Goal: Information Seeking & Learning: Compare options

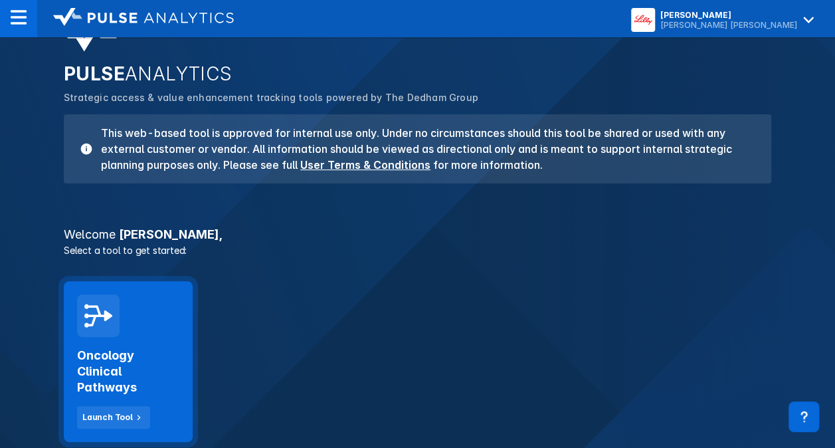
scroll to position [66, 0]
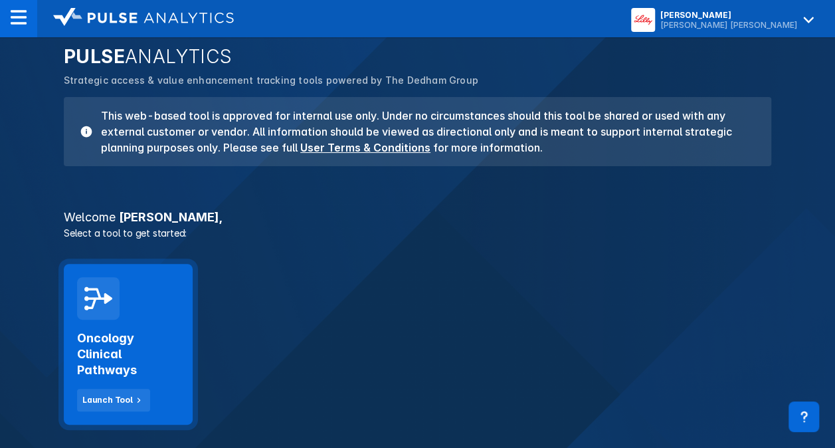
click at [134, 333] on h2 "Oncology Clinical Pathways" at bounding box center [128, 354] width 102 height 48
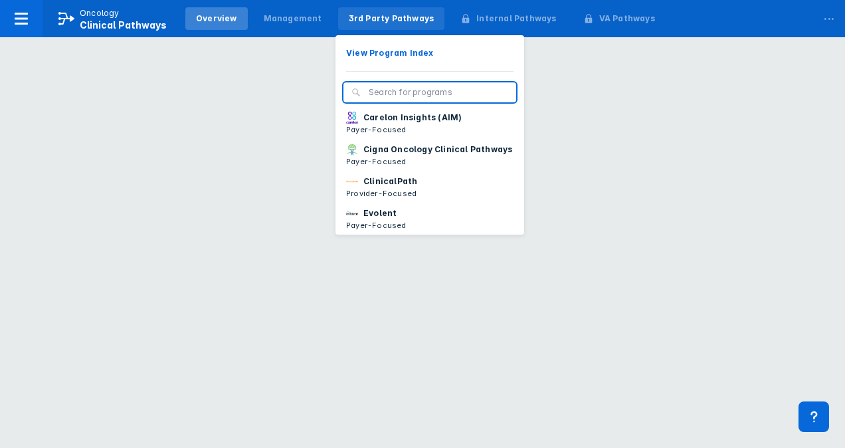
click at [349, 23] on div "3rd Party Pathways" at bounding box center [392, 19] width 86 height 12
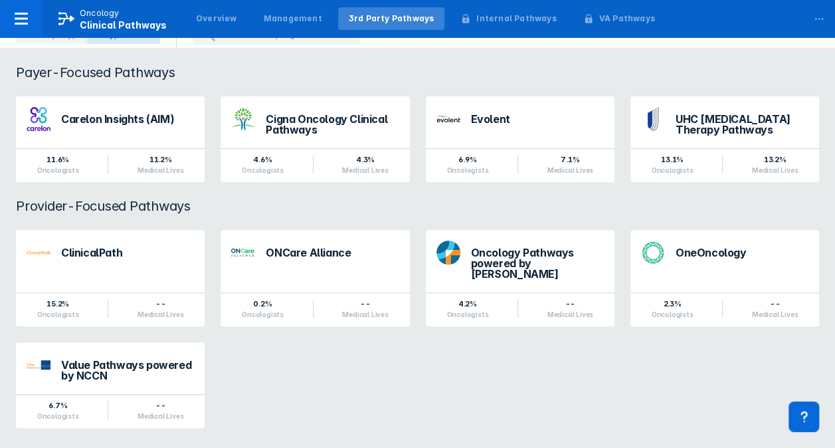
scroll to position [136, 0]
click at [167, 258] on div "ClinicalPath" at bounding box center [127, 253] width 133 height 17
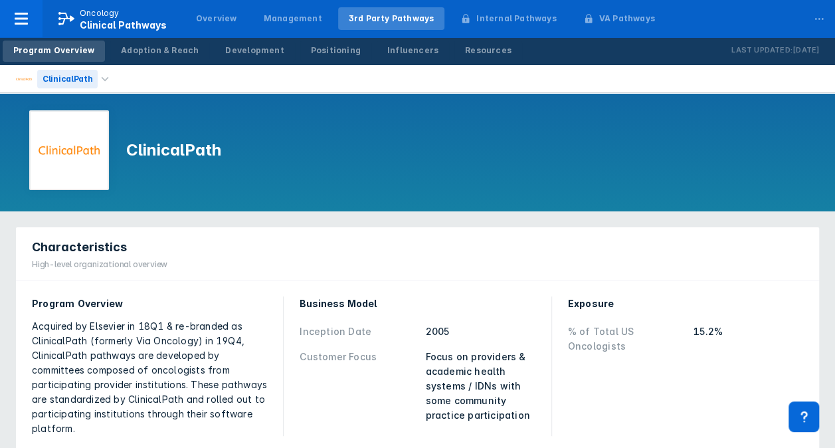
click at [68, 72] on div "ClinicalPath" at bounding box center [67, 79] width 60 height 19
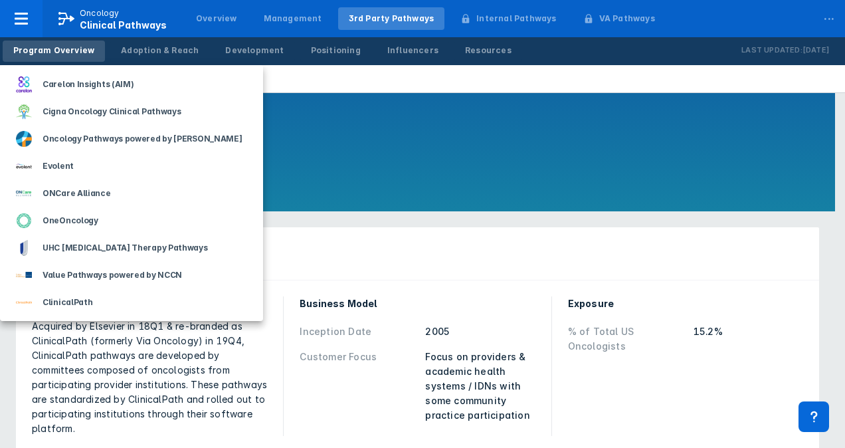
click at [416, 90] on div at bounding box center [422, 224] width 845 height 448
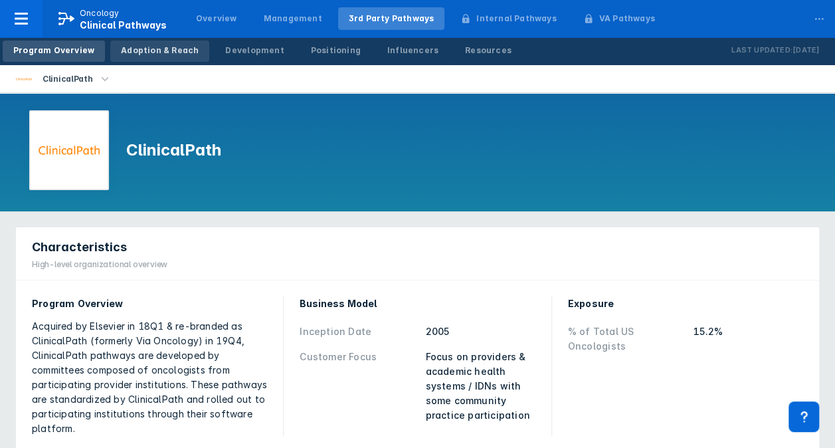
click at [179, 53] on div "Adoption & Reach" at bounding box center [160, 51] width 78 height 12
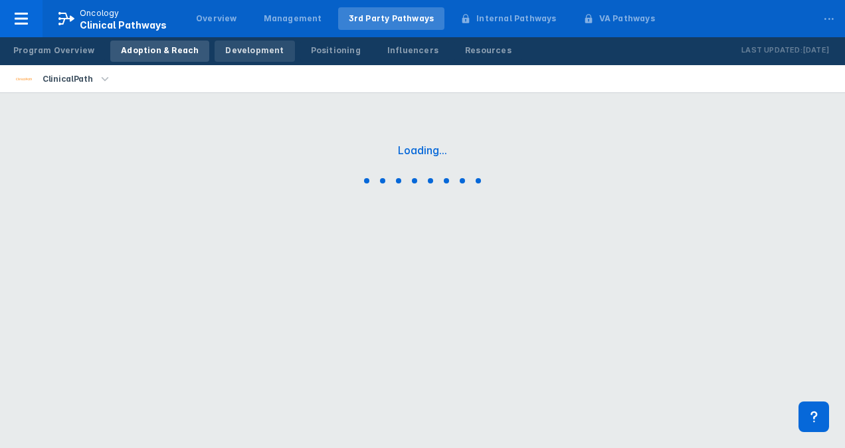
click at [240, 50] on div "Development" at bounding box center [254, 51] width 58 height 12
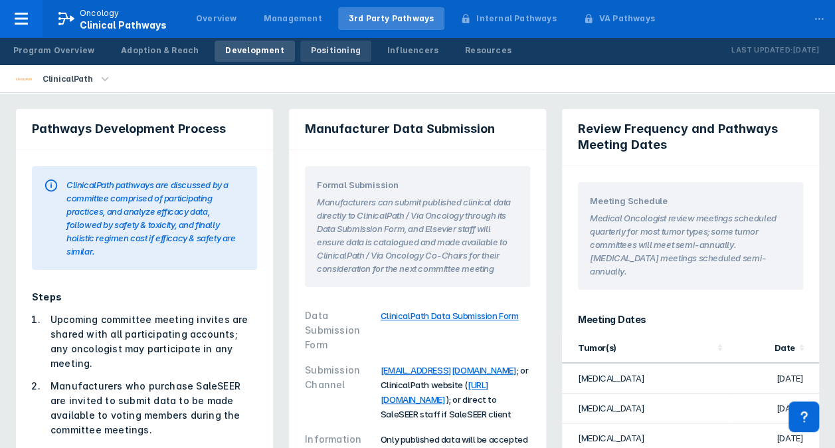
click at [320, 56] on div "Positioning" at bounding box center [336, 51] width 50 height 12
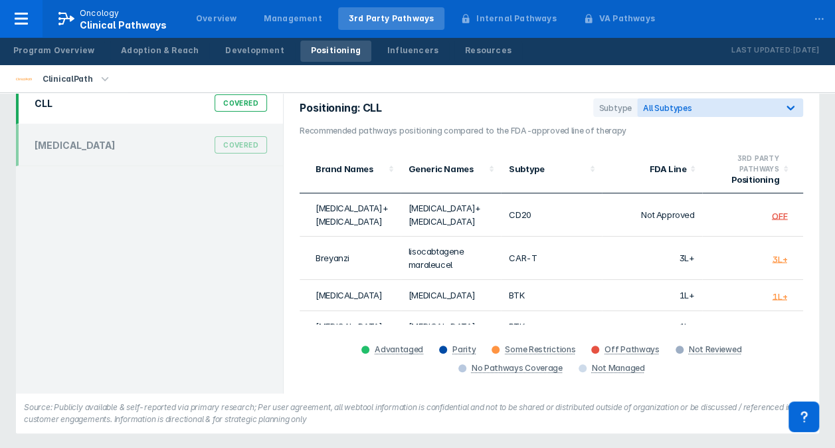
scroll to position [81, 0]
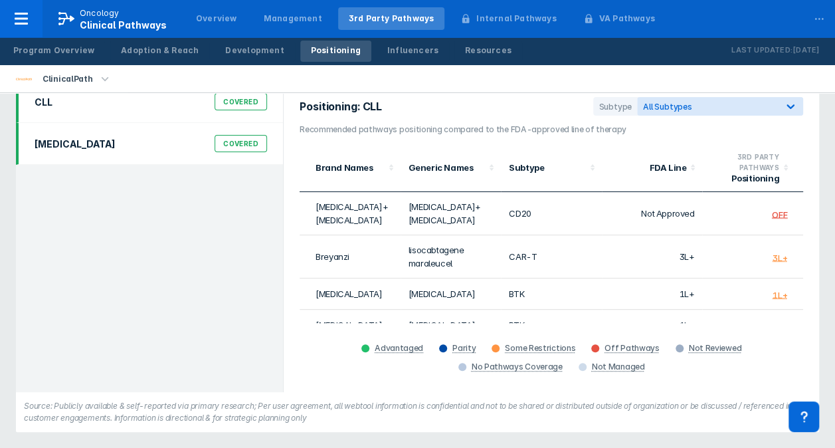
click at [89, 155] on div "Breast Cancer Covered" at bounding box center [151, 143] width 248 height 25
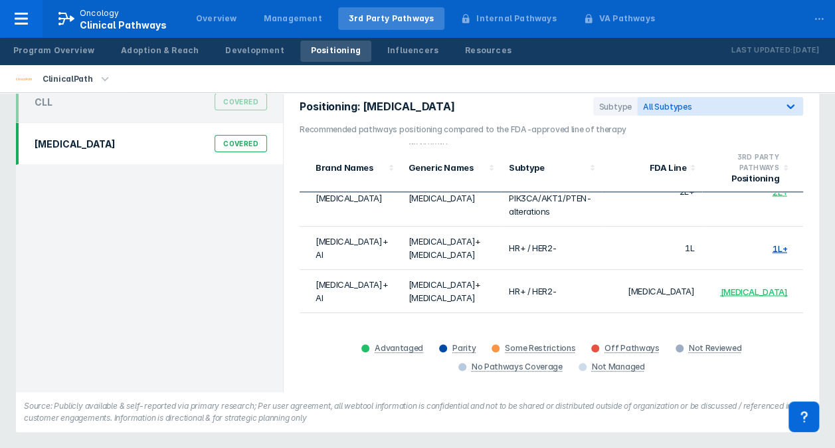
scroll to position [785, 0]
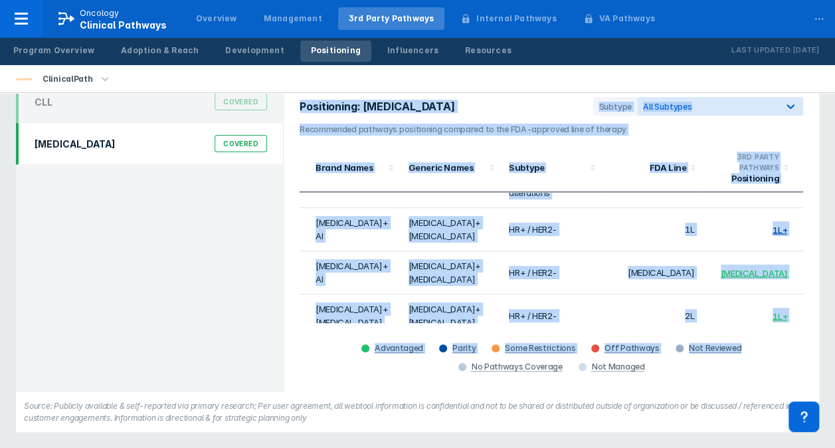
drag, startPoint x: 322, startPoint y: 331, endPoint x: 681, endPoint y: 336, distance: 359.4
click at [681, 333] on div "CLL Covered Breast Cancer Covered Positioning: Breast Cancer Subtype All Subtyp…" at bounding box center [417, 236] width 803 height 311
drag, startPoint x: 681, startPoint y: 336, endPoint x: 641, endPoint y: 363, distance: 48.8
click at [664, 363] on div "Advantaged Parity Some Restrictions Off Pathways Not Reviewed No Pathways Cover…" at bounding box center [551, 357] width 503 height 37
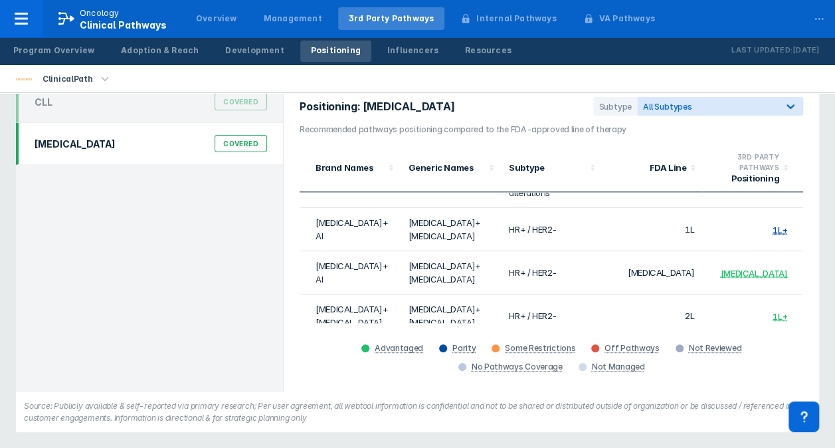
click at [482, 388] on div "Positioning: Breast Cancer Subtype All Subtypes Recommended pathways positionin…" at bounding box center [551, 236] width 535 height 311
drag, startPoint x: 634, startPoint y: 358, endPoint x: 312, endPoint y: 373, distance: 321.8
click at [312, 373] on div "Advantaged Parity Some Restrictions Off Pathways Not Reviewed No Pathways Cover…" at bounding box center [551, 357] width 503 height 37
click at [311, 373] on div "Advantaged Parity Some Restrictions Off Pathways Not Reviewed No Pathways Cover…" at bounding box center [551, 357] width 503 height 37
click at [335, 367] on div "Advantaged Parity Some Restrictions Off Pathways Not Reviewed No Pathways Cover…" at bounding box center [551, 357] width 503 height 37
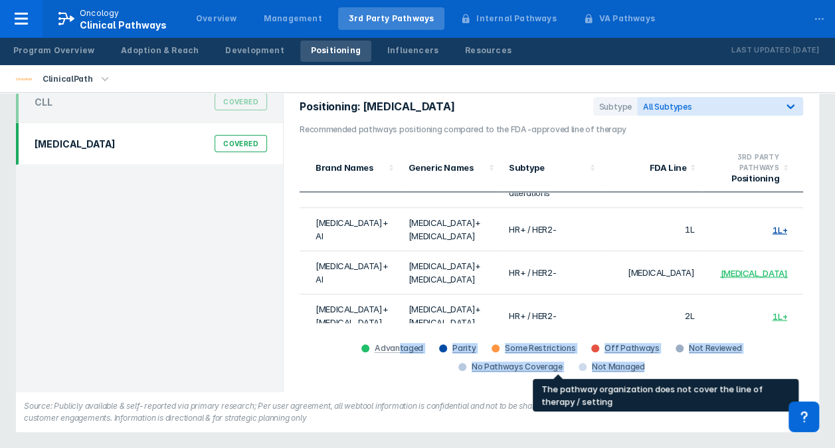
drag, startPoint x: 359, startPoint y: 363, endPoint x: 607, endPoint y: 369, distance: 248.5
click at [607, 369] on div "Advantaged Parity Some Restrictions Off Pathways Not Reviewed No Pathways Cover…" at bounding box center [551, 357] width 503 height 37
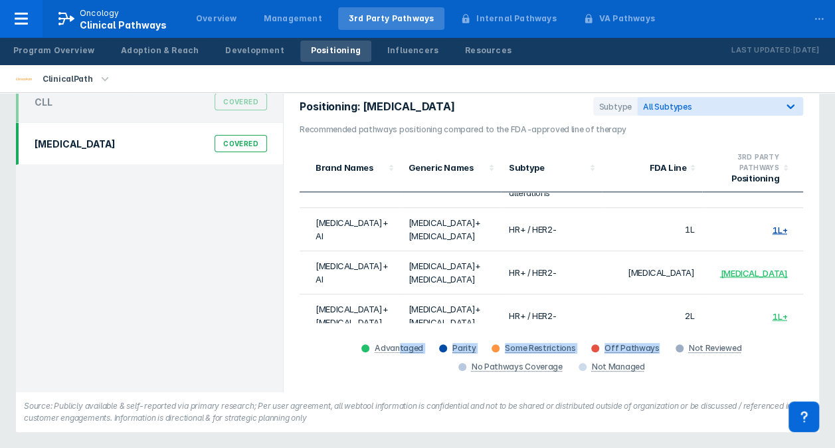
drag, startPoint x: 607, startPoint y: 369, endPoint x: 613, endPoint y: 380, distance: 12.2
click at [617, 373] on div "Advantaged Parity Some Restrictions Off Pathways Not Reviewed No Pathways Cover…" at bounding box center [551, 357] width 503 height 37
click at [608, 384] on div "Positioning: Breast Cancer Subtype All Subtypes Recommended pathways positionin…" at bounding box center [551, 236] width 535 height 311
drag, startPoint x: 597, startPoint y: 381, endPoint x: 304, endPoint y: 361, distance: 294.3
click at [304, 361] on div "Positioning: Breast Cancer Subtype All Subtypes Recommended pathways positionin…" at bounding box center [551, 236] width 535 height 311
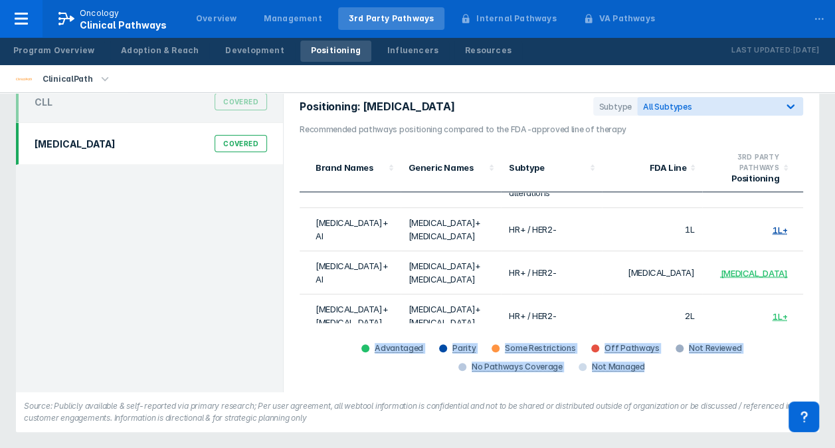
click at [298, 361] on div "Positioning: Breast Cancer Subtype All Subtypes Recommended pathways positionin…" at bounding box center [551, 236] width 535 height 311
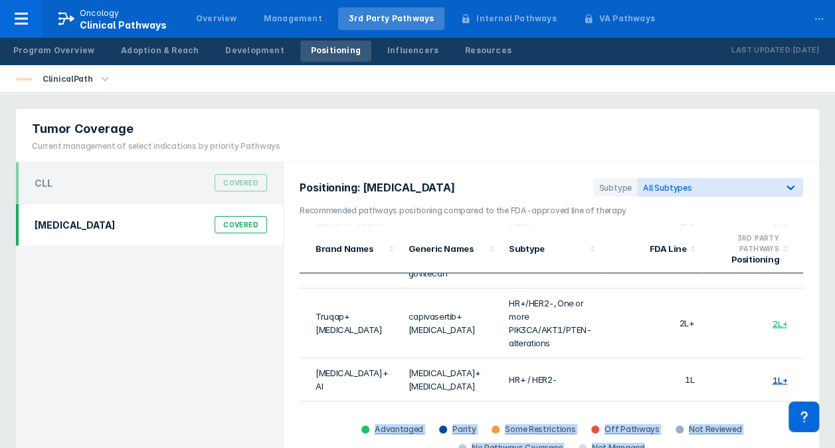
scroll to position [586, 0]
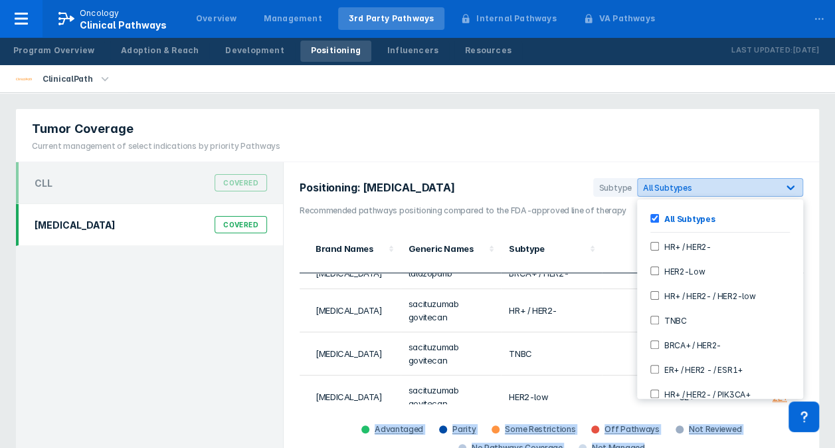
click at [753, 191] on div "All Subtypes" at bounding box center [708, 187] width 140 height 13
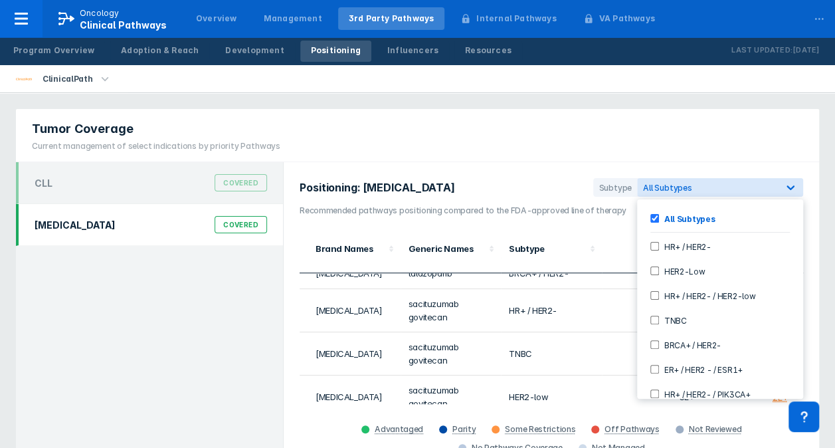
click at [648, 243] on div "HR+ / HER2-" at bounding box center [719, 246] width 155 height 22
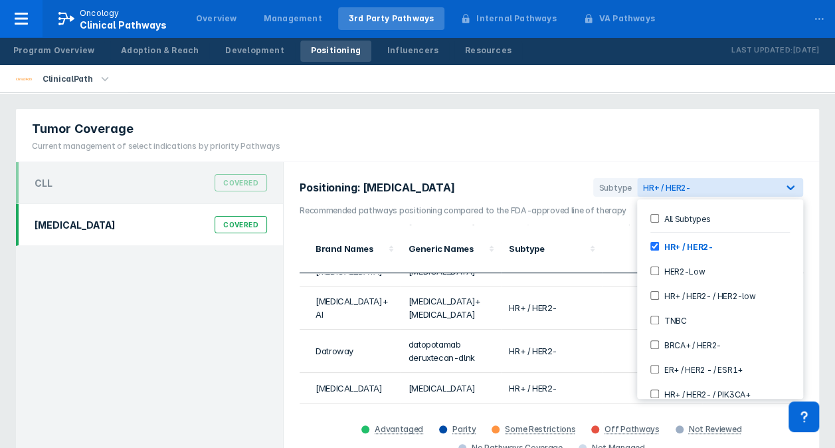
scroll to position [0, 0]
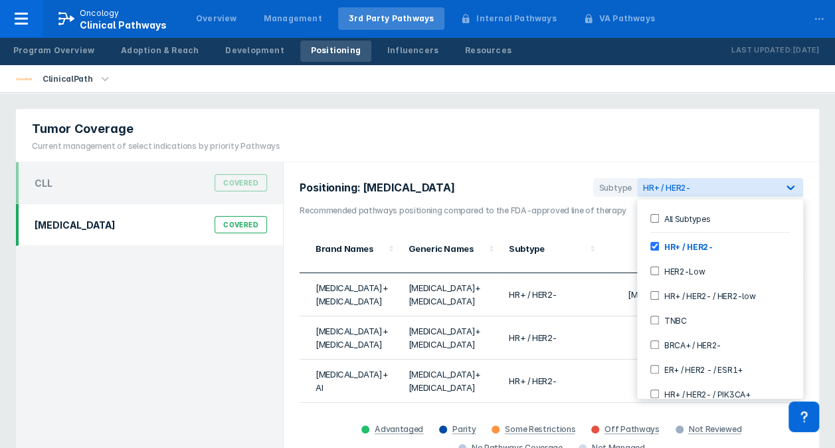
click at [203, 368] on div "CLL Covered Breast Cancer Covered" at bounding box center [150, 317] width 268 height 311
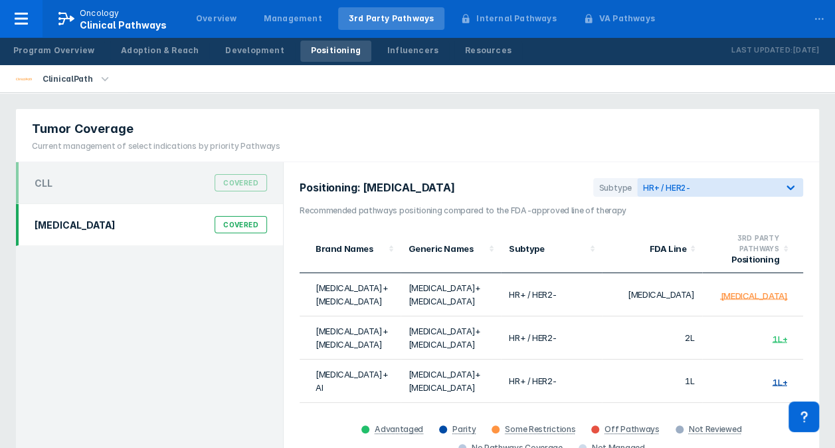
click at [186, 195] on div "CLL Covered" at bounding box center [149, 183] width 267 height 42
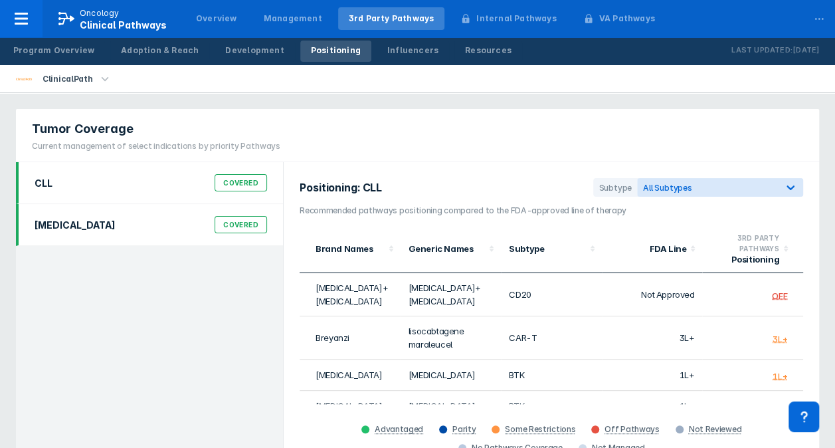
click at [168, 204] on div "Breast Cancer Covered" at bounding box center [149, 225] width 267 height 42
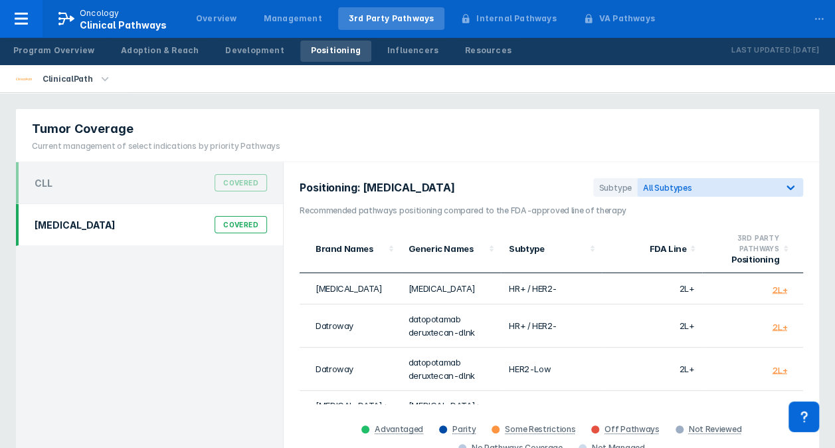
click at [169, 233] on div "Breast Cancer Covered" at bounding box center [151, 224] width 248 height 25
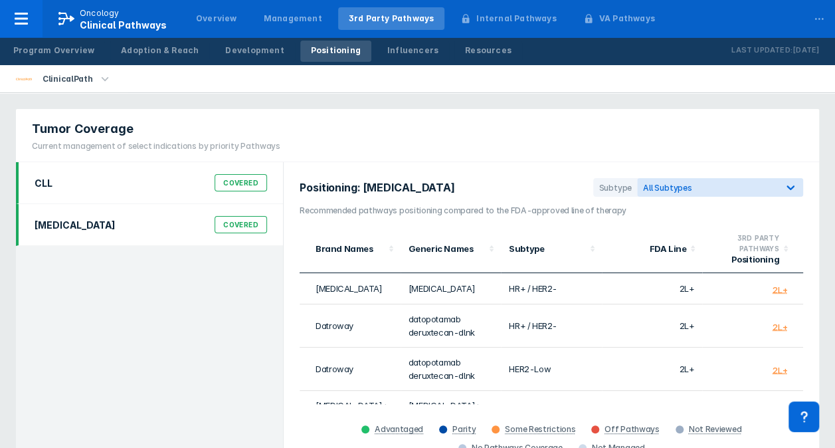
click at [159, 188] on div "CLL Covered" at bounding box center [151, 182] width 248 height 25
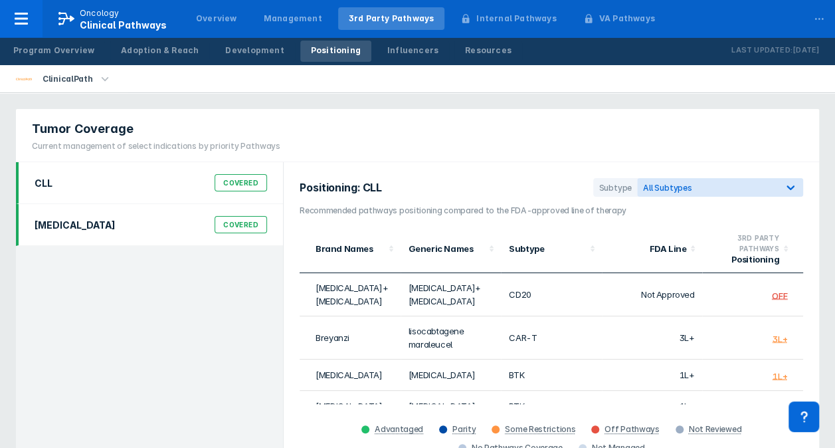
drag, startPoint x: 161, startPoint y: 215, endPoint x: 157, endPoint y: 203, distance: 12.8
click at [161, 215] on div "Breast Cancer Covered" at bounding box center [151, 224] width 248 height 25
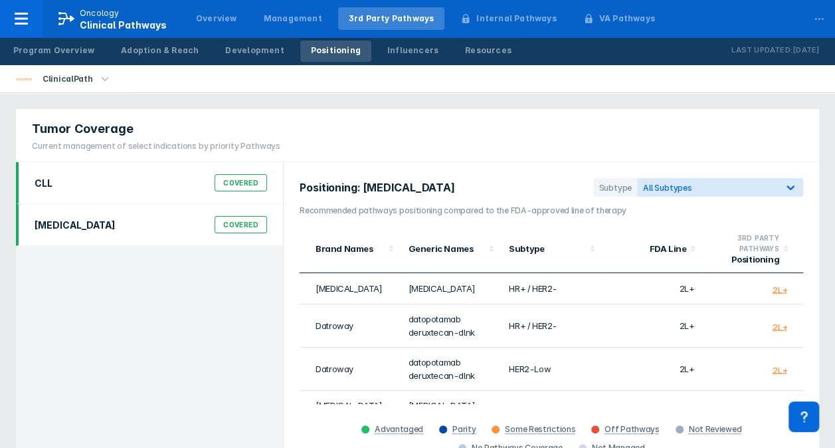
click at [157, 191] on div "CLL Covered" at bounding box center [151, 182] width 248 height 25
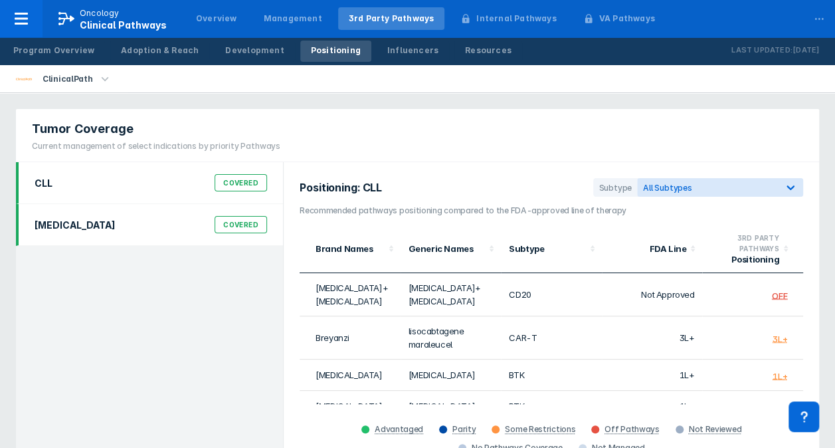
click at [157, 215] on div "Breast Cancer Covered" at bounding box center [151, 224] width 248 height 25
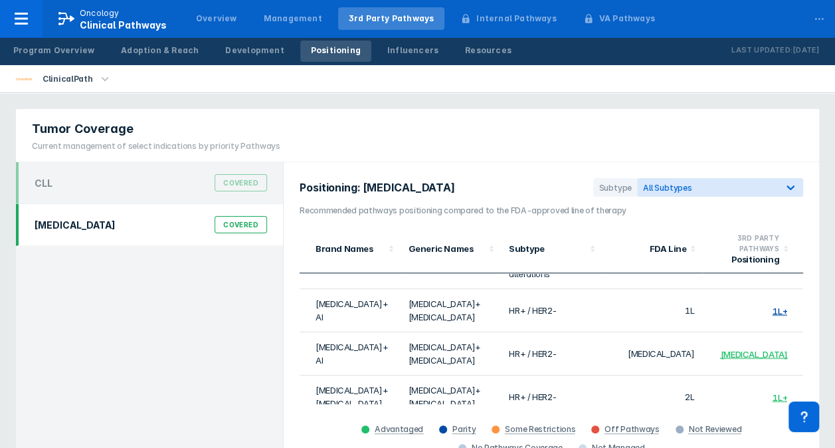
click at [106, 76] on icon "button" at bounding box center [105, 79] width 15 height 15
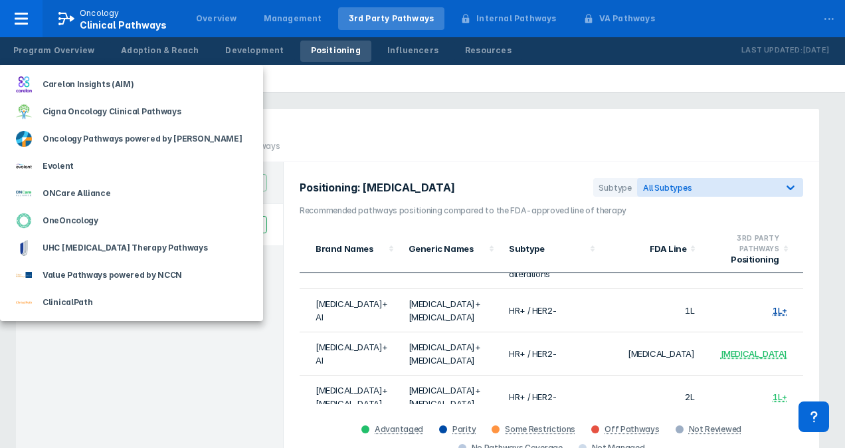
click at [337, 80] on div at bounding box center [422, 224] width 845 height 448
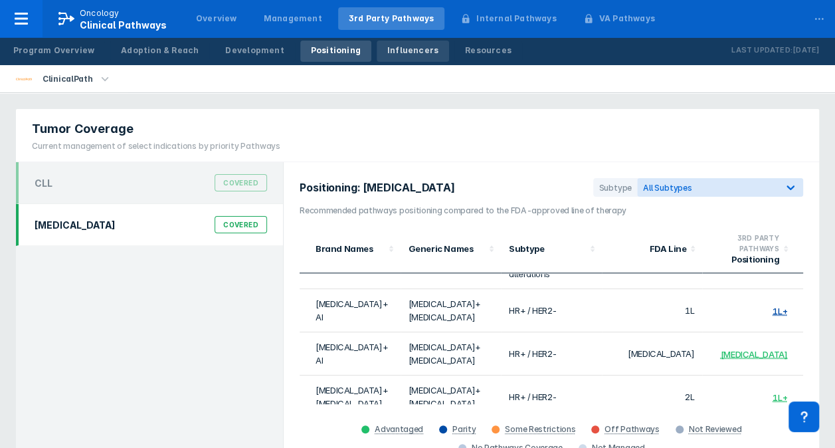
click at [395, 58] on link "Influencers" at bounding box center [413, 51] width 72 height 21
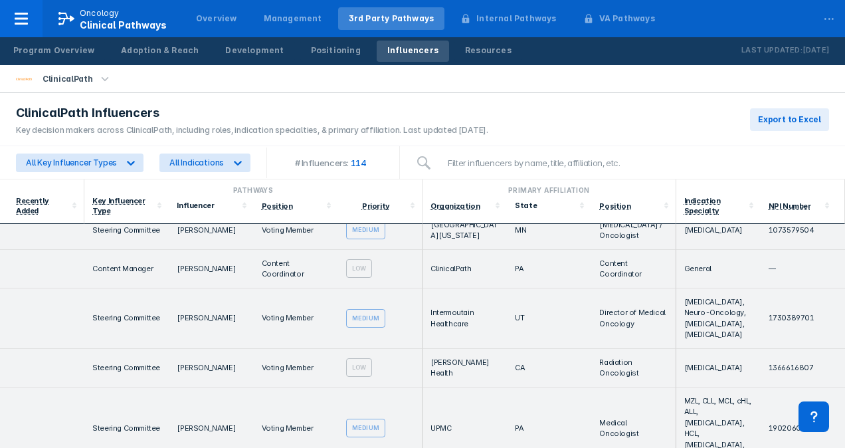
scroll to position [1993, 0]
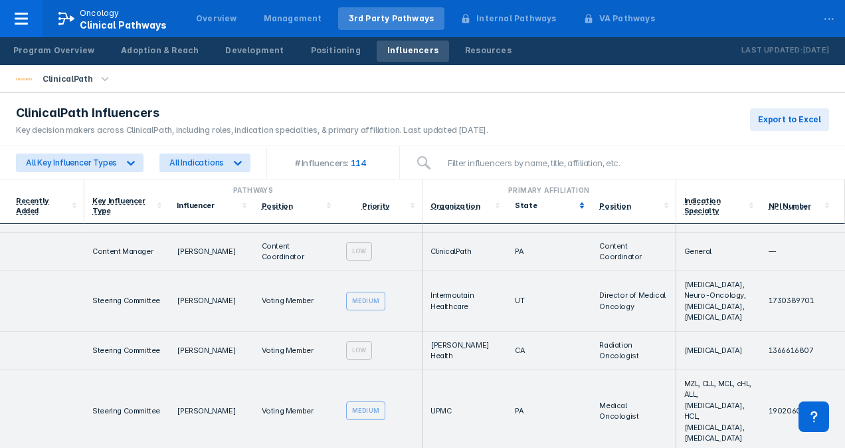
click at [515, 199] on div "State" at bounding box center [549, 205] width 68 height 13
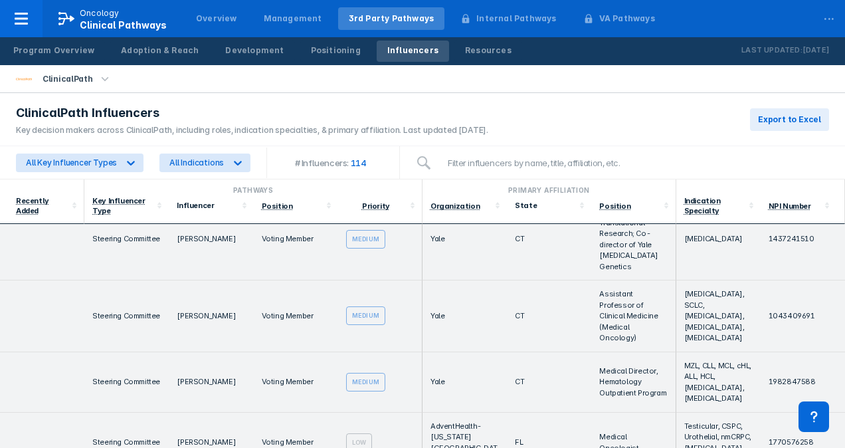
scroll to position [1926, 0]
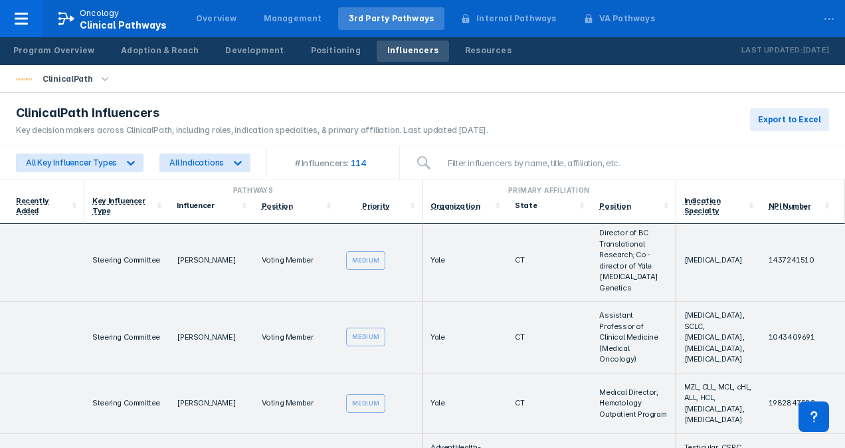
drag, startPoint x: 90, startPoint y: 316, endPoint x: 294, endPoint y: 325, distance: 204.2
drag, startPoint x: 687, startPoint y: 284, endPoint x: 713, endPoint y: 321, distance: 45.3
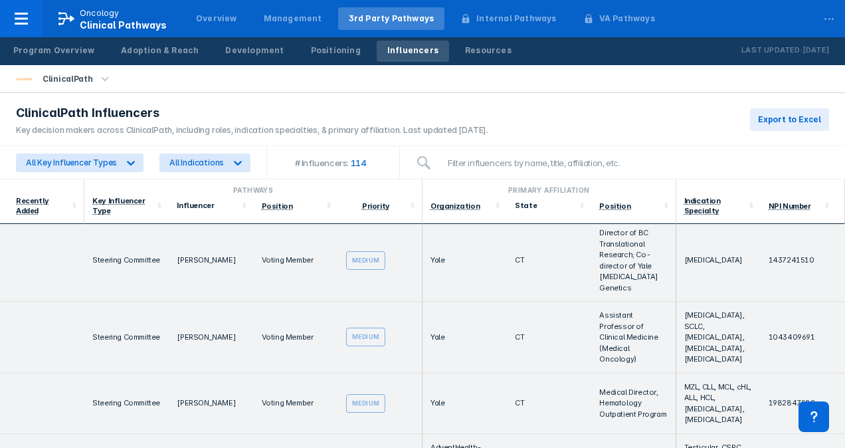
drag, startPoint x: 709, startPoint y: 337, endPoint x: 673, endPoint y: 284, distance: 64.5
drag, startPoint x: 673, startPoint y: 284, endPoint x: 696, endPoint y: 344, distance: 64.1
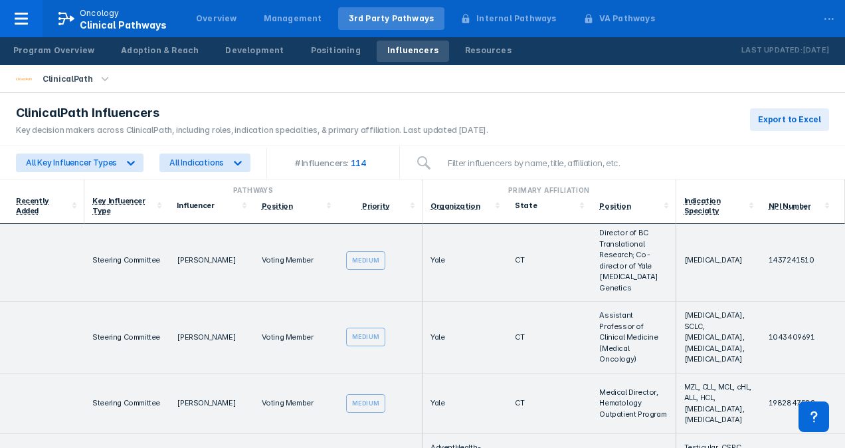
drag, startPoint x: 167, startPoint y: 377, endPoint x: 234, endPoint y: 376, distance: 66.4
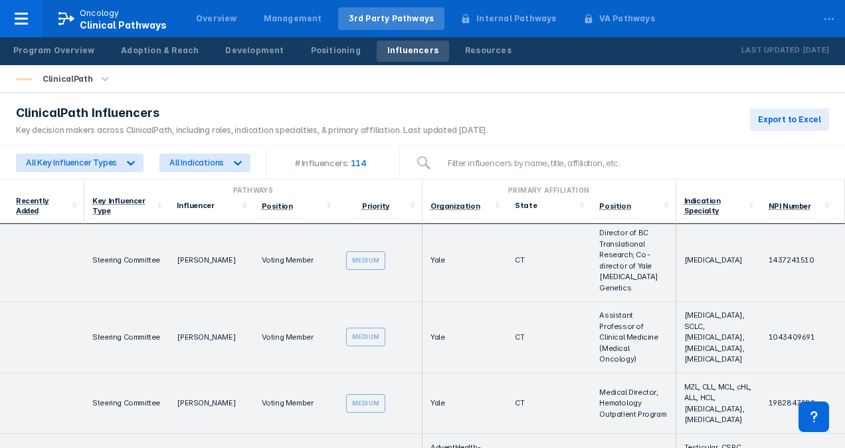
drag, startPoint x: 470, startPoint y: 381, endPoint x: 489, endPoint y: 390, distance: 21.1
drag, startPoint x: 489, startPoint y: 390, endPoint x: 533, endPoint y: 385, distance: 44.7
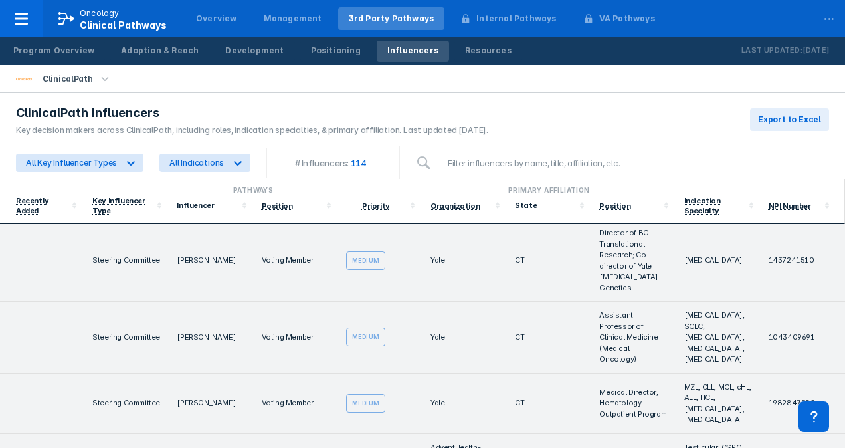
drag, startPoint x: 604, startPoint y: 375, endPoint x: 639, endPoint y: 385, distance: 36.1
drag, startPoint x: 639, startPoint y: 385, endPoint x: 712, endPoint y: 380, distance: 73.3
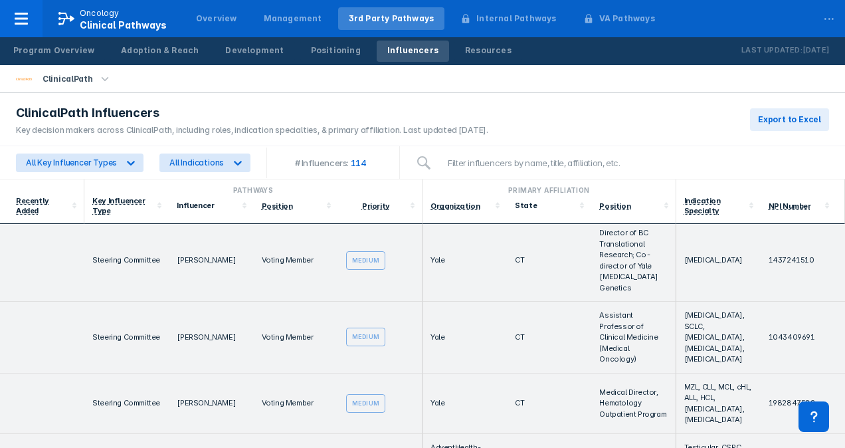
drag, startPoint x: 725, startPoint y: 377, endPoint x: 82, endPoint y: 371, distance: 642.3
drag, startPoint x: 82, startPoint y: 371, endPoint x: 231, endPoint y: 383, distance: 149.2
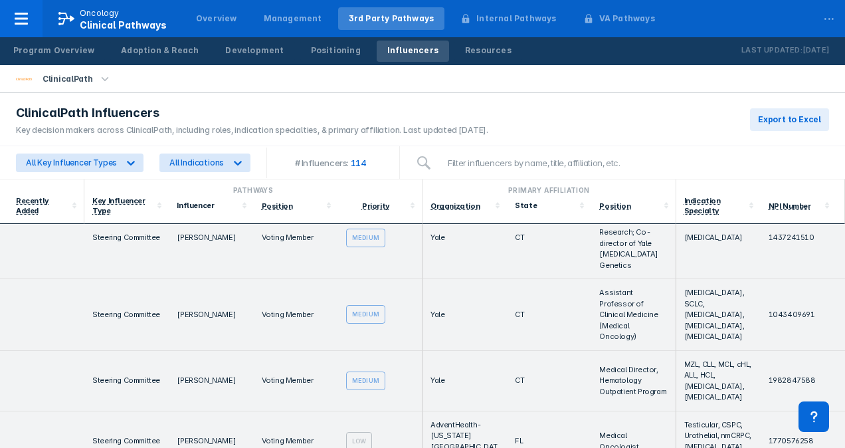
scroll to position [1860, 0]
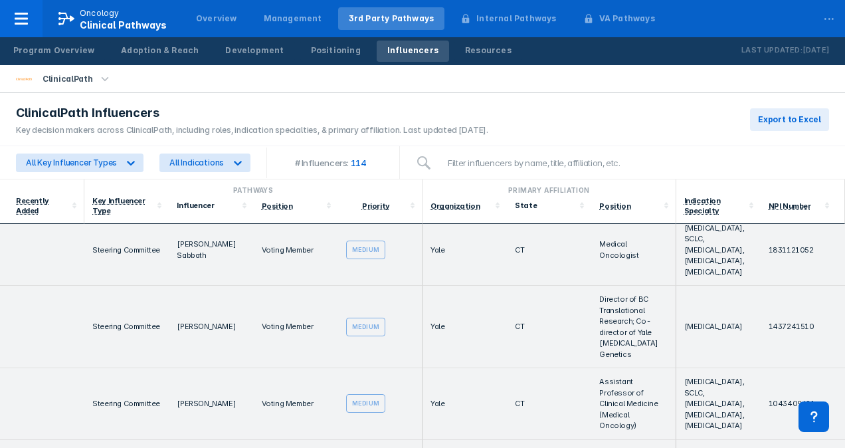
drag, startPoint x: 243, startPoint y: 386, endPoint x: 294, endPoint y: 379, distance: 51.0
drag, startPoint x: 294, startPoint y: 379, endPoint x: 270, endPoint y: 385, distance: 24.8
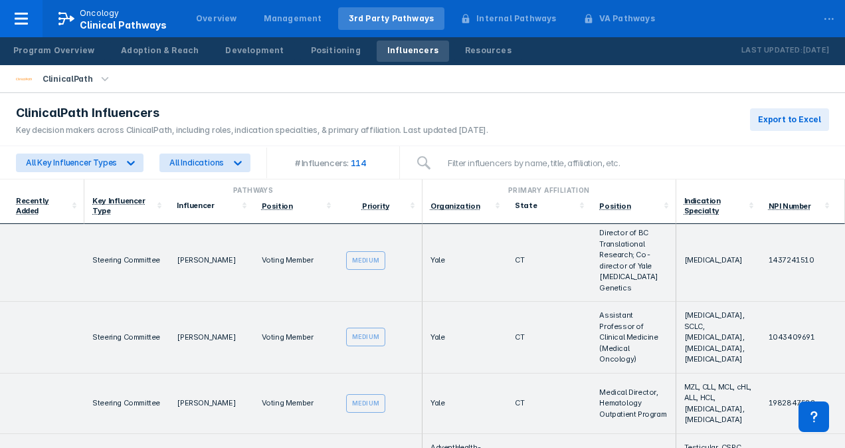
scroll to position [1993, 0]
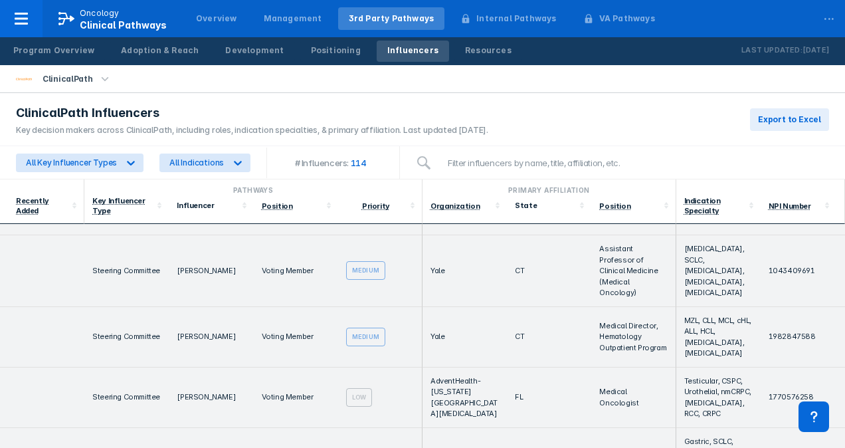
drag, startPoint x: 90, startPoint y: 313, endPoint x: 291, endPoint y: 320, distance: 200.7
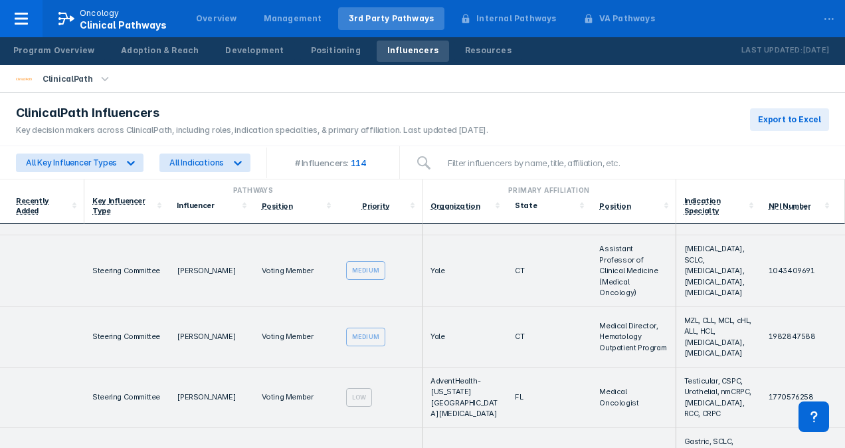
drag, startPoint x: 96, startPoint y: 300, endPoint x: 818, endPoint y: 315, distance: 722.2
drag, startPoint x: 818, startPoint y: 315, endPoint x: 737, endPoint y: 317, distance: 80.4
drag, startPoint x: 737, startPoint y: 317, endPoint x: 405, endPoint y: 348, distance: 333.5
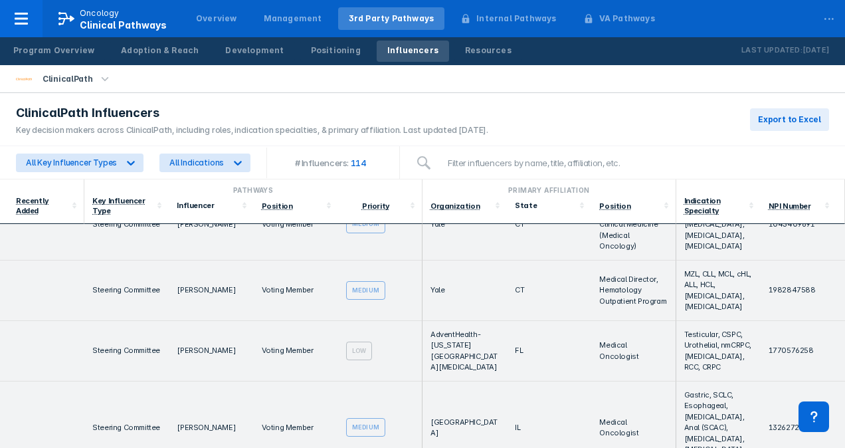
drag, startPoint x: 286, startPoint y: 385, endPoint x: 316, endPoint y: 385, distance: 29.9
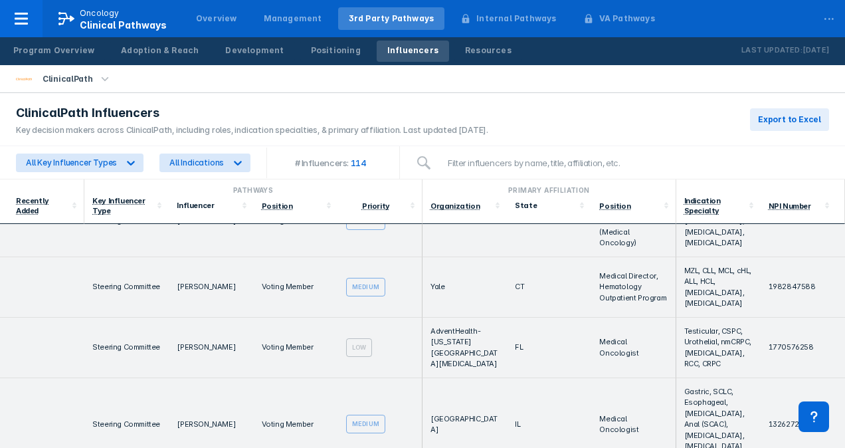
drag, startPoint x: 116, startPoint y: 298, endPoint x: 270, endPoint y: 300, distance: 154.8
drag, startPoint x: 258, startPoint y: 304, endPoint x: 319, endPoint y: 307, distance: 61.2
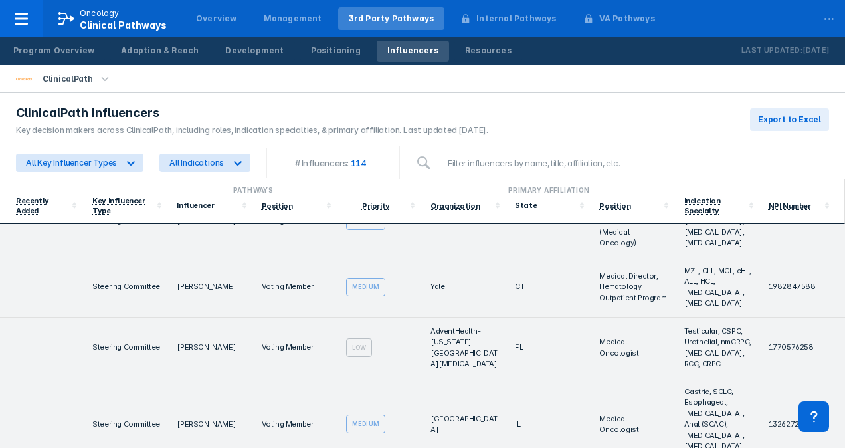
drag, startPoint x: 339, startPoint y: 329, endPoint x: 377, endPoint y: 326, distance: 38.0
drag, startPoint x: 440, startPoint y: 312, endPoint x: 494, endPoint y: 314, distance: 53.8
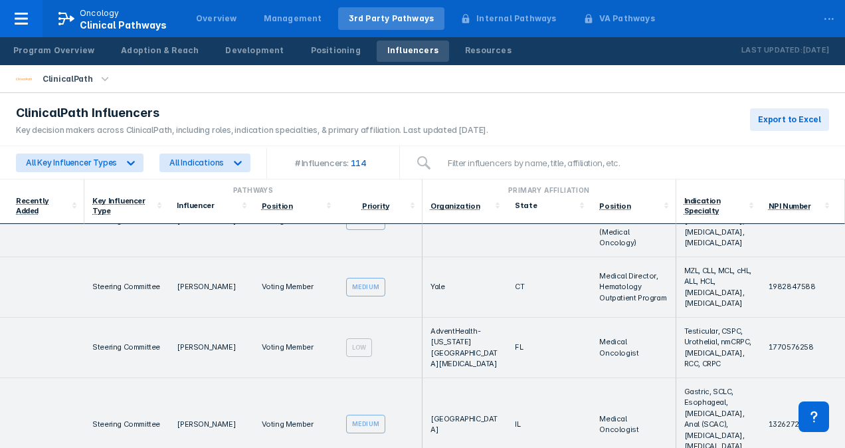
drag, startPoint x: 527, startPoint y: 319, endPoint x: 573, endPoint y: 310, distance: 46.8
drag, startPoint x: 582, startPoint y: 310, endPoint x: 640, endPoint y: 323, distance: 59.1
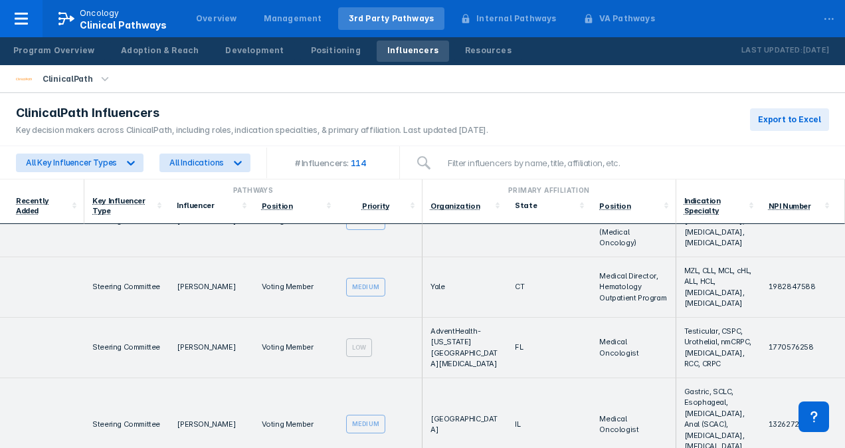
drag, startPoint x: 651, startPoint y: 323, endPoint x: 636, endPoint y: 331, distance: 16.6
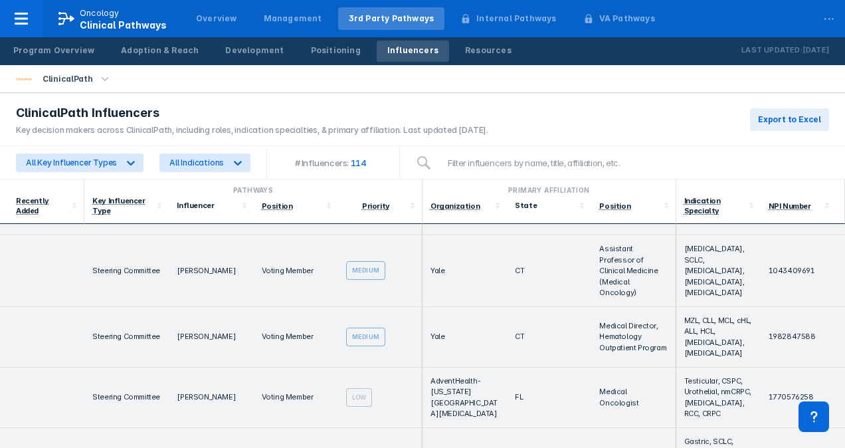
scroll to position [1976, 0]
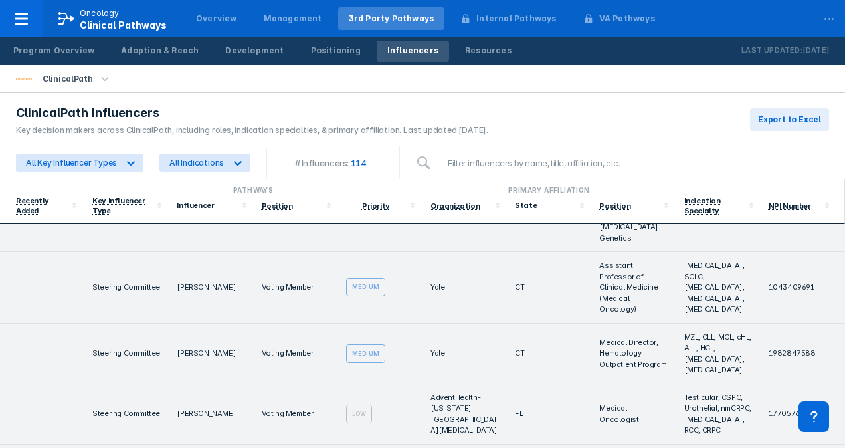
drag, startPoint x: 252, startPoint y: 316, endPoint x: 286, endPoint y: 337, distance: 39.4
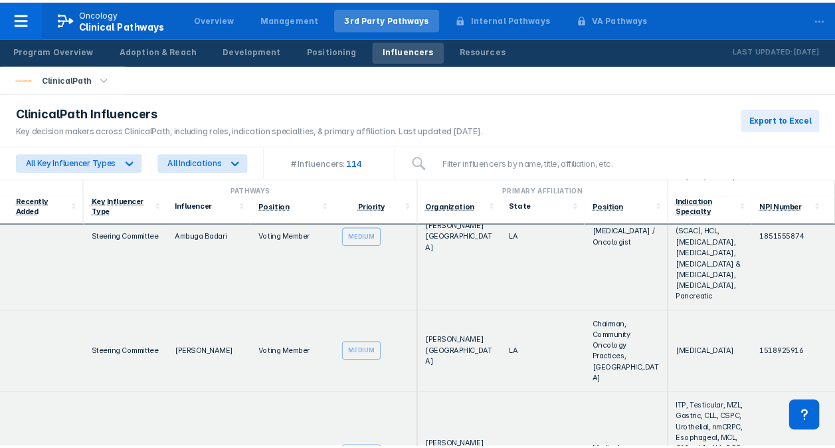
scroll to position [2441, 0]
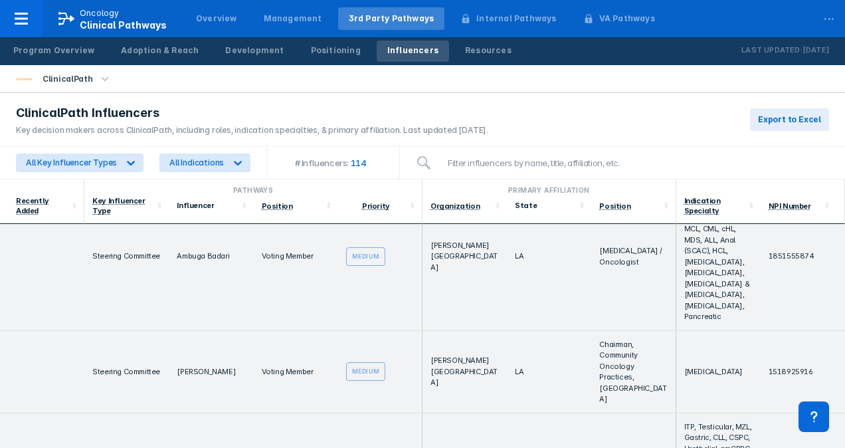
drag, startPoint x: 161, startPoint y: 349, endPoint x: 320, endPoint y: 360, distance: 159.8
click at [470, 57] on link "Resources" at bounding box center [488, 51] width 68 height 21
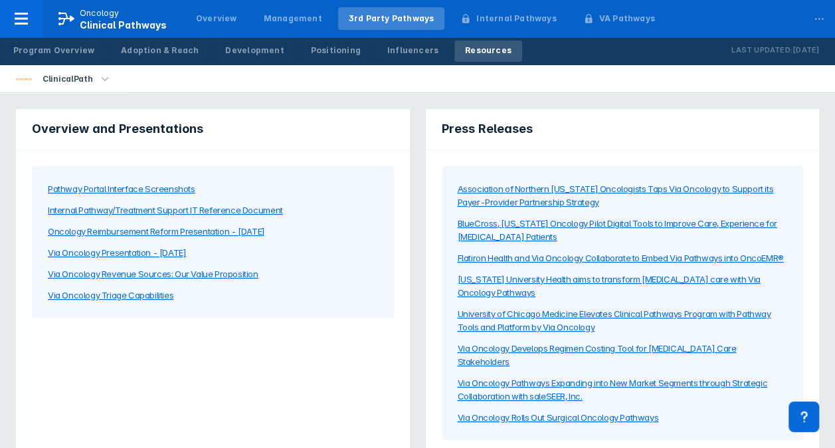
click at [84, 190] on div "Pathway Portal Interface Screenshots" at bounding box center [121, 188] width 147 height 13
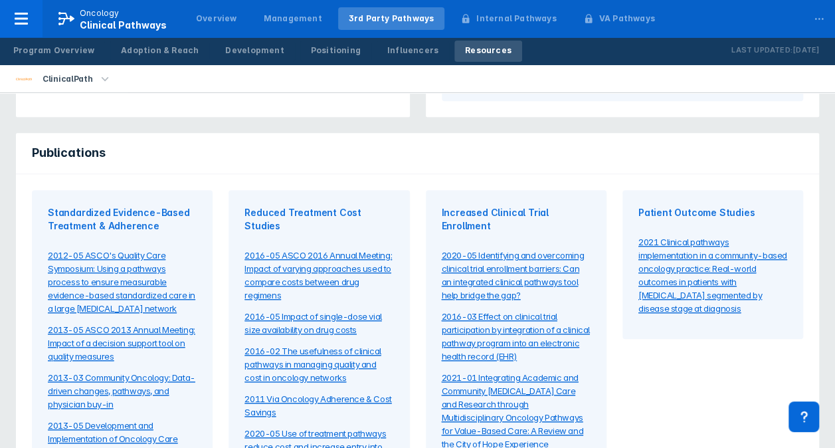
scroll to position [399, 0]
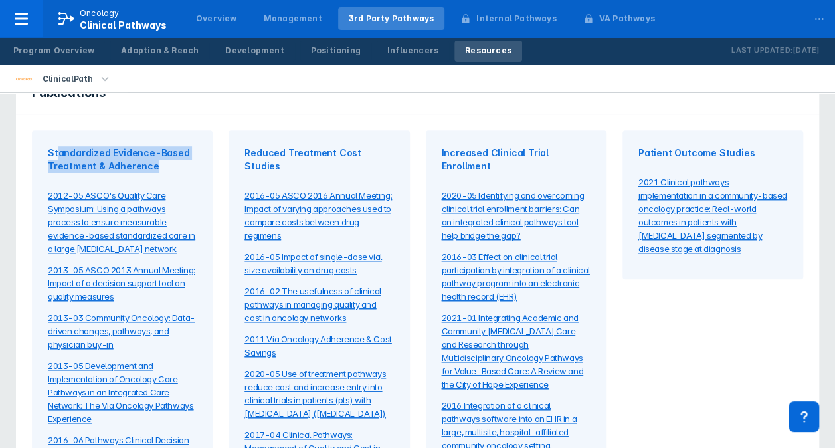
drag, startPoint x: 57, startPoint y: 123, endPoint x: 185, endPoint y: 136, distance: 128.2
click at [185, 146] on span "Standardized Evidence-Based Treatment & Adherence" at bounding box center [122, 159] width 149 height 27
click at [184, 173] on section "2012-05 ASCO's Quality Care Symposium: Using a pathways process to ensure measu…" at bounding box center [122, 419] width 149 height 492
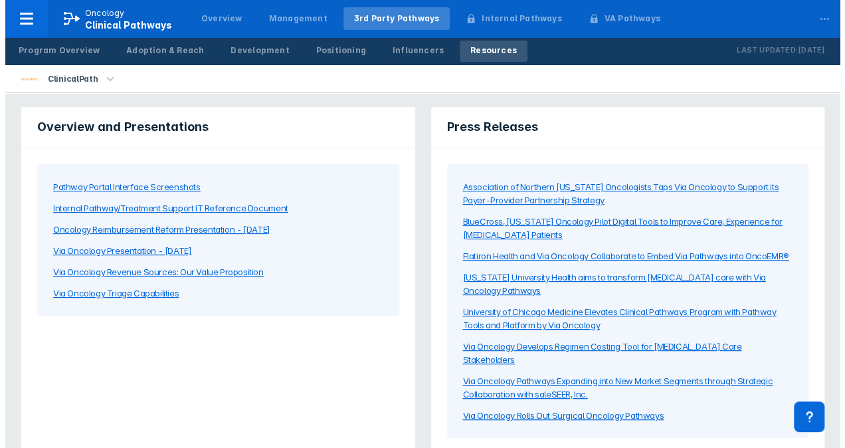
scroll to position [0, 0]
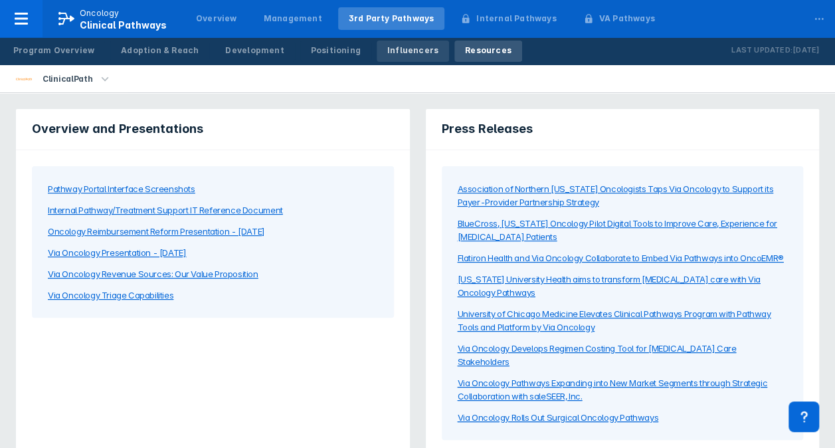
click at [377, 56] on link "Influencers" at bounding box center [413, 51] width 72 height 21
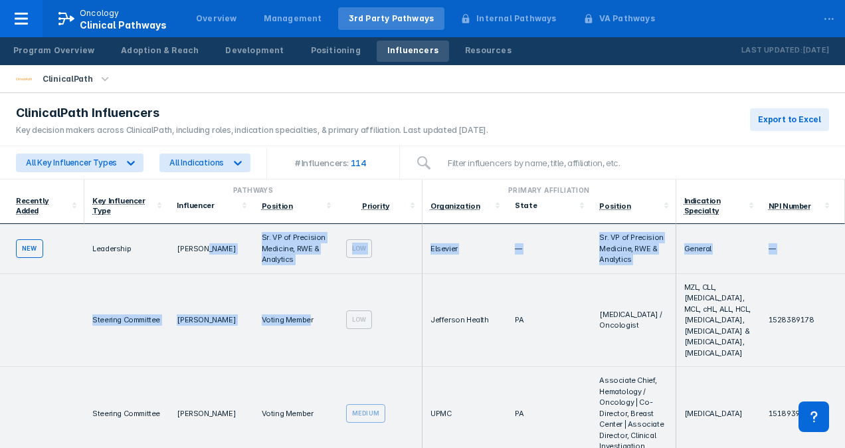
drag, startPoint x: 200, startPoint y: 267, endPoint x: 307, endPoint y: 282, distance: 108.0
click at [312, 280] on td "Voting Member" at bounding box center [296, 321] width 84 height 94
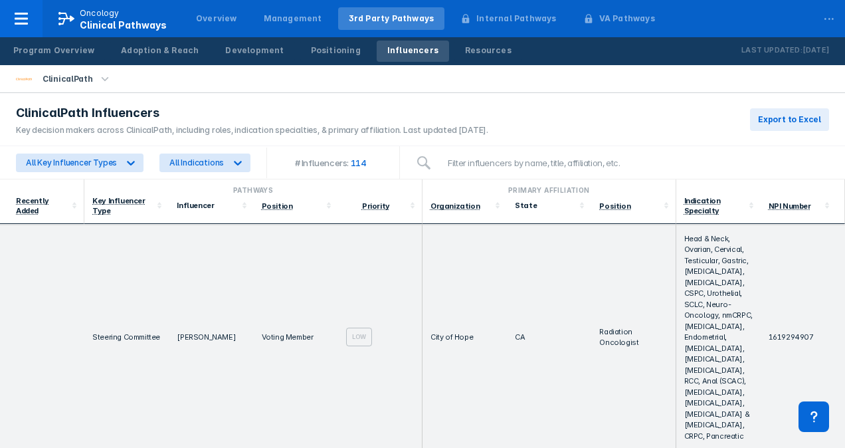
scroll to position [1262, 0]
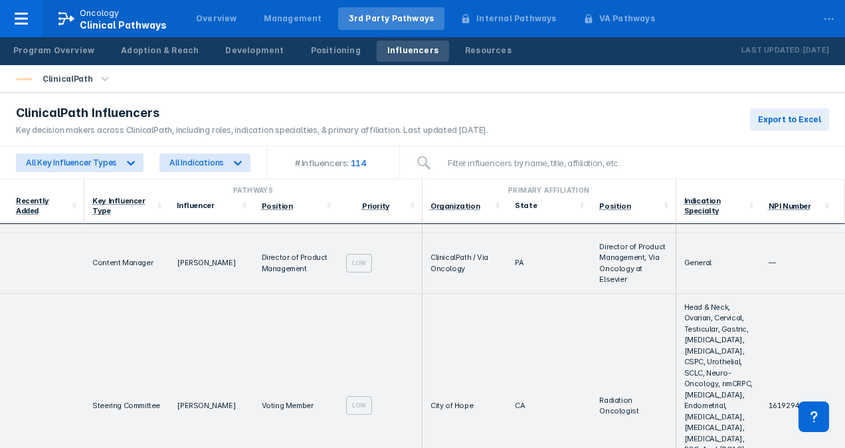
drag, startPoint x: 520, startPoint y: 199, endPoint x: 522, endPoint y: 262, distance: 63.1
click at [521, 199] on div "State" at bounding box center [549, 205] width 68 height 13
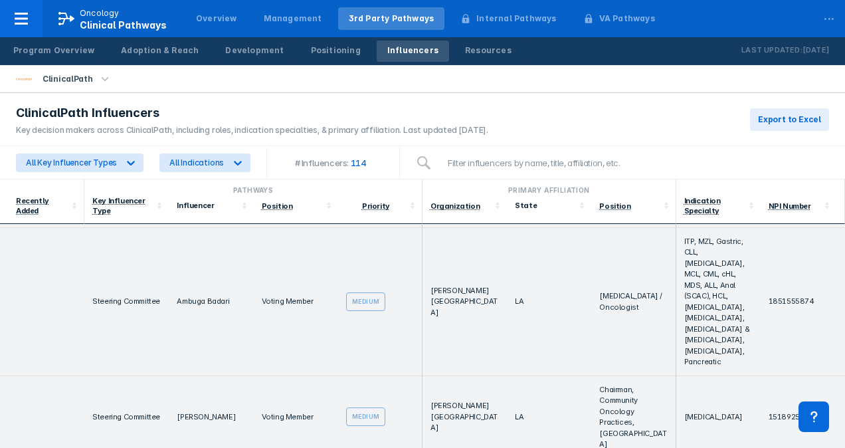
scroll to position [2391, 0]
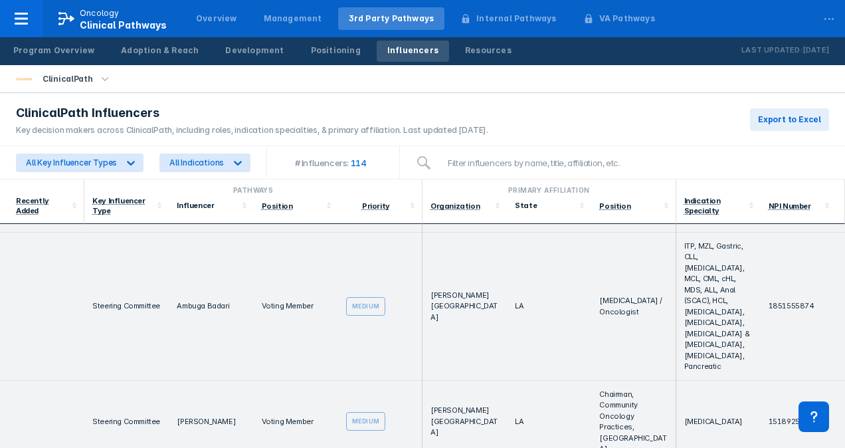
drag, startPoint x: 104, startPoint y: 344, endPoint x: 323, endPoint y: 363, distance: 220.0
drag, startPoint x: 323, startPoint y: 363, endPoint x: 347, endPoint y: 361, distance: 24.1
drag, startPoint x: 447, startPoint y: 359, endPoint x: 602, endPoint y: 357, distance: 154.8
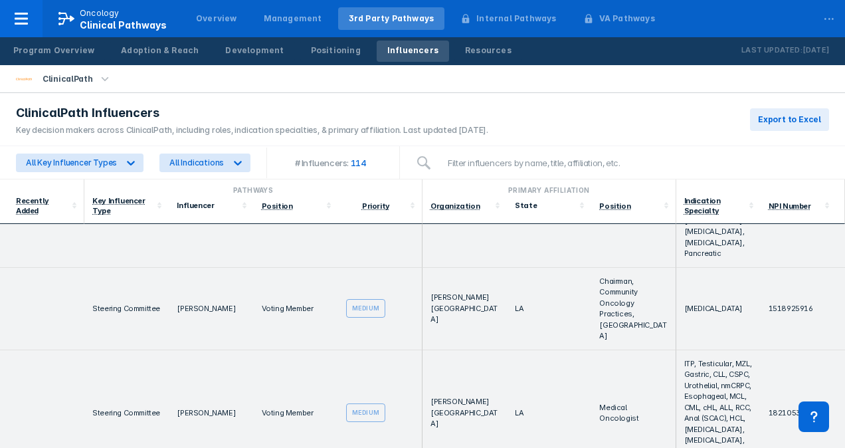
scroll to position [2524, 0]
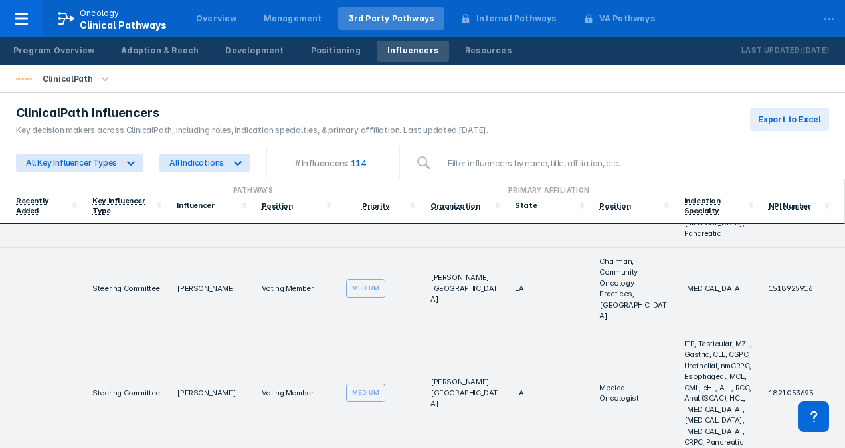
drag, startPoint x: 173, startPoint y: 286, endPoint x: 320, endPoint y: 296, distance: 147.8
drag, startPoint x: 347, startPoint y: 295, endPoint x: 596, endPoint y: 294, distance: 249.1
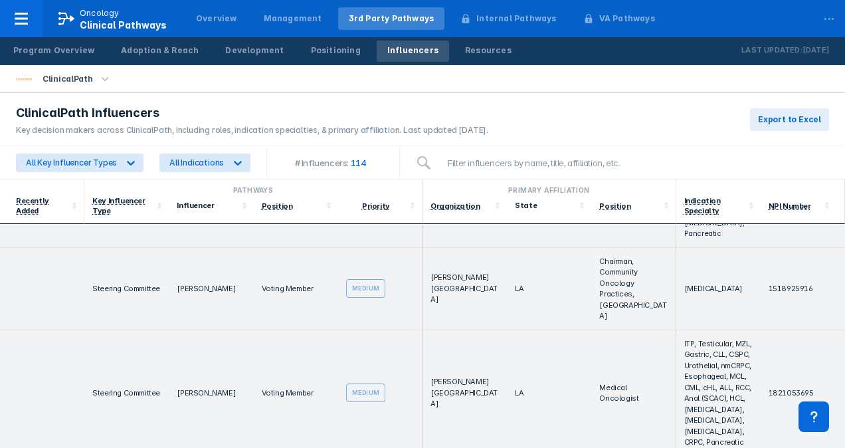
drag, startPoint x: 597, startPoint y: 282, endPoint x: 726, endPoint y: 282, distance: 128.9
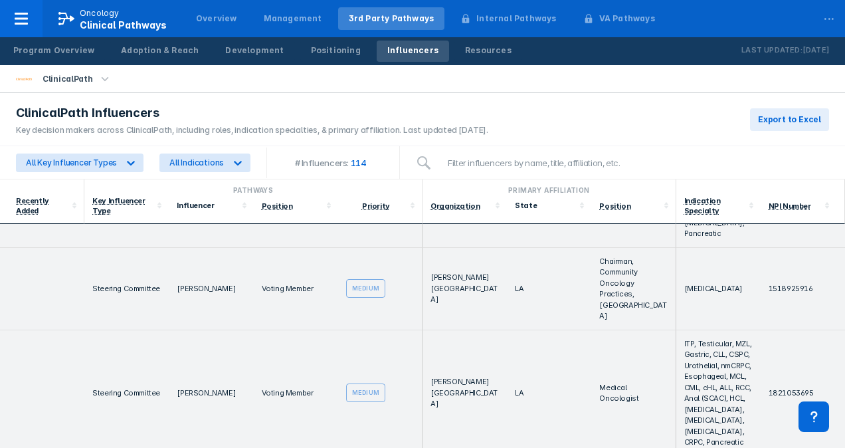
drag, startPoint x: 749, startPoint y: 290, endPoint x: 614, endPoint y: 284, distance: 135.6
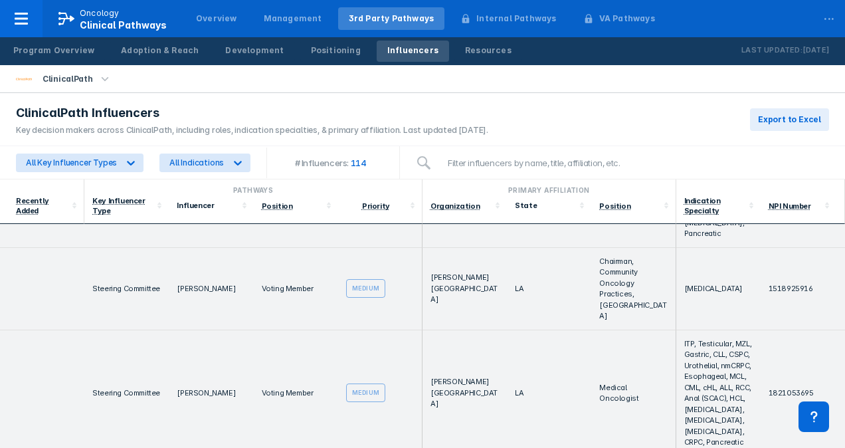
drag, startPoint x: 173, startPoint y: 329, endPoint x: 509, endPoint y: 333, distance: 336.1
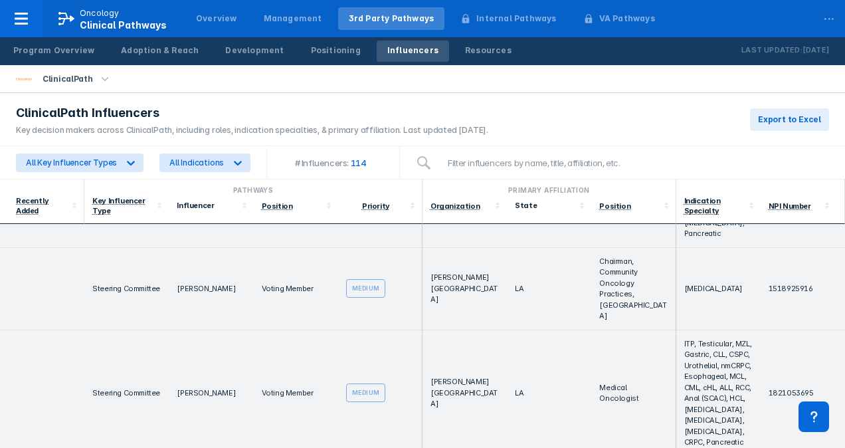
drag, startPoint x: 590, startPoint y: 332, endPoint x: 712, endPoint y: 332, distance: 121.6
drag, startPoint x: 712, startPoint y: 332, endPoint x: 737, endPoint y: 331, distance: 25.3
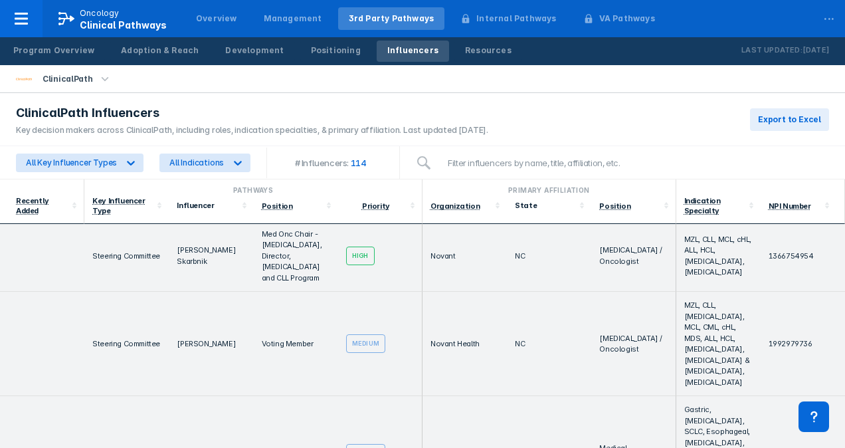
drag, startPoint x: 518, startPoint y: 323, endPoint x: 515, endPoint y: 365, distance: 42.6
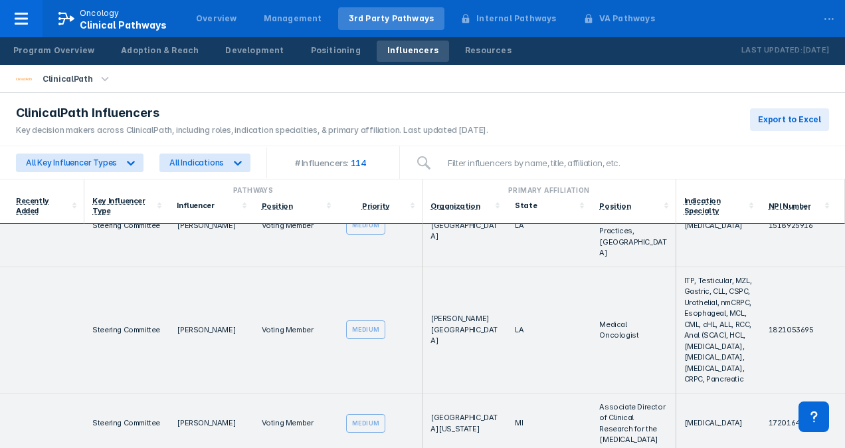
scroll to position [2584, 0]
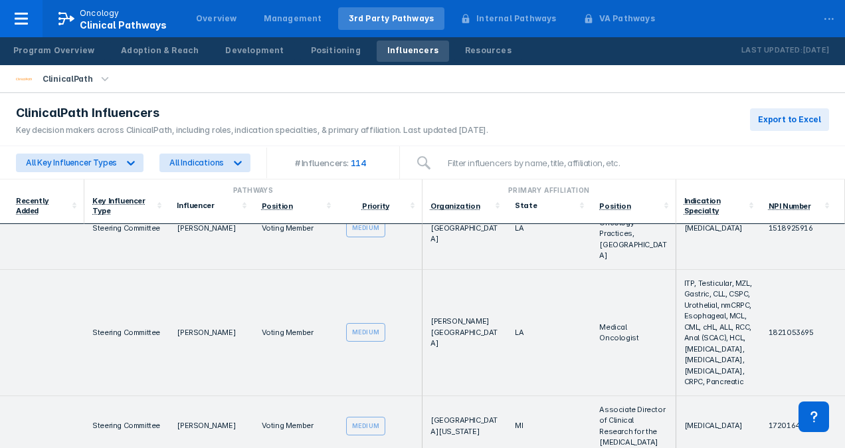
drag, startPoint x: 473, startPoint y: 311, endPoint x: 80, endPoint y: 250, distance: 397.9
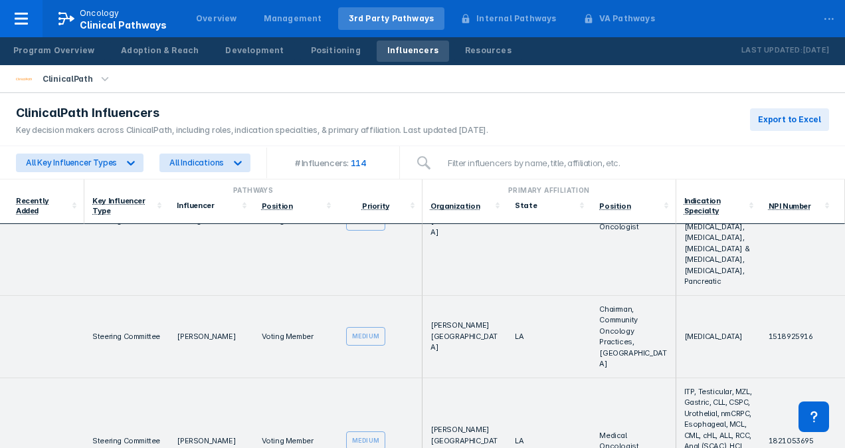
scroll to position [2452, 0]
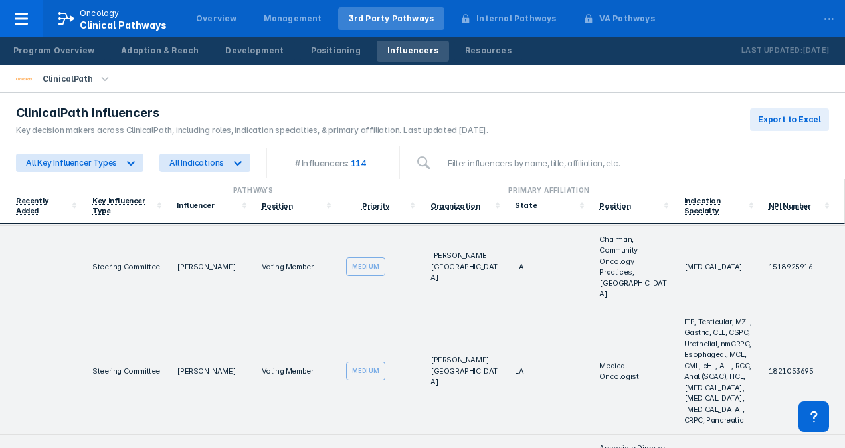
drag, startPoint x: 468, startPoint y: 372, endPoint x: 492, endPoint y: 379, distance: 24.8
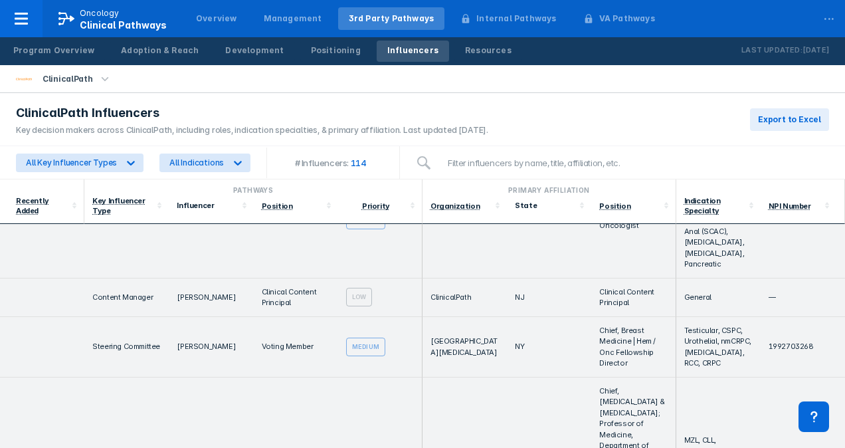
scroll to position [3212, 0]
drag, startPoint x: 174, startPoint y: 367, endPoint x: 652, endPoint y: 381, distance: 478.4
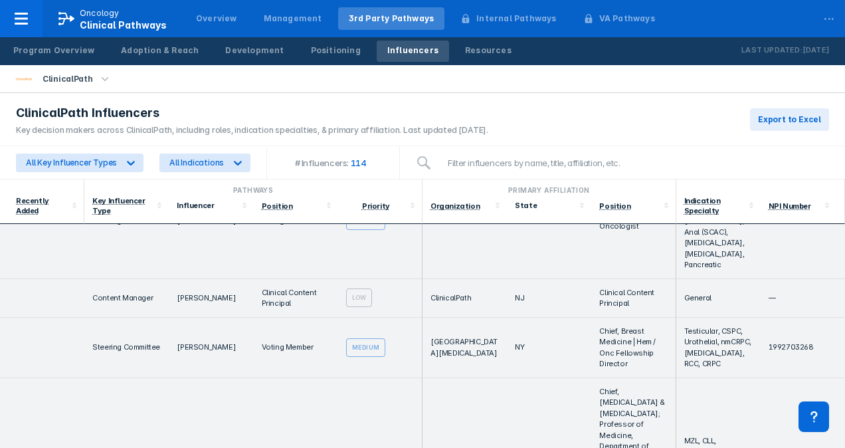
drag, startPoint x: 685, startPoint y: 376, endPoint x: 89, endPoint y: 373, distance: 596.5
drag, startPoint x: 89, startPoint y: 373, endPoint x: 117, endPoint y: 373, distance: 27.9
drag, startPoint x: 165, startPoint y: 371, endPoint x: 177, endPoint y: 371, distance: 12.0
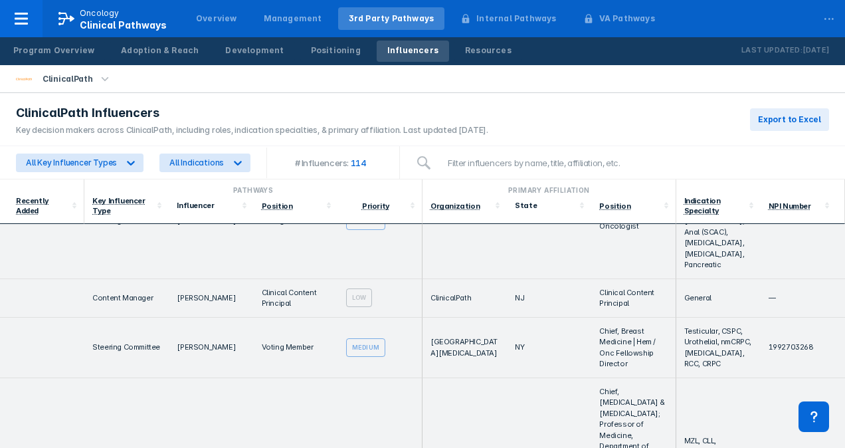
drag, startPoint x: 287, startPoint y: 367, endPoint x: 332, endPoint y: 367, distance: 45.2
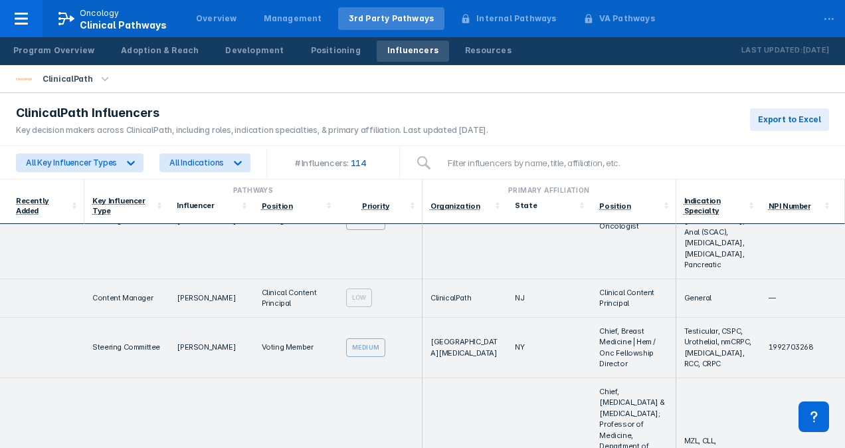
drag, startPoint x: 171, startPoint y: 361, endPoint x: 232, endPoint y: 364, distance: 61.2
drag, startPoint x: 232, startPoint y: 364, endPoint x: 215, endPoint y: 367, distance: 18.1
copy td "Paula Silverman"
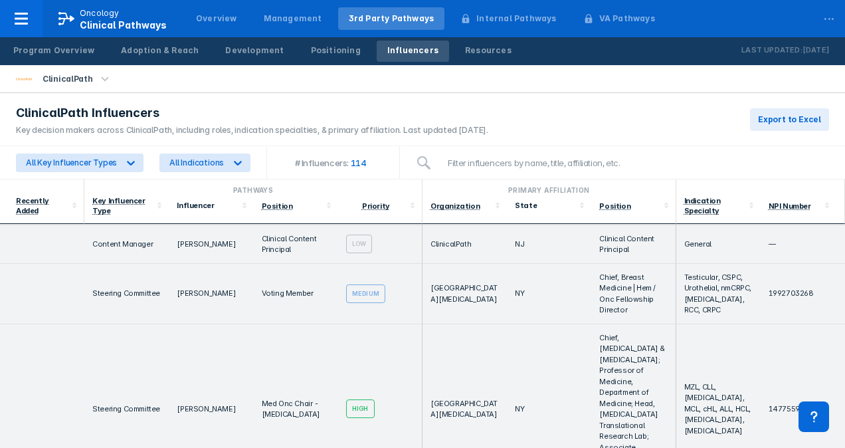
scroll to position [3279, 0]
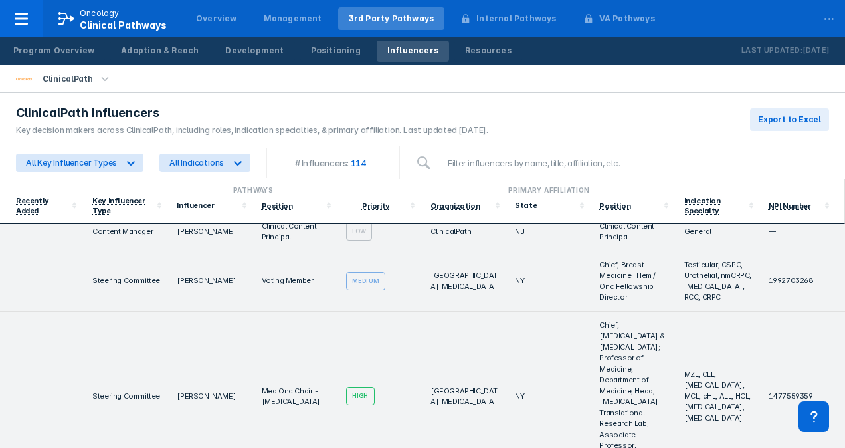
drag, startPoint x: 231, startPoint y: 351, endPoint x: 296, endPoint y: 363, distance: 66.1
drag, startPoint x: 296, startPoint y: 363, endPoint x: 302, endPoint y: 369, distance: 8.5
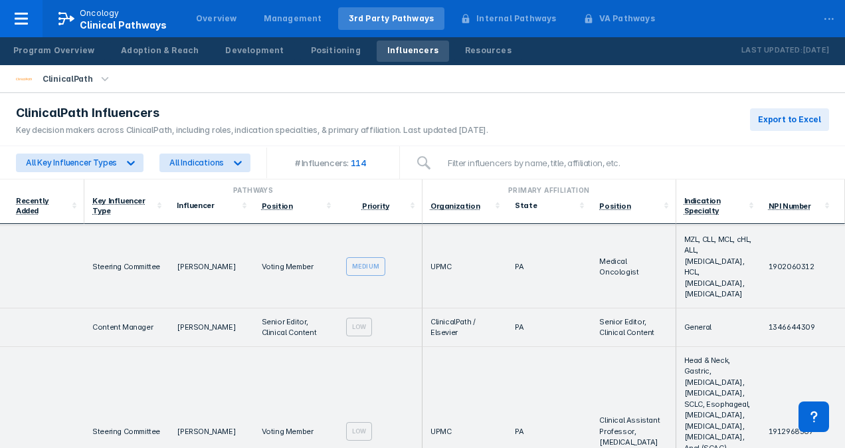
scroll to position [4810, 0]
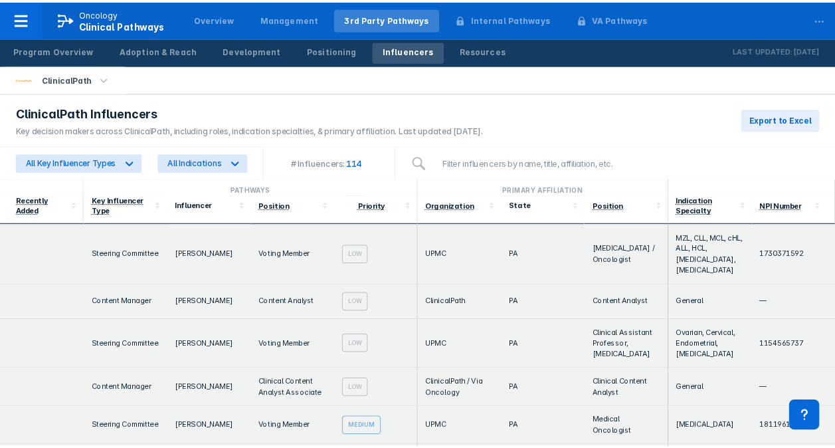
scroll to position [0, 0]
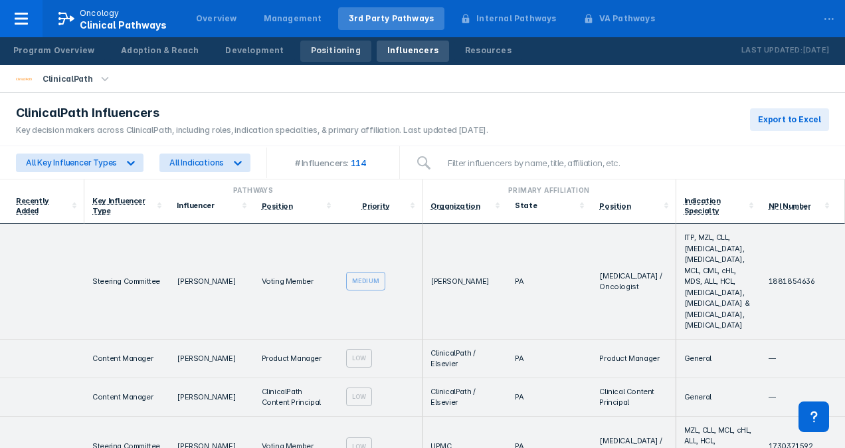
click at [311, 54] on div "Positioning" at bounding box center [336, 51] width 50 height 12
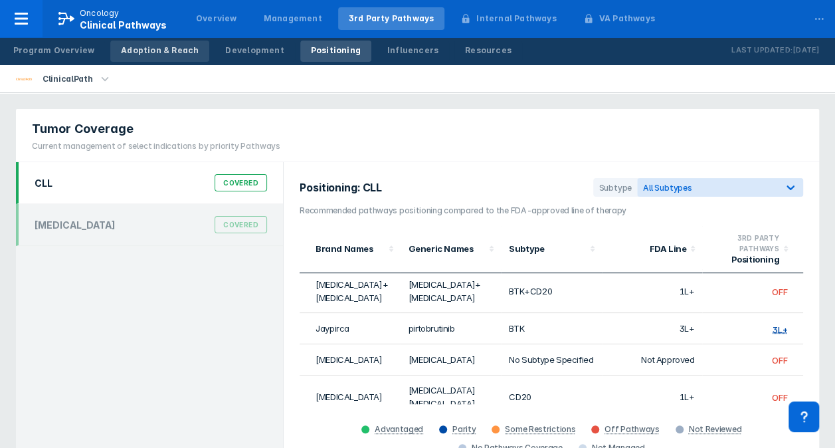
click at [154, 54] on div "Adoption & Reach" at bounding box center [160, 51] width 78 height 12
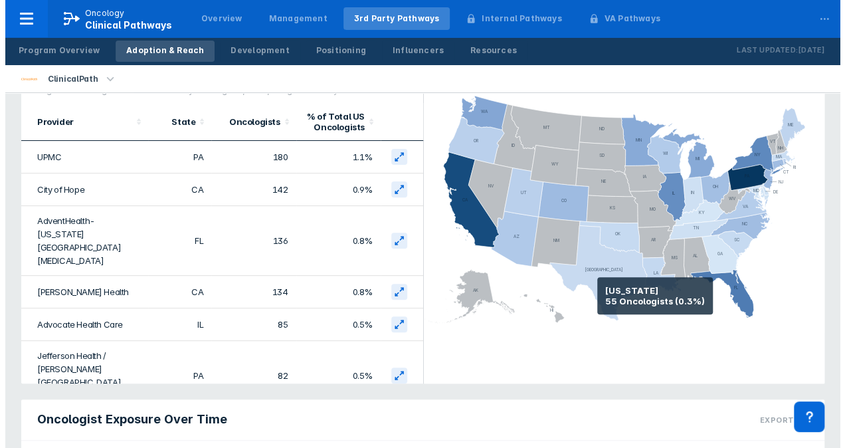
scroll to position [133, 0]
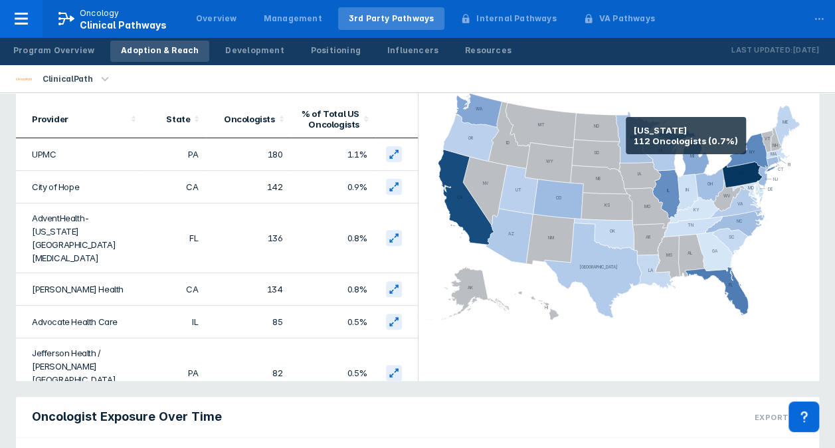
click at [626, 136] on icon at bounding box center [638, 137] width 45 height 51
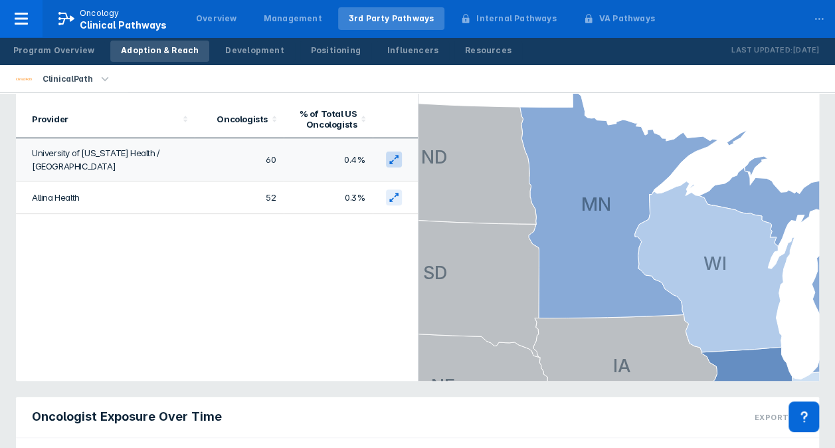
click at [389, 163] on icon at bounding box center [394, 159] width 11 height 11
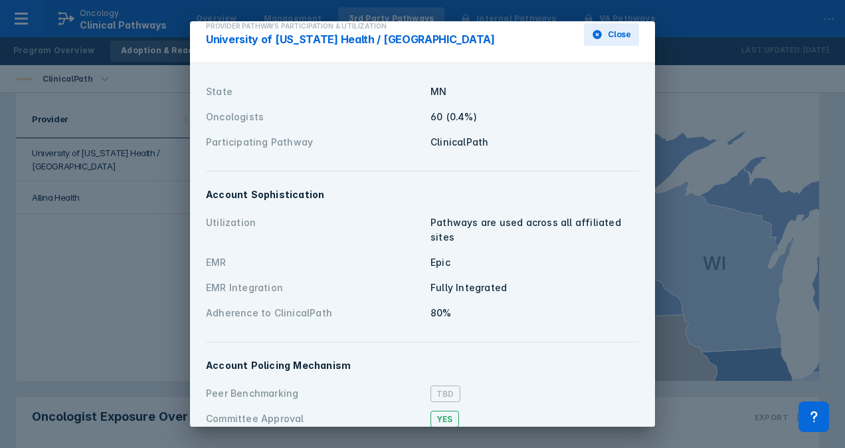
scroll to position [0, 0]
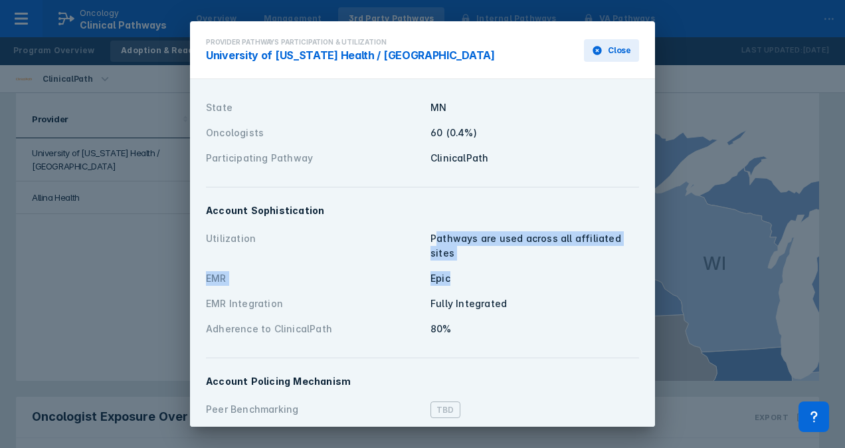
drag, startPoint x: 436, startPoint y: 234, endPoint x: 588, endPoint y: 263, distance: 154.9
click at [588, 263] on div "Utilization Pathways are used across all affiliated sites EMR Epic EMR Integrat…" at bounding box center [422, 284] width 433 height 116
drag, startPoint x: 588, startPoint y: 263, endPoint x: 544, endPoint y: 278, distance: 46.8
click at [588, 271] on div "Epic" at bounding box center [534, 278] width 209 height 15
drag, startPoint x: 519, startPoint y: 282, endPoint x: 480, endPoint y: 275, distance: 40.4
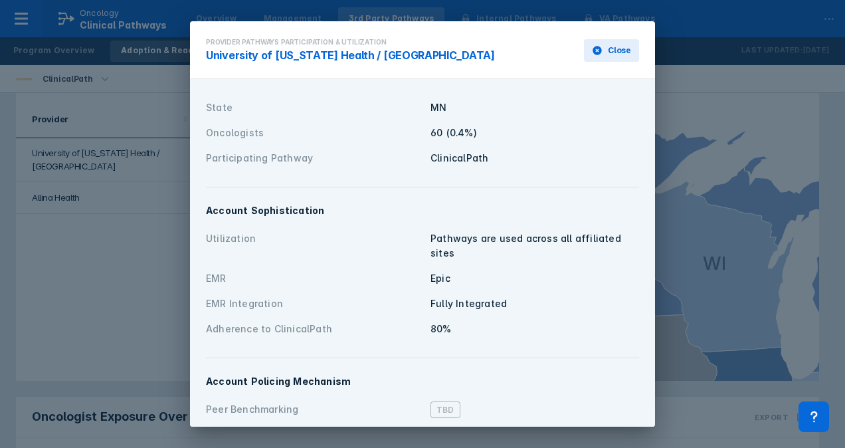
click at [481, 275] on div "Utilization Pathways are used across all affiliated sites EMR Epic EMR Integrat…" at bounding box center [422, 284] width 433 height 116
drag, startPoint x: 480, startPoint y: 275, endPoint x: 454, endPoint y: 291, distance: 29.9
click at [458, 296] on div "Fully Integrated" at bounding box center [534, 303] width 209 height 15
drag, startPoint x: 432, startPoint y: 310, endPoint x: 414, endPoint y: 316, distance: 18.3
click at [431, 321] on div "80%" at bounding box center [534, 328] width 209 height 15
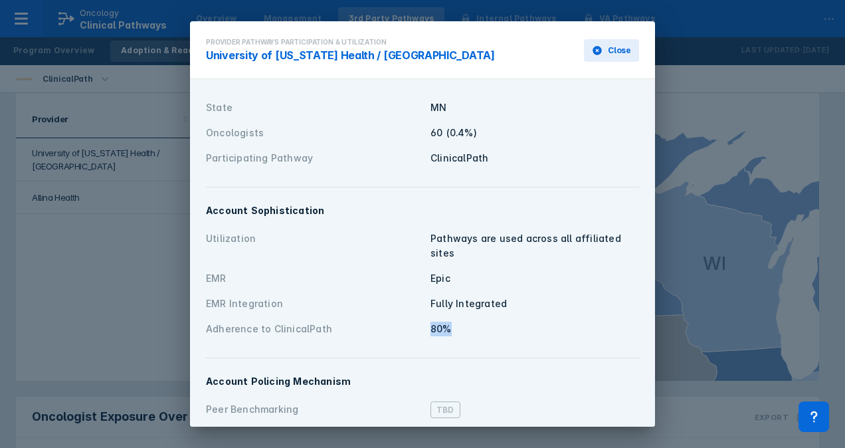
drag, startPoint x: 387, startPoint y: 325, endPoint x: 482, endPoint y: 322, distance: 95.7
click at [482, 322] on div "Adherence to ClinicalPath 80%" at bounding box center [422, 328] width 433 height 25
click at [484, 322] on div "Adherence to ClinicalPath 80%" at bounding box center [422, 328] width 433 height 25
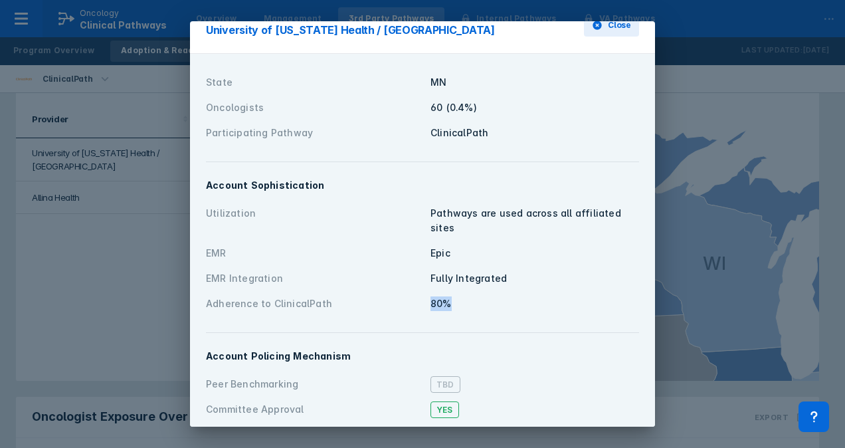
scroll to position [47, 0]
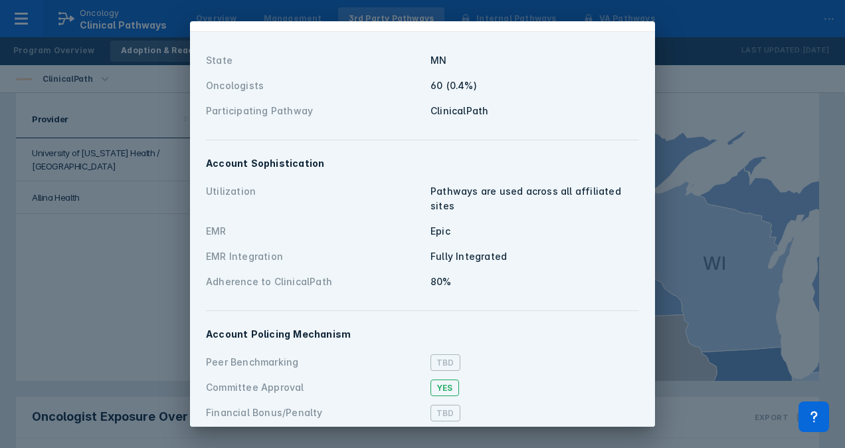
click at [416, 355] on div "Peer Benchmarking TBD" at bounding box center [422, 361] width 433 height 25
click at [436, 405] on span "TBD" at bounding box center [445, 413] width 30 height 17
click at [436, 354] on span "TBD" at bounding box center [445, 362] width 30 height 17
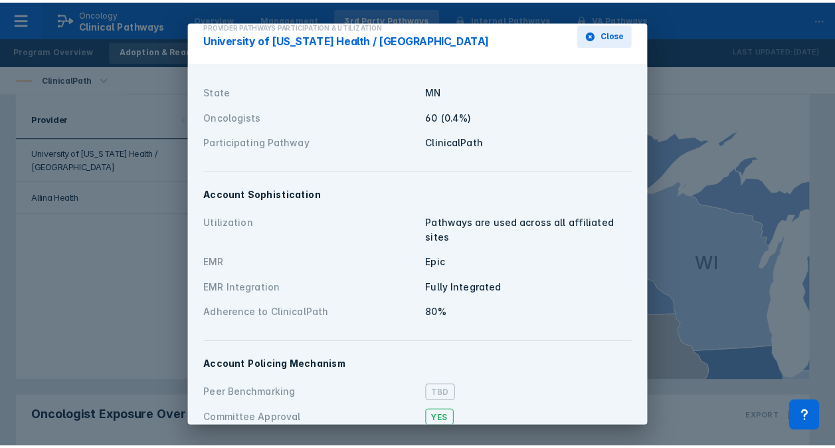
scroll to position [0, 0]
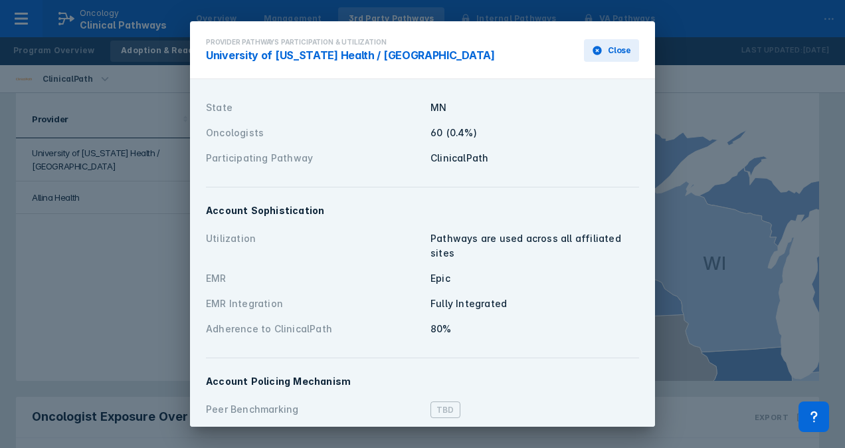
click at [619, 56] on span "Close" at bounding box center [619, 51] width 23 height 12
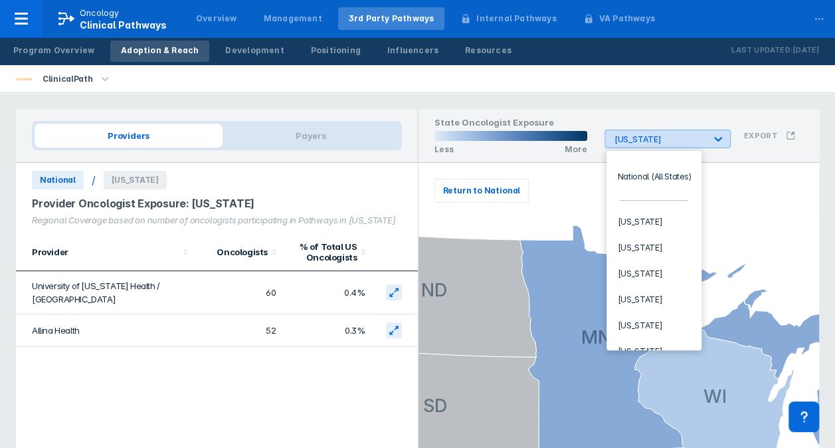
click at [630, 142] on div "Minnesota" at bounding box center [659, 139] width 90 height 10
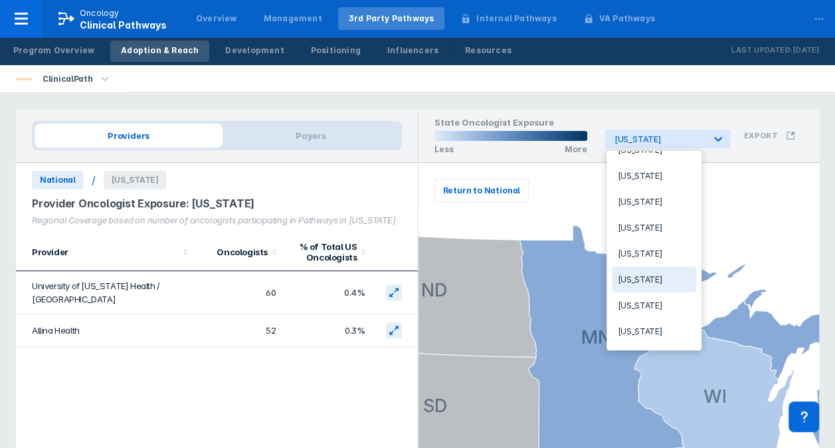
scroll to position [332, 0]
click at [639, 247] on div "Indiana" at bounding box center [654, 252] width 84 height 26
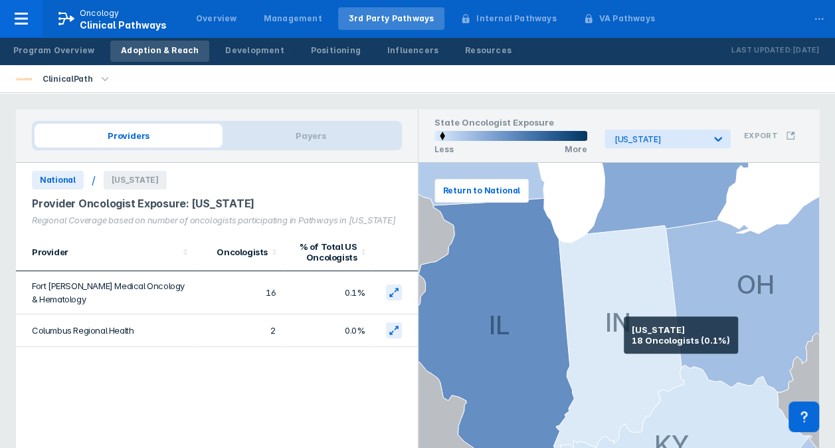
click at [624, 335] on icon at bounding box center [618, 337] width 131 height 225
click at [624, 333] on icon at bounding box center [618, 337] width 131 height 225
click at [631, 332] on icon at bounding box center [618, 337] width 131 height 225
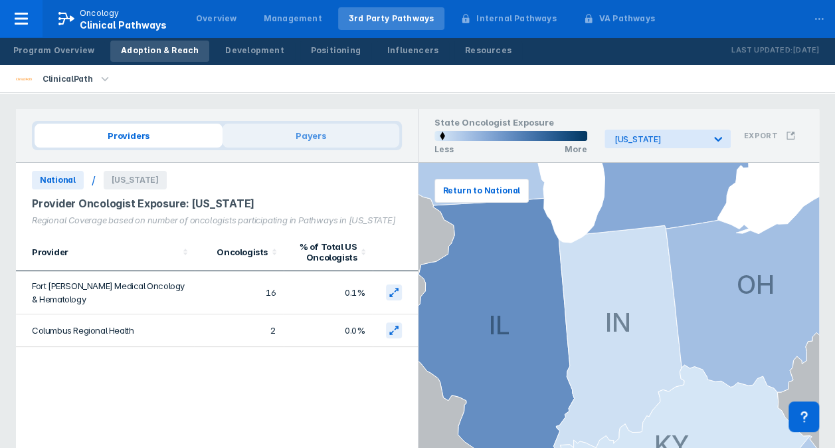
click at [308, 139] on span "Payers" at bounding box center [311, 136] width 177 height 24
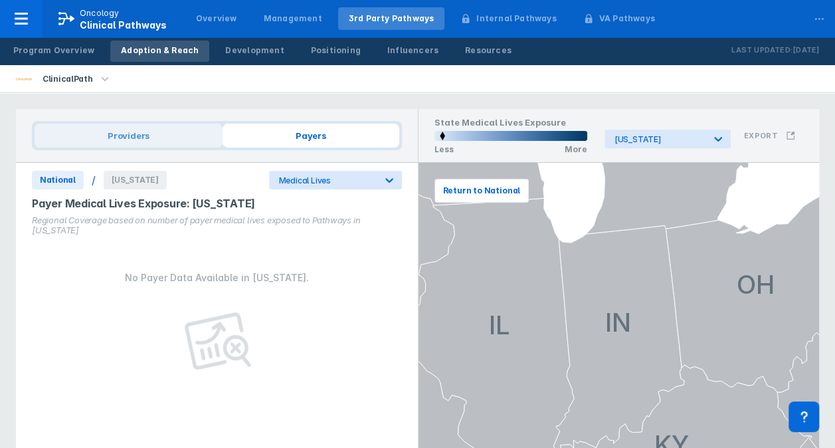
click at [201, 141] on span "Providers" at bounding box center [129, 136] width 188 height 24
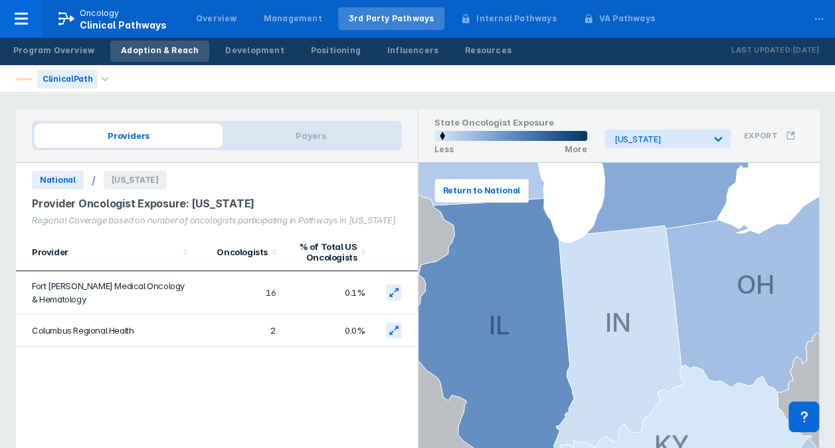
click at [88, 82] on div "ClinicalPath" at bounding box center [67, 79] width 60 height 19
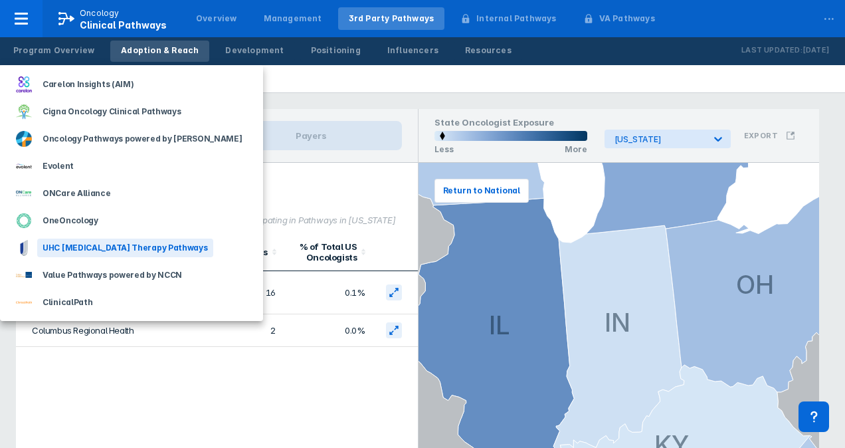
click at [70, 248] on div "UHC Cancer Therapy Pathways" at bounding box center [125, 247] width 176 height 19
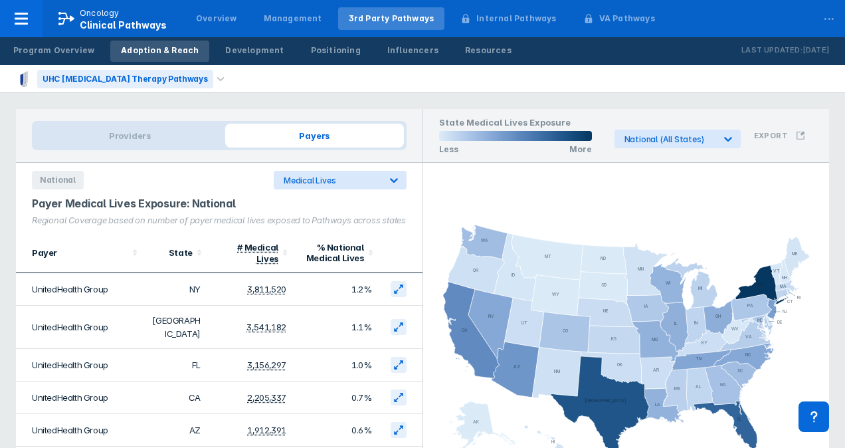
click at [145, 84] on div "UHC Cancer Therapy Pathways" at bounding box center [125, 79] width 176 height 19
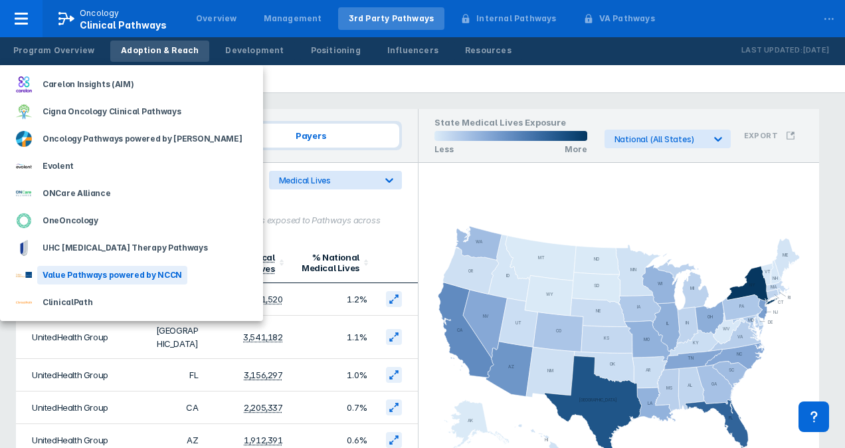
click at [112, 278] on div "Value Pathways powered by NCCN" at bounding box center [112, 275] width 150 height 19
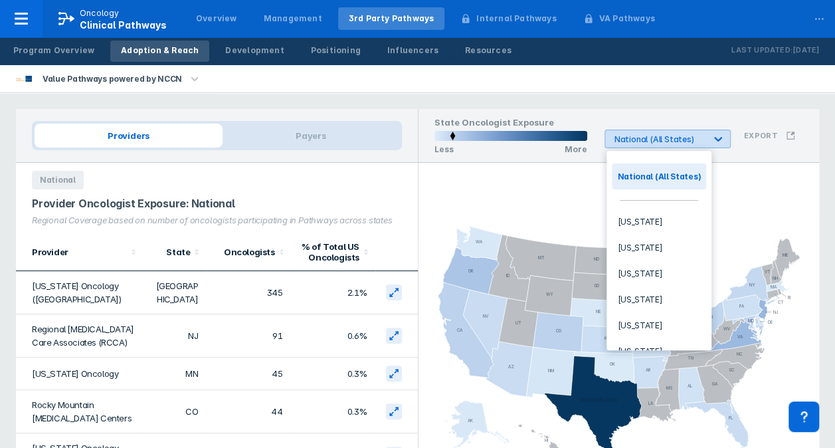
click at [635, 132] on div "National (All States)" at bounding box center [655, 138] width 100 height 17
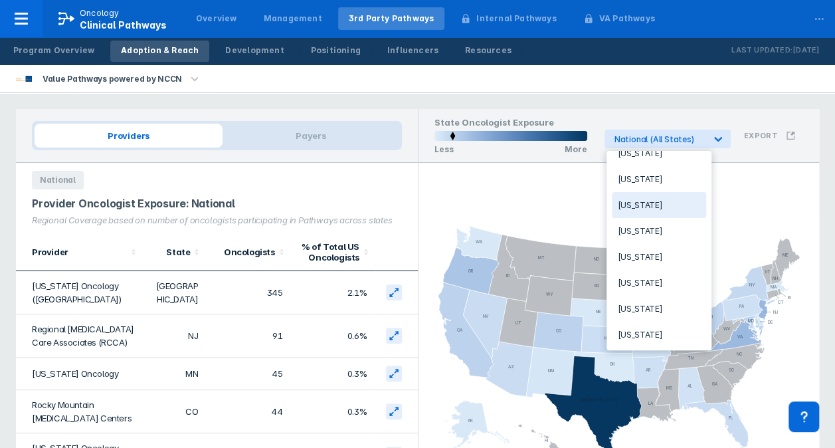
scroll to position [332, 0]
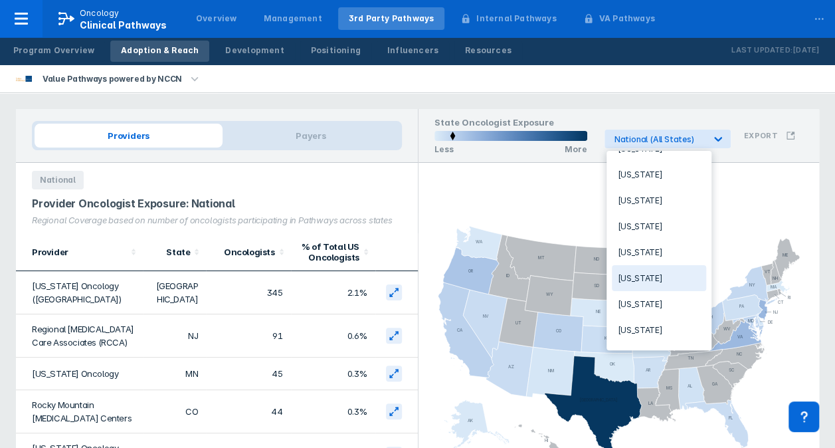
click at [638, 252] on div "Indiana" at bounding box center [659, 252] width 94 height 26
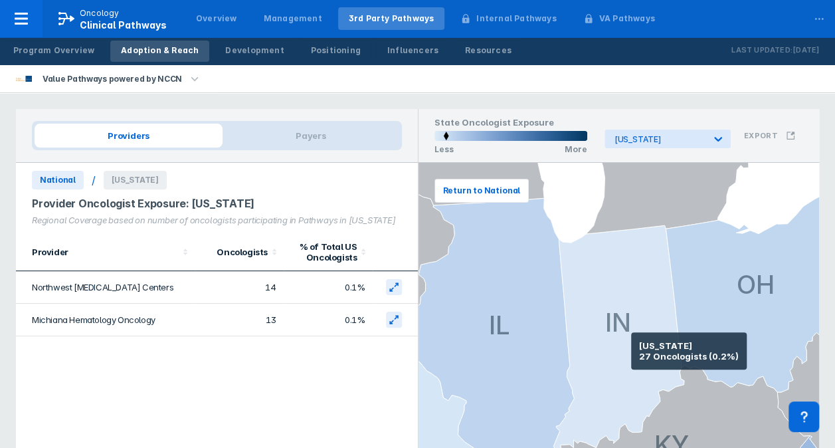
click at [631, 351] on icon at bounding box center [618, 337] width 131 height 225
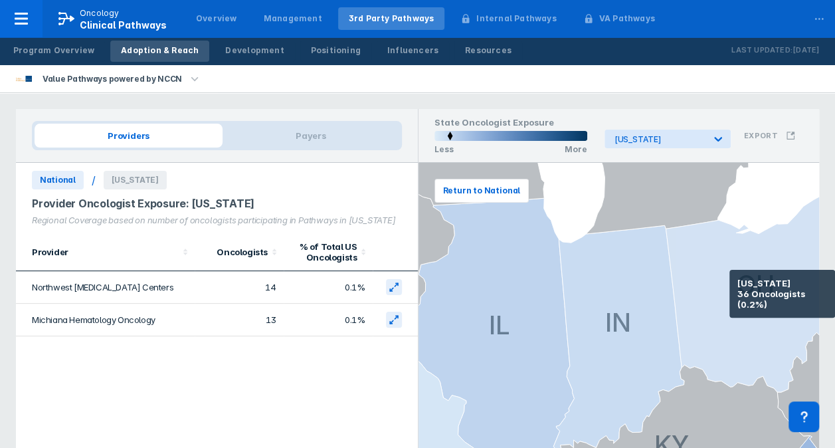
drag, startPoint x: 729, startPoint y: 288, endPoint x: 744, endPoint y: 296, distance: 16.6
click at [731, 289] on icon at bounding box center [754, 291] width 177 height 202
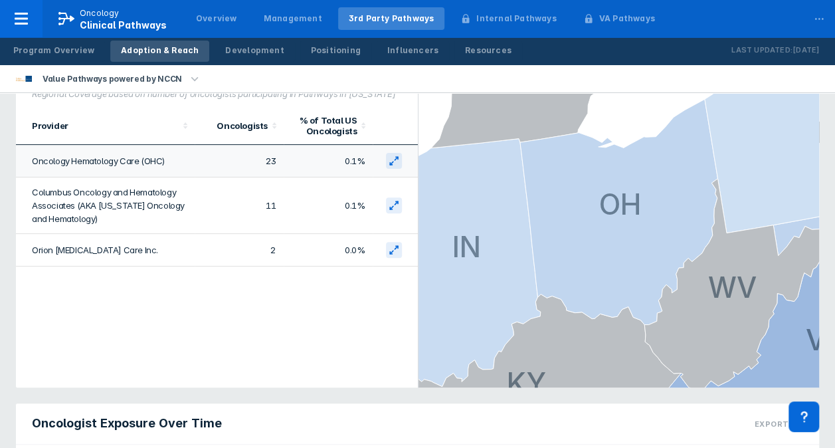
scroll to position [0, 0]
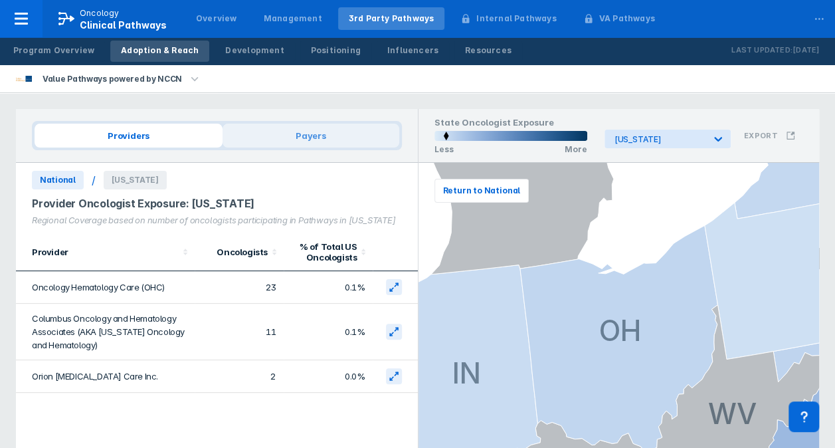
click at [281, 137] on span "Payers" at bounding box center [311, 136] width 177 height 24
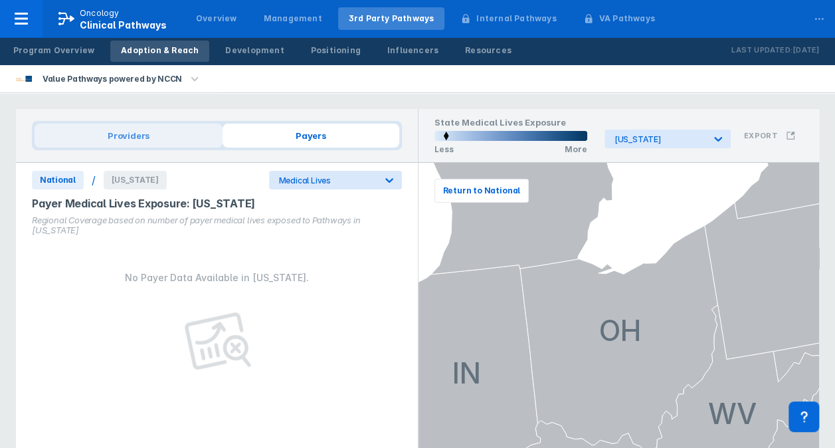
click at [205, 141] on span "Providers" at bounding box center [129, 136] width 188 height 24
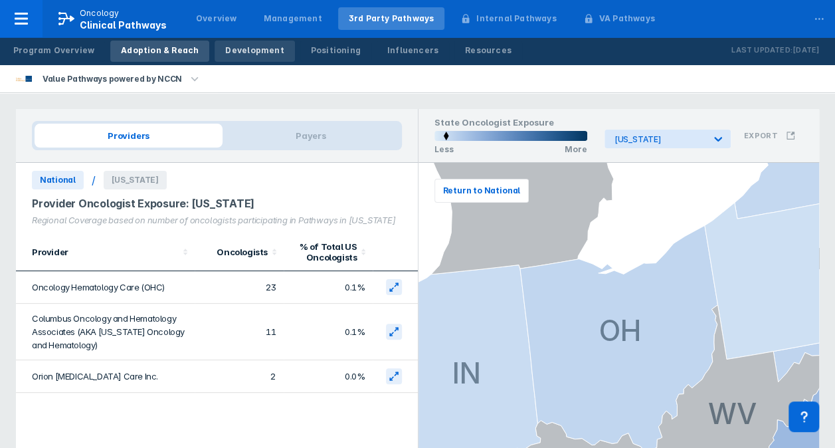
click at [255, 50] on div "Development" at bounding box center [254, 51] width 58 height 12
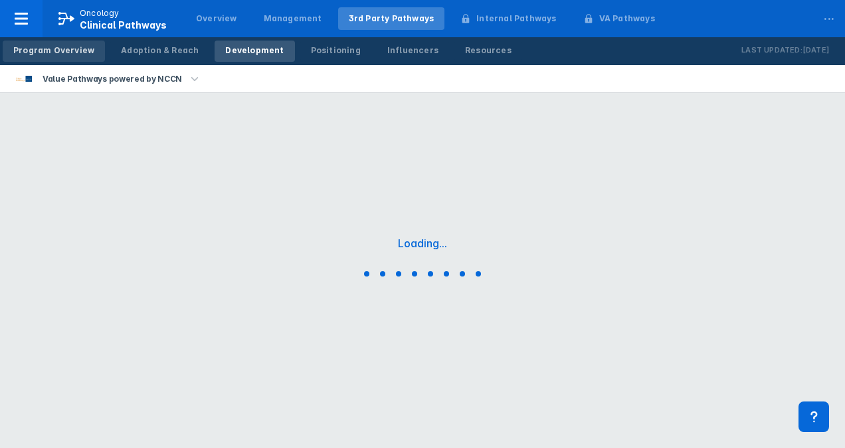
click at [40, 48] on div "Program Overview" at bounding box center [53, 51] width 81 height 12
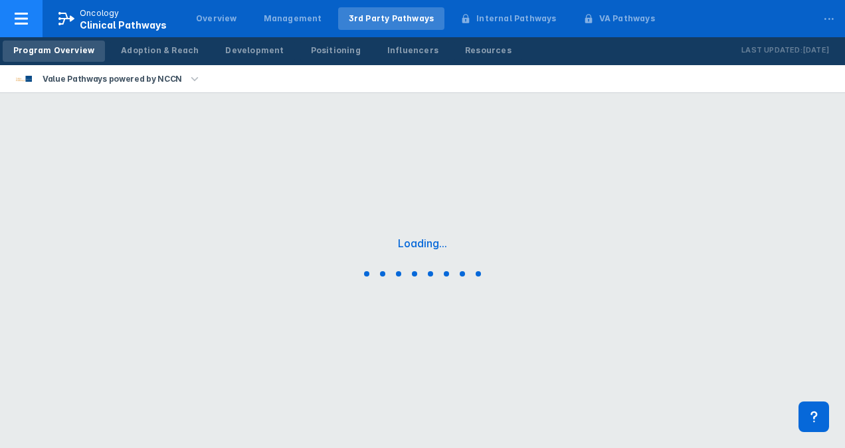
click at [110, 15] on p "Oncology" at bounding box center [100, 13] width 40 height 12
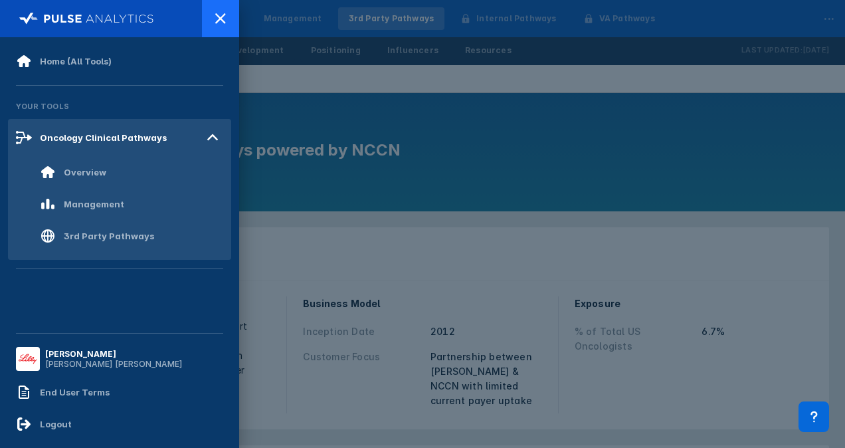
click at [222, 23] on icon at bounding box center [221, 19] width 16 height 16
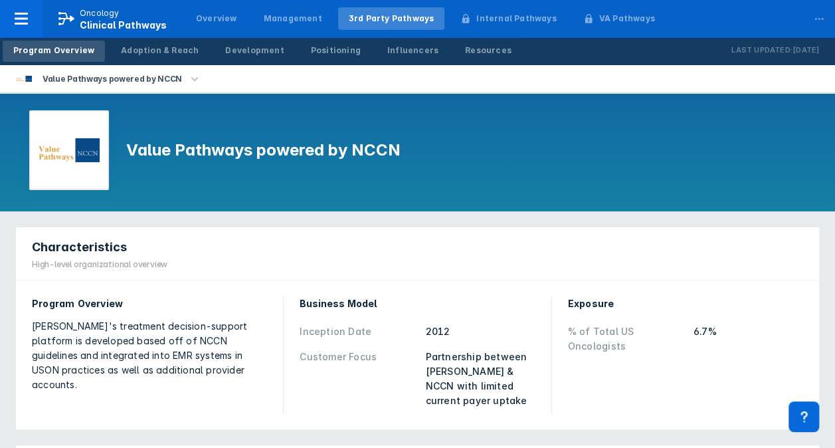
click at [748, 228] on div "Characteristics High-level organizational overview" at bounding box center [417, 253] width 803 height 53
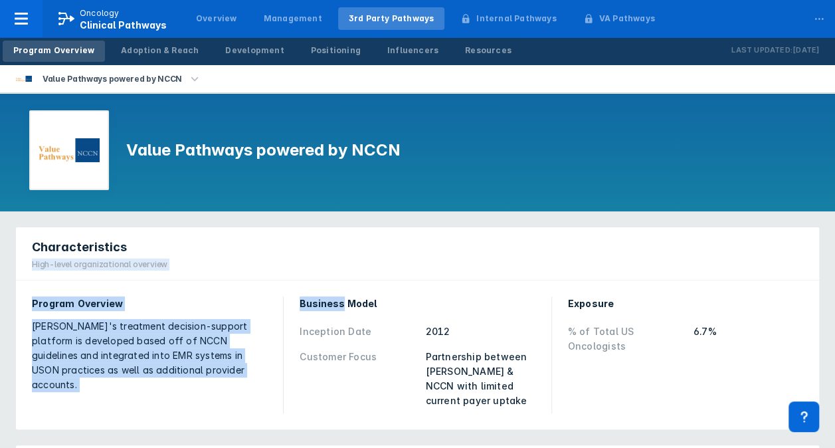
drag, startPoint x: 748, startPoint y: 228, endPoint x: 306, endPoint y: 310, distance: 450.0
click at [306, 310] on div "Characteristics High-level organizational overview Program Overview McKesson's …" at bounding box center [417, 328] width 803 height 202
click at [308, 311] on div "Business Model Inception Date 2012 Customer Focus Partnership between McKesson …" at bounding box center [417, 354] width 235 height 117
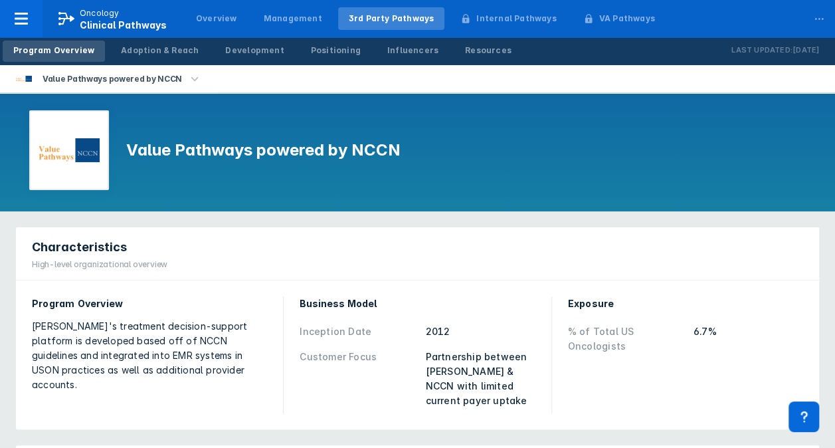
click at [294, 312] on div "Business Model Inception Date 2012 Customer Focus Partnership between McKesson …" at bounding box center [417, 354] width 251 height 133
click at [167, 41] on link "Adoption & Reach" at bounding box center [159, 51] width 99 height 21
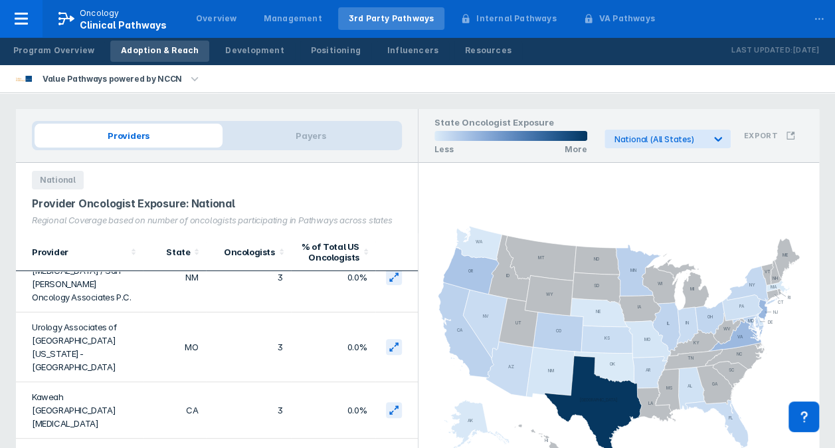
scroll to position [2042, 0]
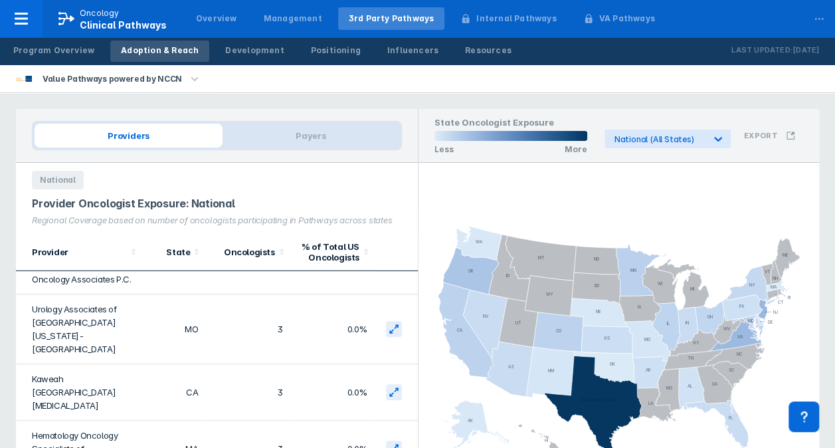
click at [187, 74] on icon "button" at bounding box center [194, 79] width 15 height 15
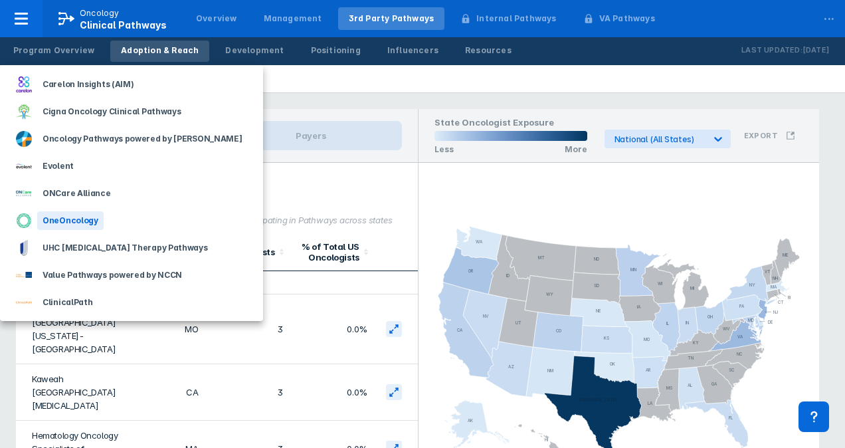
click at [100, 223] on div "OneOncology" at bounding box center [131, 220] width 263 height 27
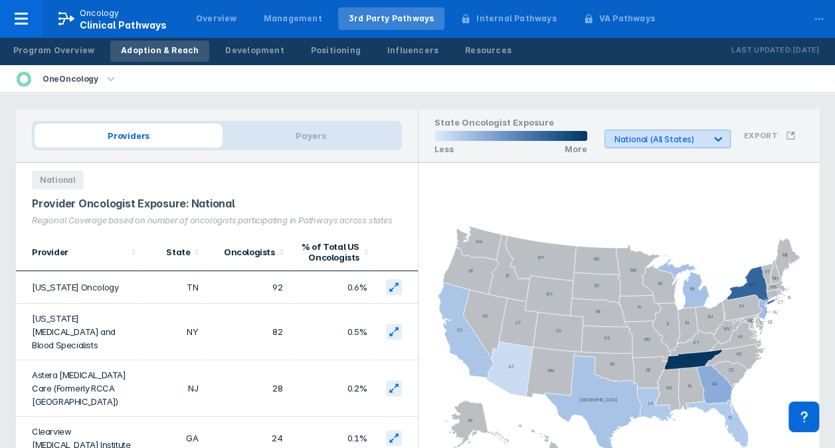
click at [650, 141] on div "National (All States)" at bounding box center [659, 139] width 90 height 10
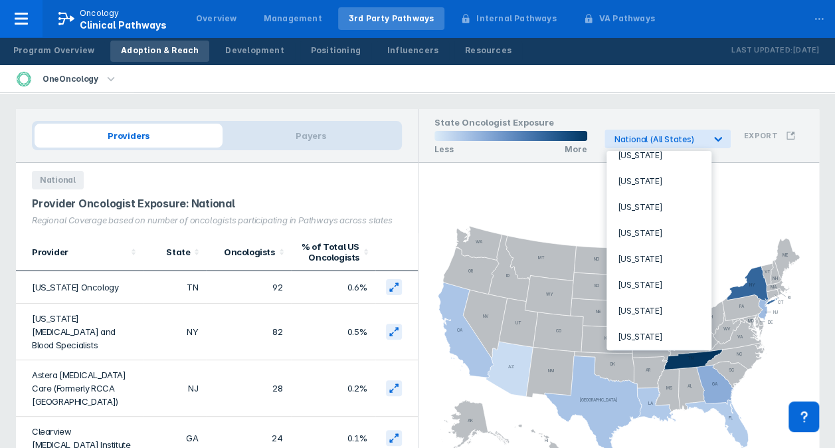
scroll to position [266, 0]
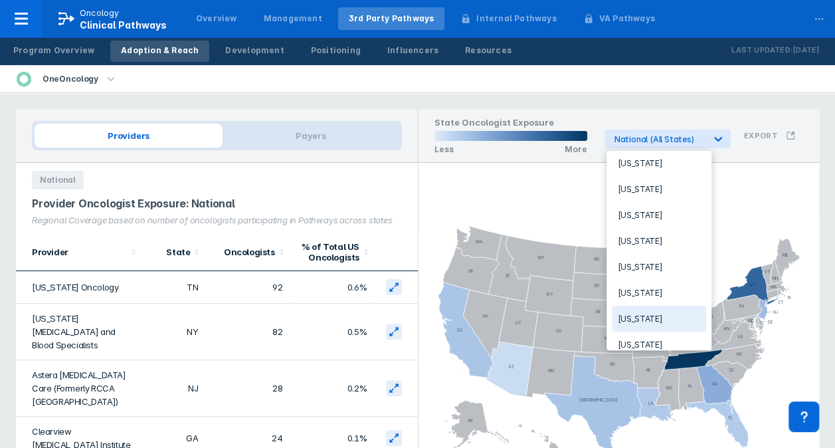
click at [645, 306] on div "Indiana" at bounding box center [659, 319] width 94 height 26
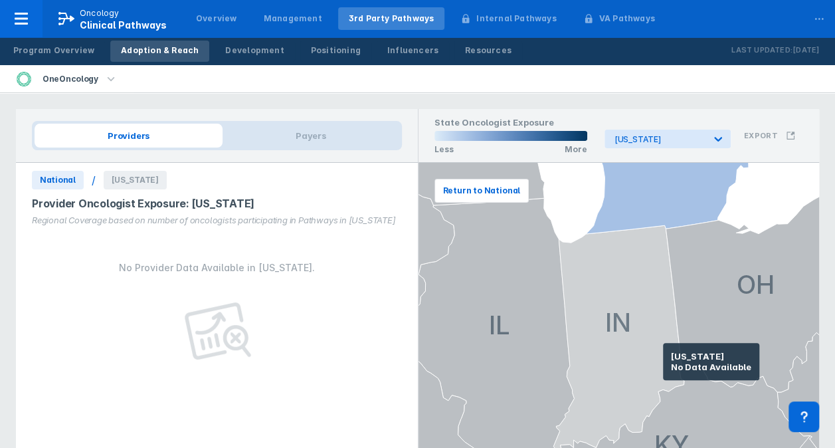
click at [643, 355] on icon at bounding box center [618, 337] width 131 height 225
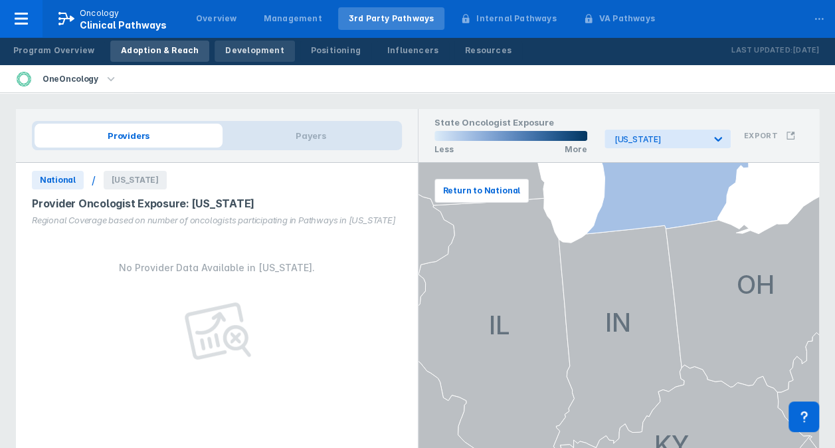
click at [243, 56] on div "Development" at bounding box center [254, 51] width 58 height 12
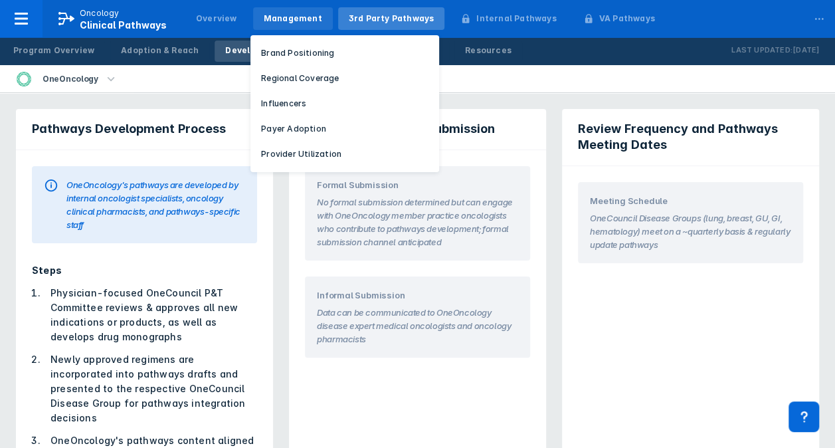
click at [264, 24] on div "Management" at bounding box center [293, 19] width 58 height 12
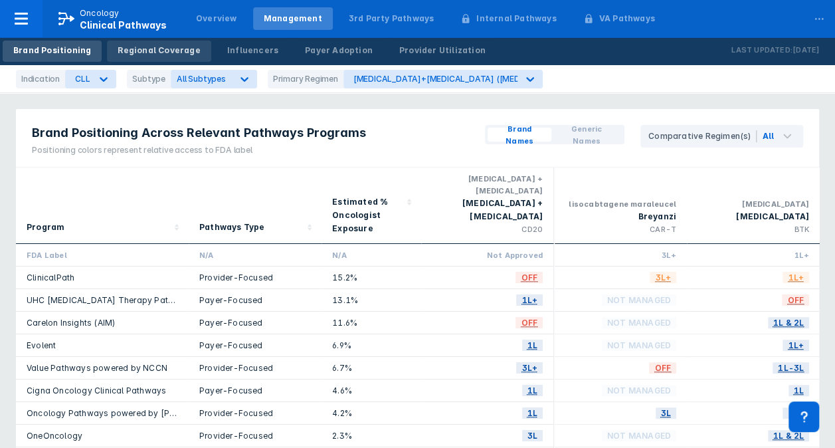
click at [161, 53] on div "Regional Coverage" at bounding box center [159, 51] width 82 height 12
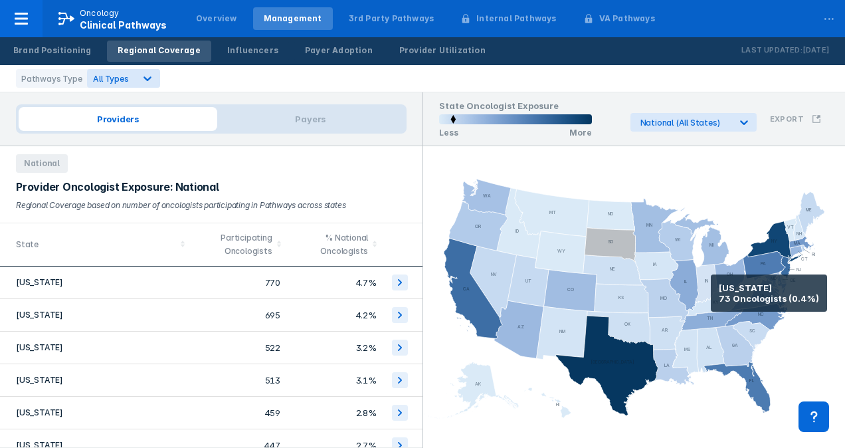
click at [711, 293] on icon at bounding box center [706, 283] width 23 height 39
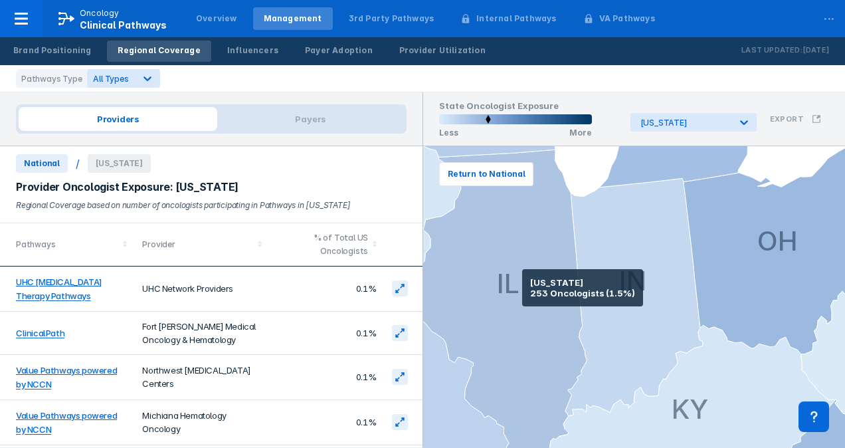
click at [522, 288] on icon at bounding box center [497, 307] width 177 height 316
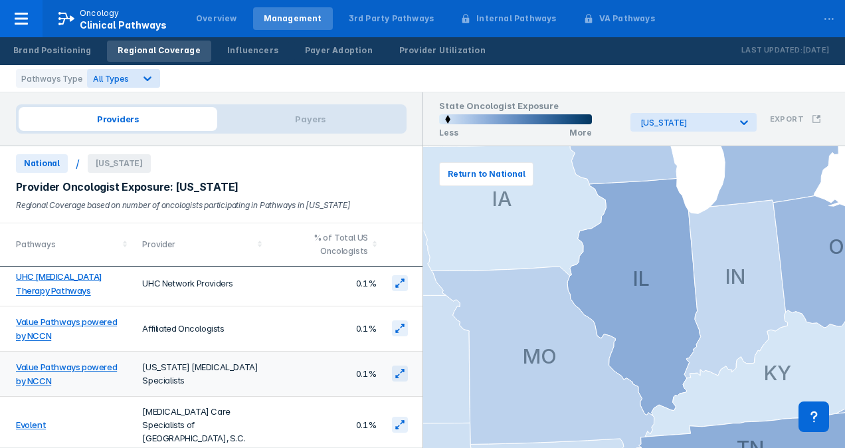
scroll to position [215, 0]
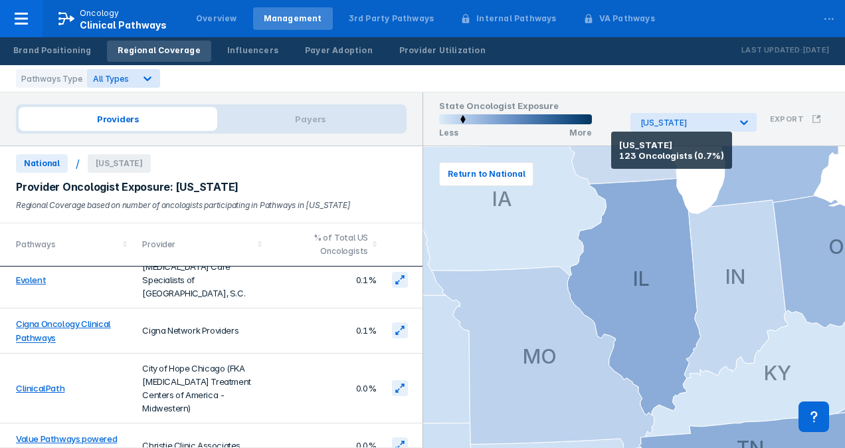
click at [611, 150] on icon at bounding box center [602, 89] width 175 height 187
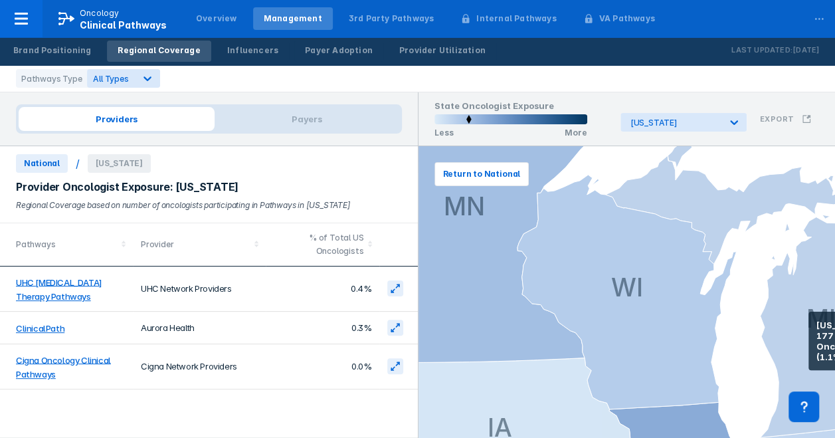
click at [808, 330] on icon at bounding box center [763, 271] width 316 height 333
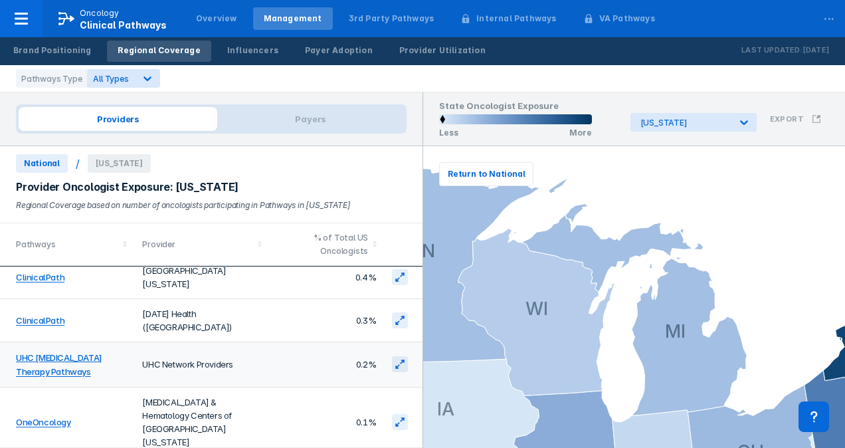
scroll to position [15, 0]
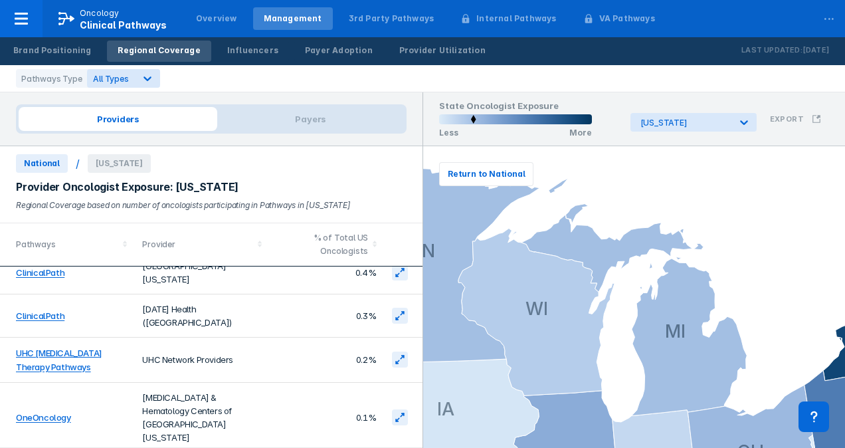
click at [725, 132] on div "State Oncologist Exposure Less More Michigan Export" at bounding box center [634, 119] width 422 height 54
click at [713, 124] on div "Michigan" at bounding box center [685, 123] width 90 height 10
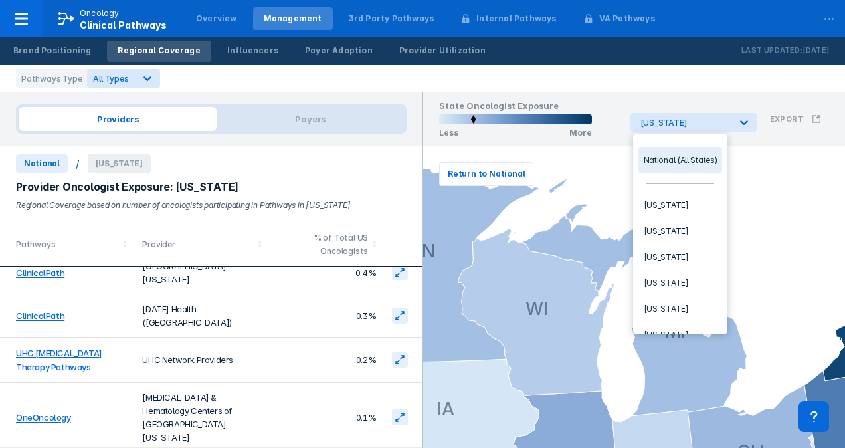
click at [671, 165] on div "National (All States)" at bounding box center [680, 160] width 84 height 26
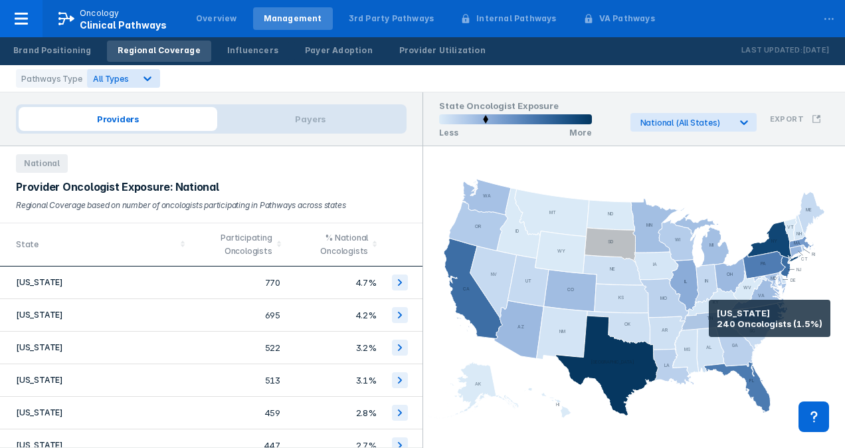
click at [709, 318] on icon at bounding box center [712, 319] width 62 height 22
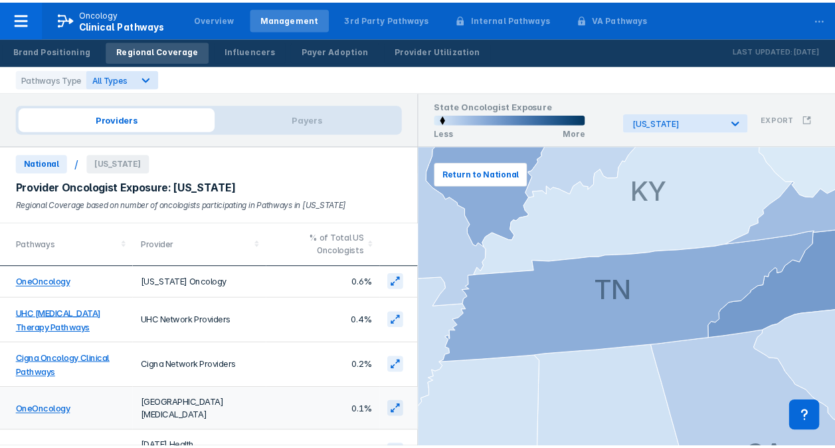
scroll to position [0, 0]
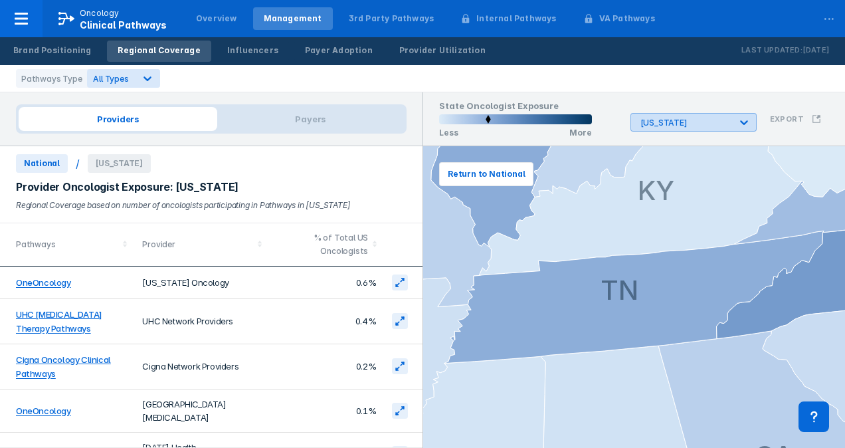
click at [676, 130] on div "Tennessee" at bounding box center [681, 122] width 100 height 17
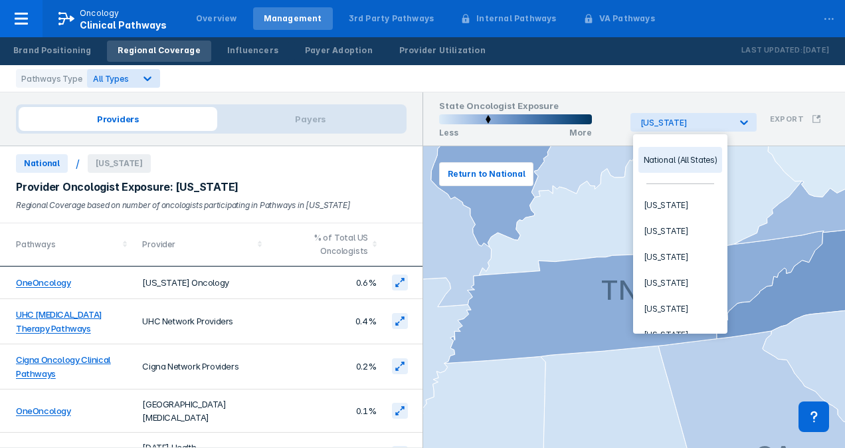
click at [677, 148] on div "National (All States)" at bounding box center [680, 160] width 84 height 26
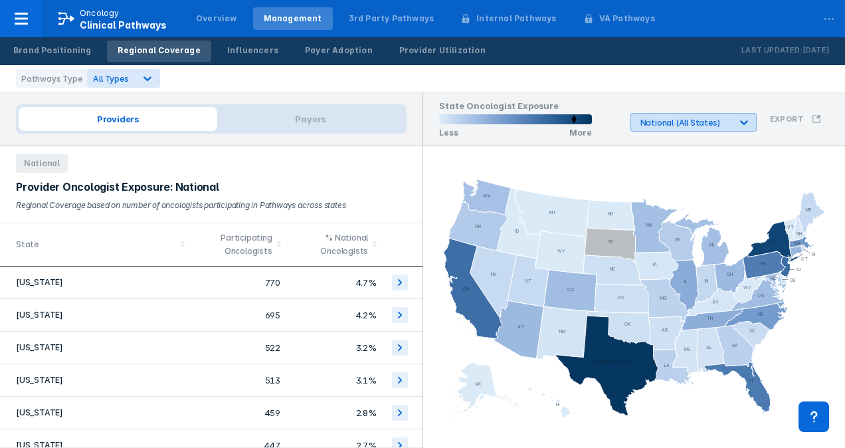
click at [756, 128] on div at bounding box center [744, 122] width 24 height 24
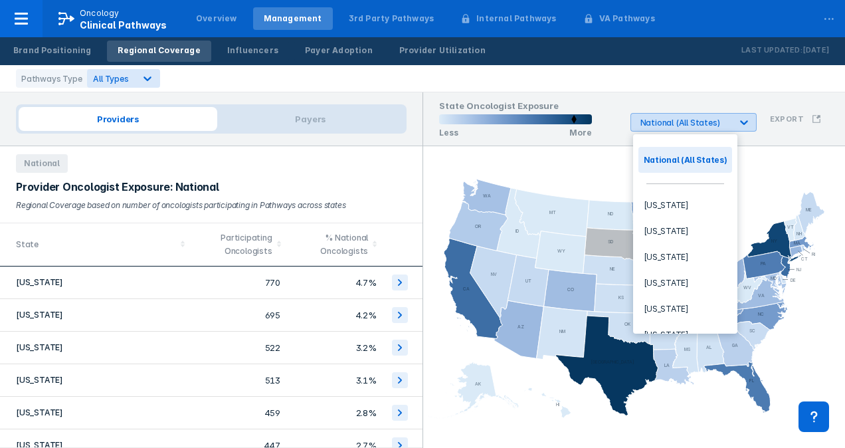
click at [749, 130] on div at bounding box center [744, 122] width 24 height 24
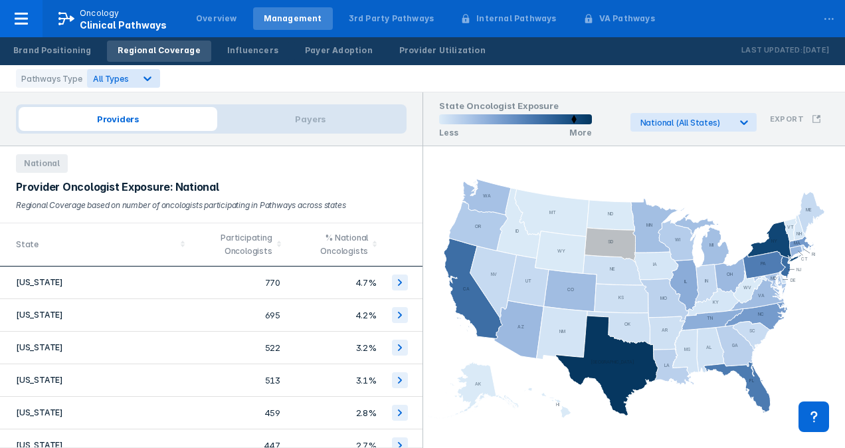
click at [770, 175] on rect at bounding box center [634, 297] width 422 height 264
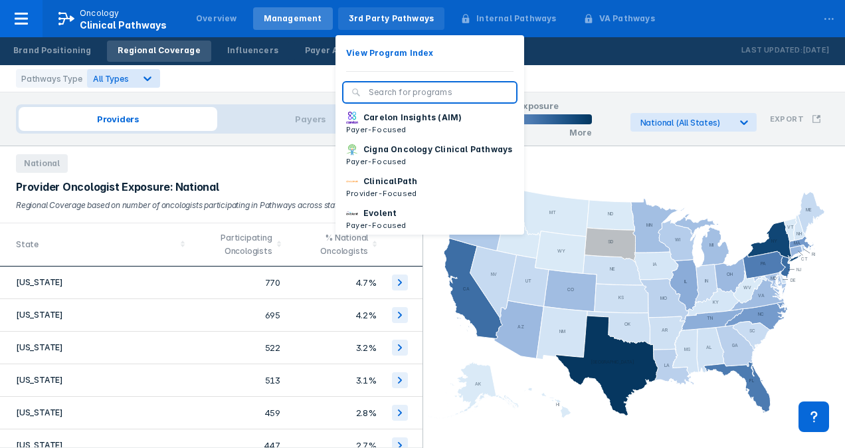
click at [373, 13] on div "3rd Party Pathways" at bounding box center [392, 19] width 86 height 12
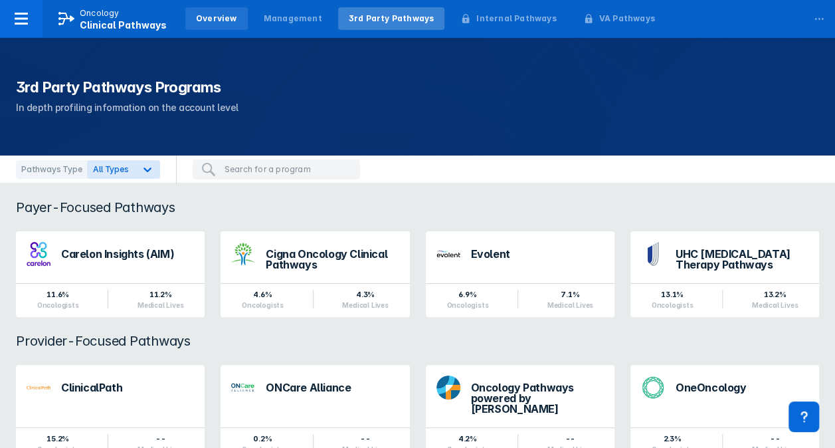
click at [217, 24] on div "Overview" at bounding box center [216, 19] width 41 height 12
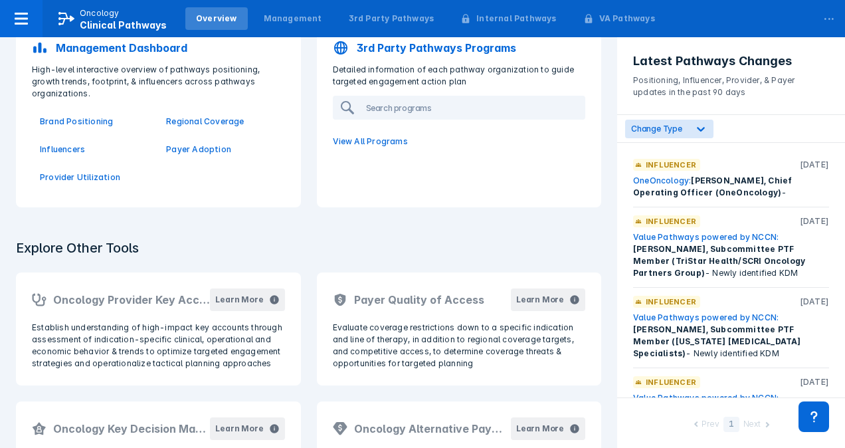
scroll to position [332, 0]
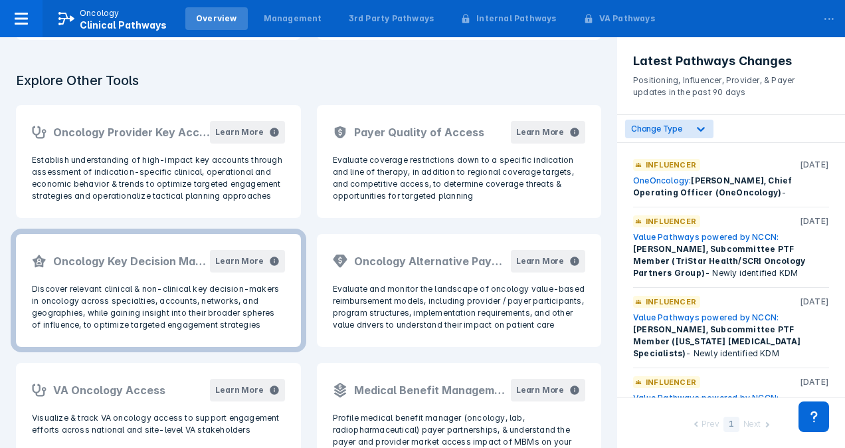
click at [166, 330] on p "Discover relevant clinical & non-clinical key decision-makers in oncology acros…" at bounding box center [158, 307] width 253 height 48
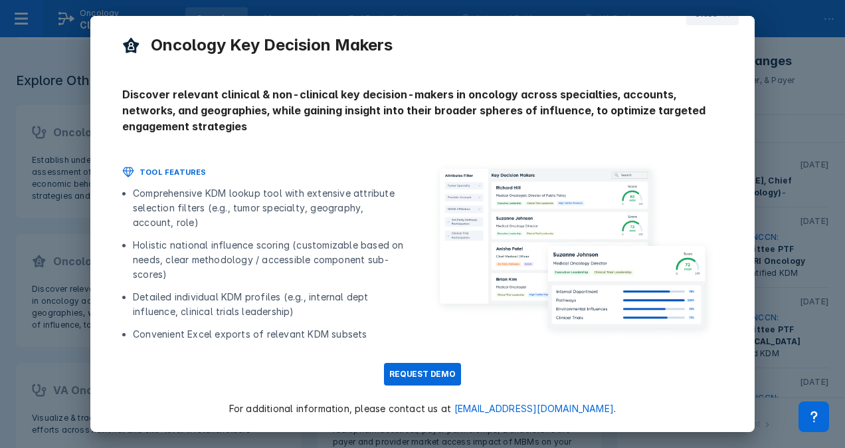
scroll to position [36, 0]
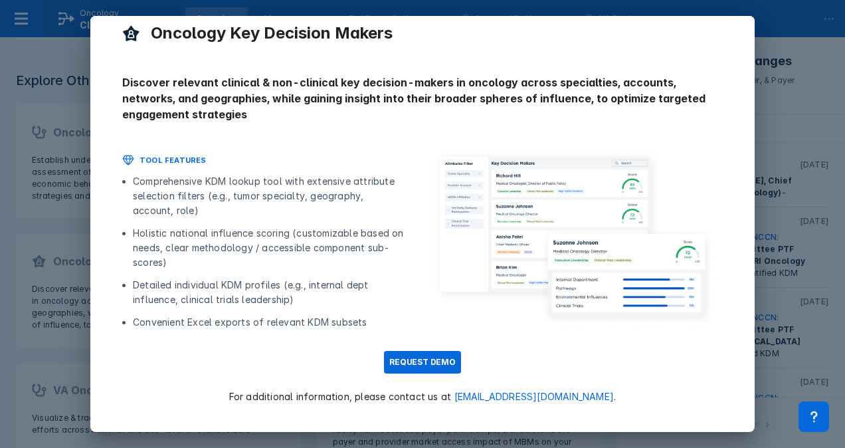
click at [770, 195] on div "Close Oncology Key Decision Makers Discover relevant clinical & non-clinical ke…" at bounding box center [422, 224] width 845 height 448
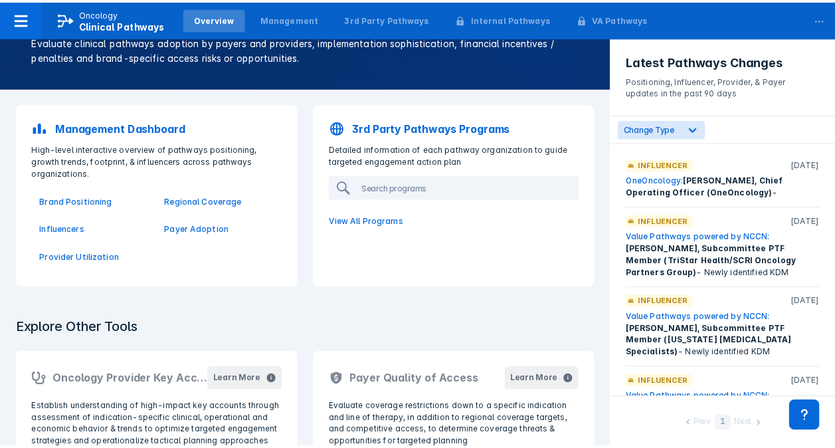
scroll to position [0, 0]
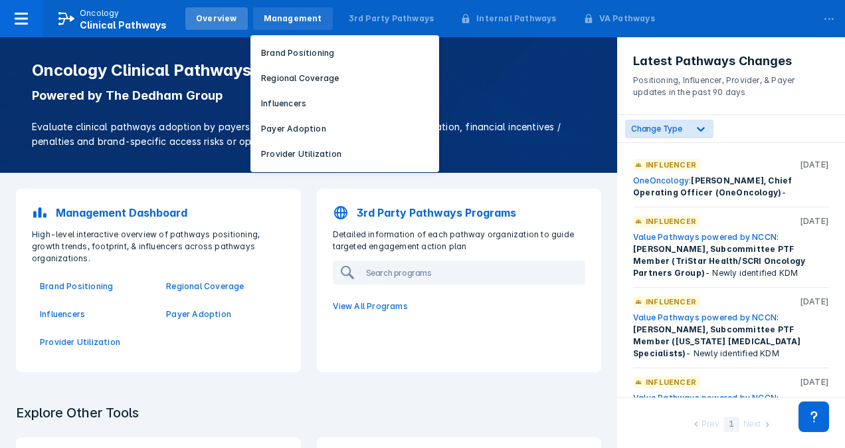
click at [315, 19] on div "Management" at bounding box center [293, 18] width 80 height 23
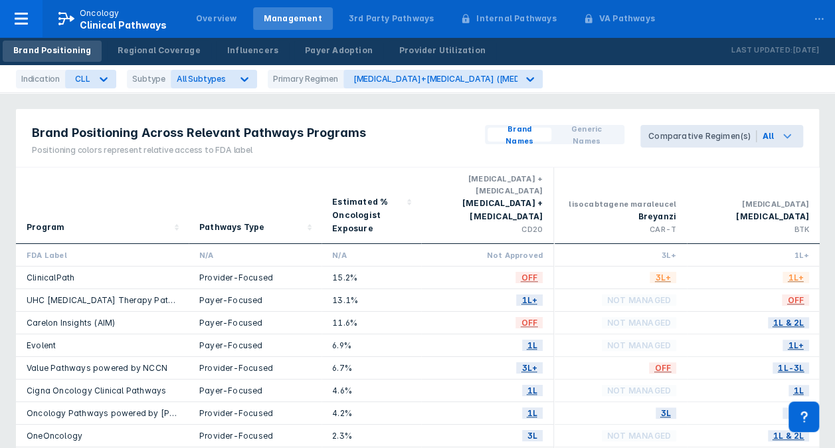
click at [675, 136] on div "Comparative Regimen(s)" at bounding box center [702, 136] width 108 height 12
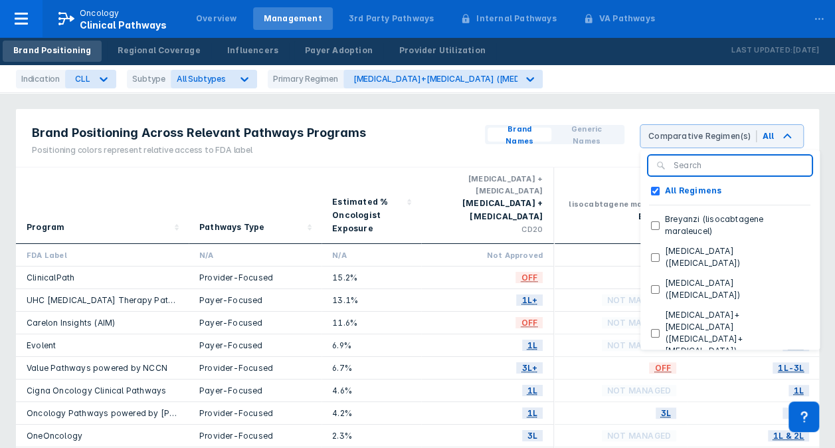
click at [593, 170] on div "lisocabtagene maraleucel Breyanzi CAR-T" at bounding box center [620, 205] width 133 height 76
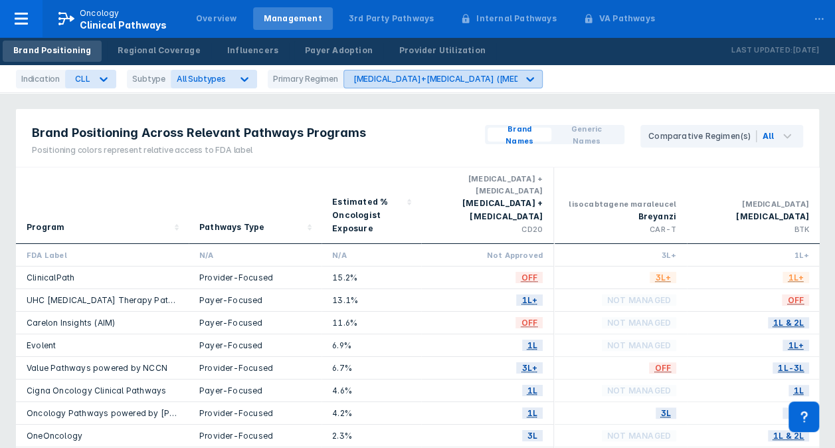
click at [478, 78] on div "bendamustine+Rituxan (bendamustine+rituximab)" at bounding box center [498, 79] width 290 height 10
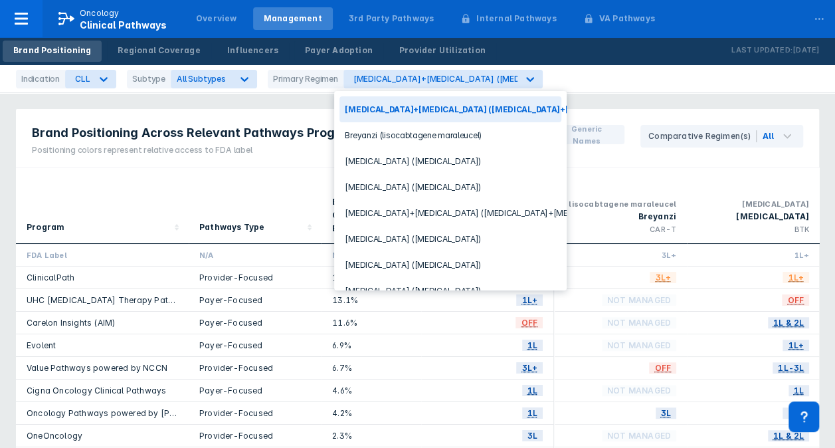
click at [291, 128] on span "Brand Positioning Across Relevant Pathways Programs" at bounding box center [199, 133] width 334 height 16
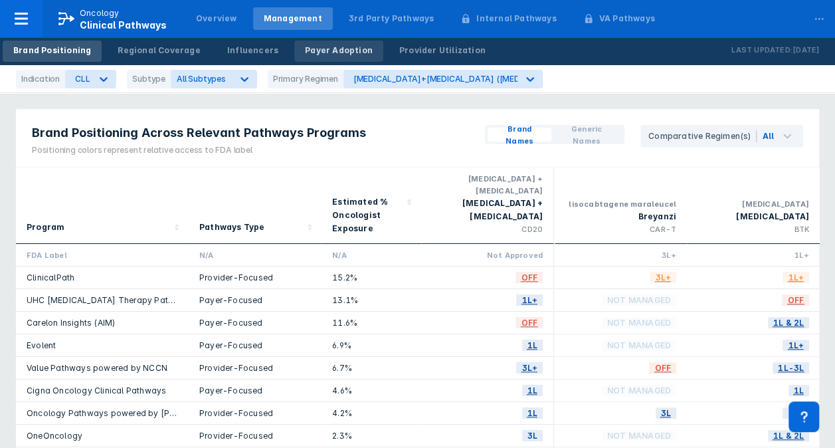
click at [317, 49] on div "Payer Adoption" at bounding box center [339, 51] width 68 height 12
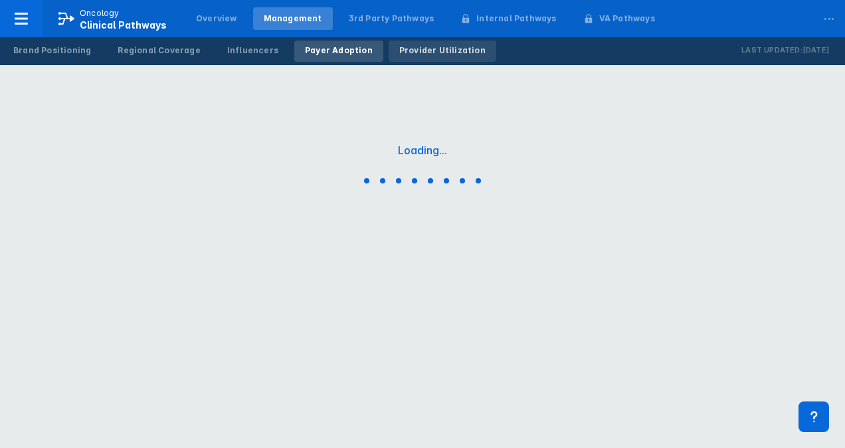
click at [420, 65] on div "Loading..." at bounding box center [422, 166] width 845 height 332
click at [423, 46] on div "Provider Utilization" at bounding box center [442, 51] width 86 height 12
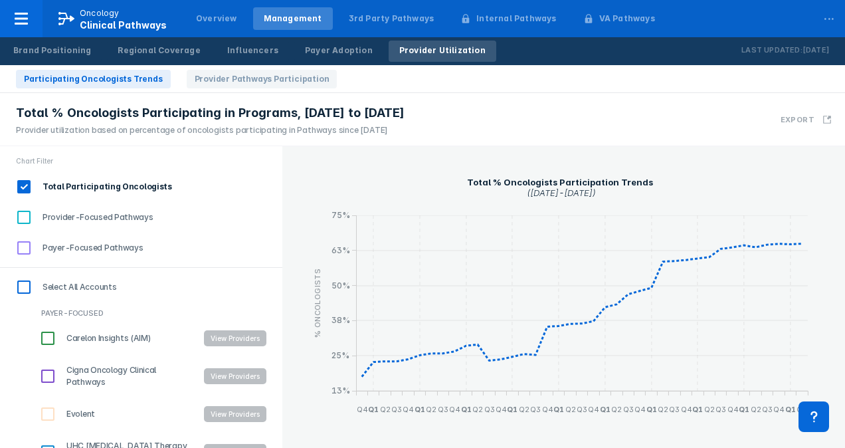
click at [22, 217] on input "Provider-Focused Pathways" at bounding box center [24, 217] width 23 height 23
click at [27, 213] on input "Provider-Focused Pathways" at bounding box center [24, 217] width 23 height 23
checkbox input "false"
click at [27, 17] on icon at bounding box center [21, 19] width 16 height 16
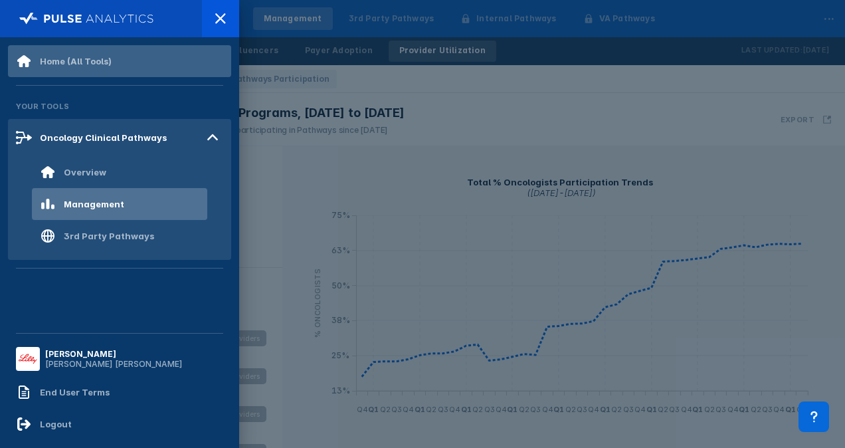
click at [66, 61] on div "Home (All Tools)" at bounding box center [76, 61] width 72 height 11
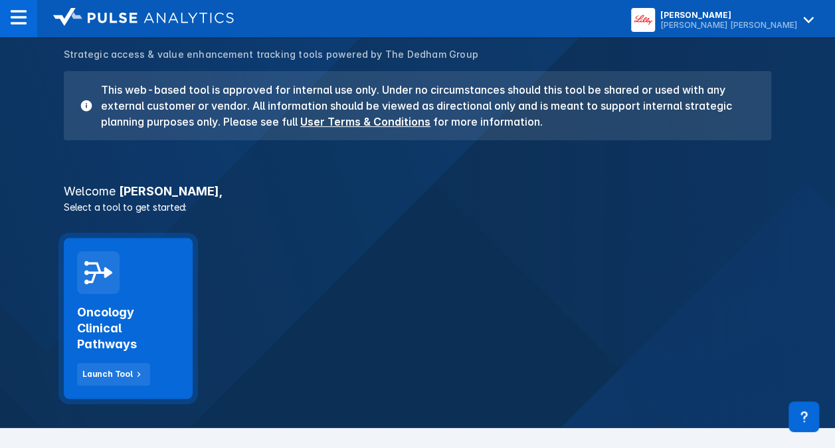
scroll to position [199, 0]
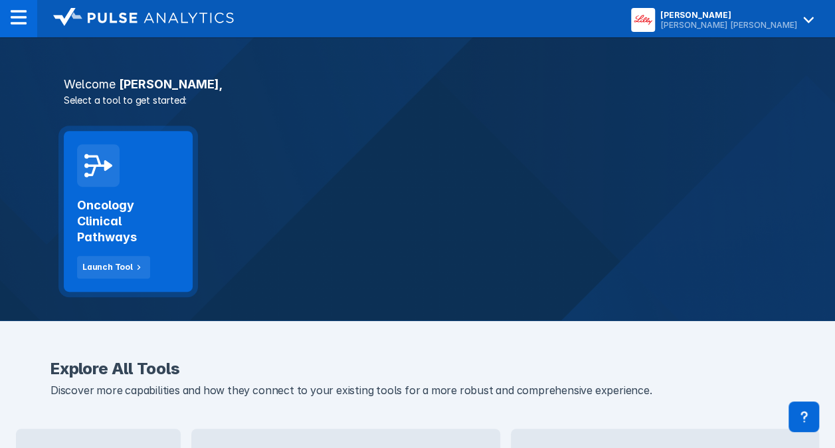
click at [137, 226] on h2 "Oncology Clinical Pathways" at bounding box center [128, 221] width 102 height 48
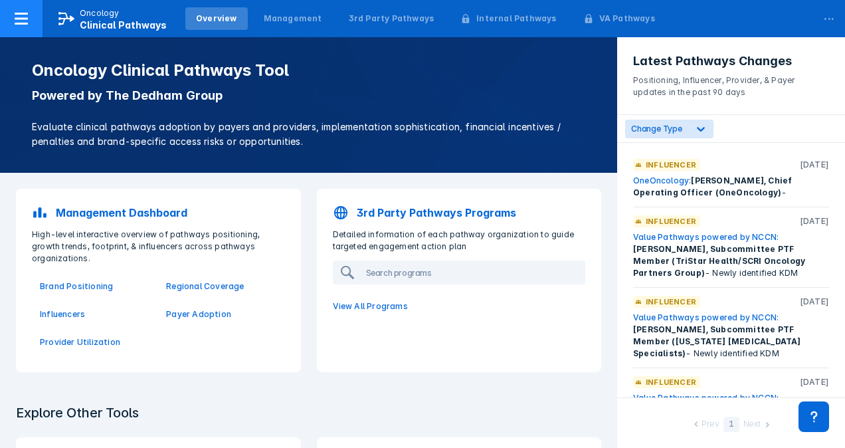
click at [121, 18] on div "Oncology Clinical Pathways" at bounding box center [123, 18] width 87 height 23
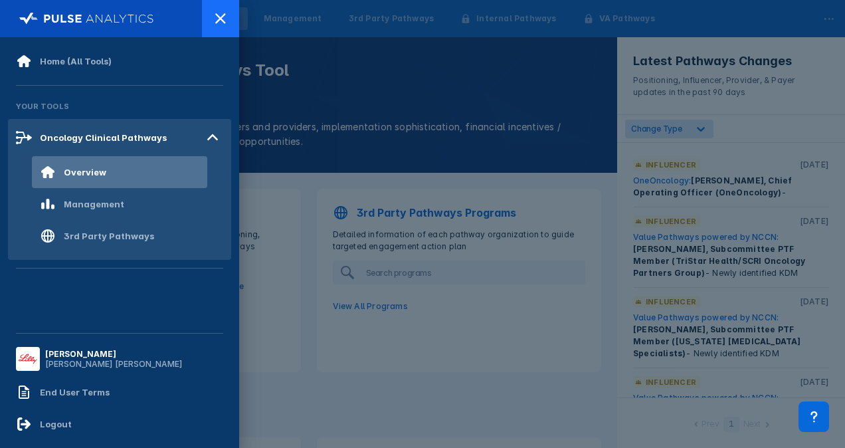
click at [234, 17] on div at bounding box center [220, 18] width 37 height 37
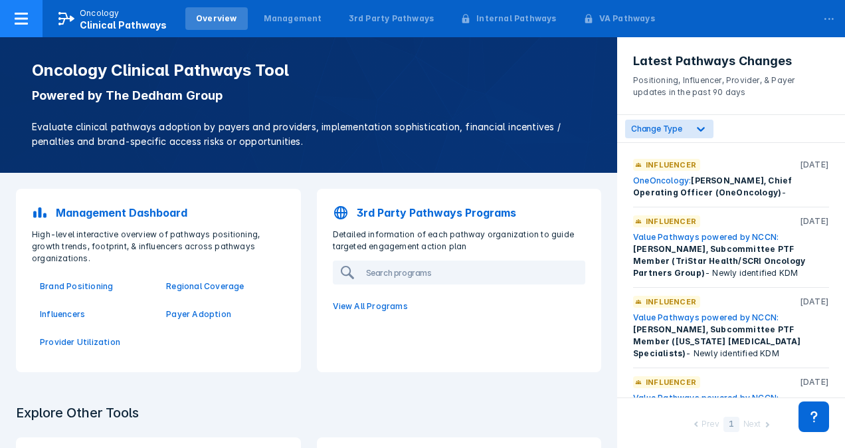
click at [17, 31] on div at bounding box center [21, 18] width 43 height 37
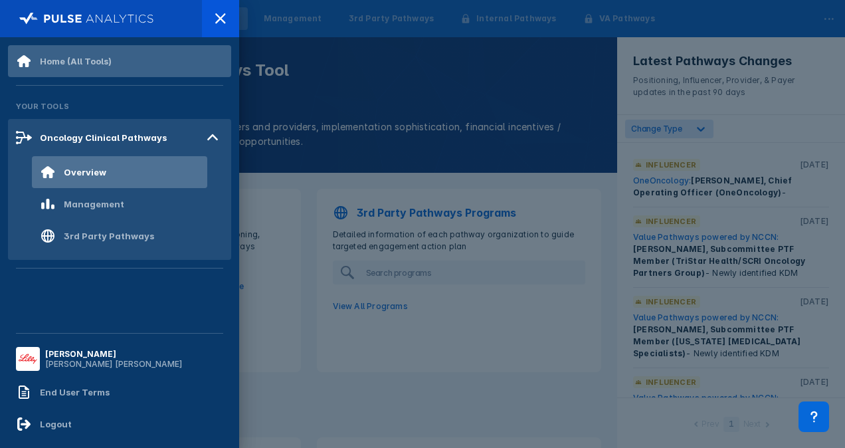
click at [82, 61] on div "Home (All Tools)" at bounding box center [76, 61] width 72 height 11
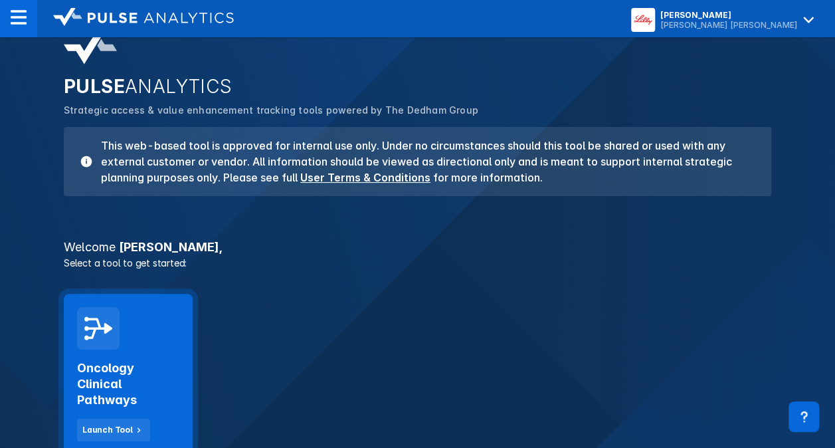
scroll to position [66, 0]
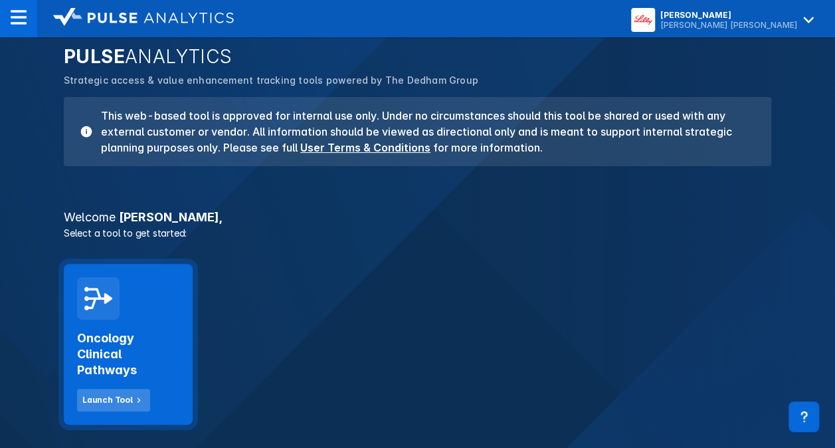
click at [108, 405] on div "Launch Tool" at bounding box center [107, 400] width 50 height 12
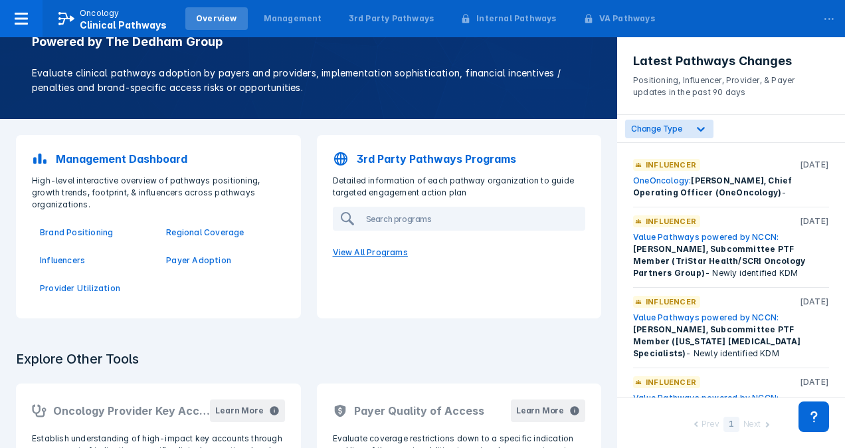
scroll to position [66, 0]
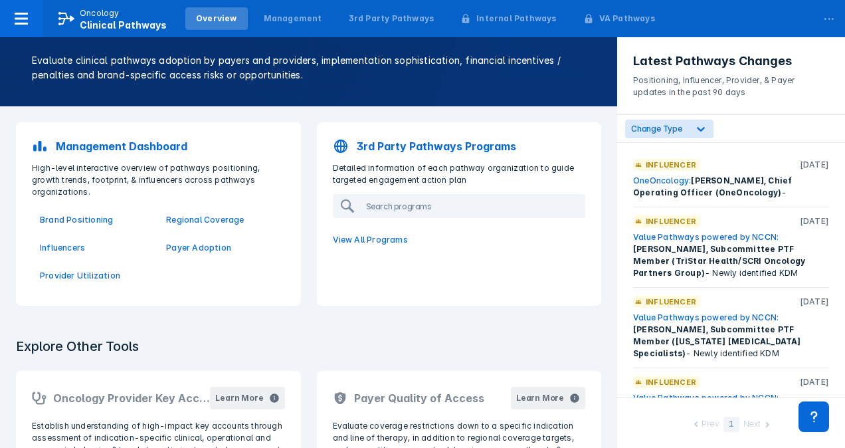
click at [735, 422] on div "1" at bounding box center [731, 423] width 16 height 15
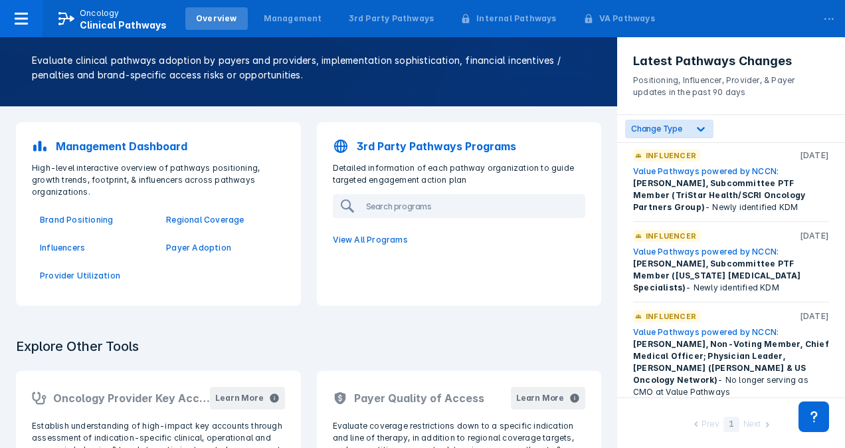
drag, startPoint x: 788, startPoint y: 165, endPoint x: 723, endPoint y: 213, distance: 80.4
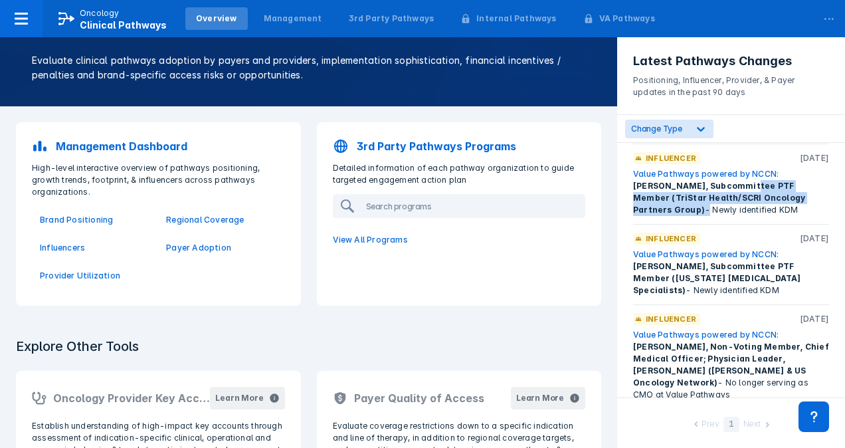
drag, startPoint x: 728, startPoint y: 179, endPoint x: 792, endPoint y: 195, distance: 65.6
click at [792, 195] on div "Value Pathways powered by NCCN: Ben Garmezy, Subcommittee PTF Member (TriStar H…" at bounding box center [731, 192] width 196 height 48
drag, startPoint x: 792, startPoint y: 195, endPoint x: 784, endPoint y: 212, distance: 18.8
click at [785, 211] on div "Value Pathways powered by NCCN: Ben Garmezy, Subcommittee PTF Member (TriStar H…" at bounding box center [731, 192] width 196 height 48
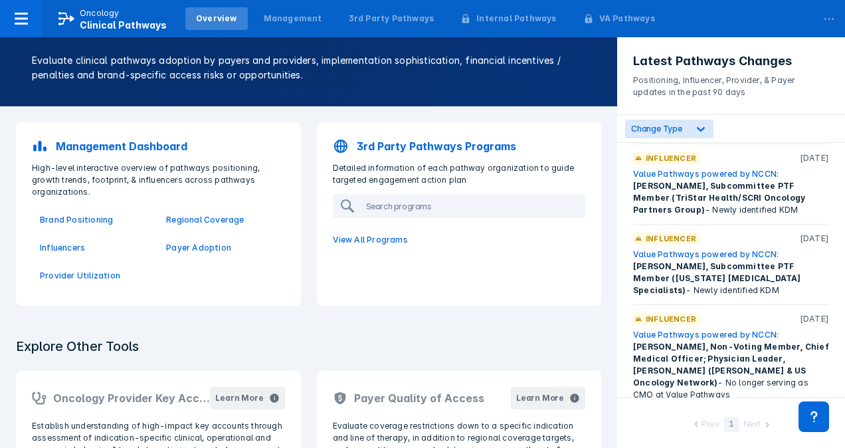
drag, startPoint x: 654, startPoint y: 207, endPoint x: 727, endPoint y: 211, distance: 73.2
click at [727, 211] on div "Value Pathways powered by NCCN: Ben Garmezy, Subcommittee PTF Member (TriStar H…" at bounding box center [731, 192] width 196 height 48
drag, startPoint x: 727, startPoint y: 211, endPoint x: 731, endPoint y: 193, distance: 19.2
click at [727, 211] on div "Value Pathways powered by NCCN: Ben Garmezy, Subcommittee PTF Member (TriStar H…" at bounding box center [731, 192] width 196 height 48
click at [735, 171] on link "Value Pathways powered by NCCN:" at bounding box center [705, 174] width 145 height 10
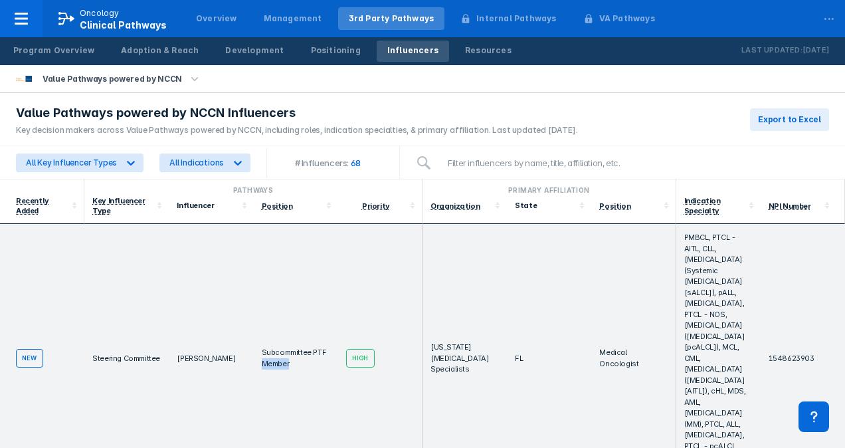
drag, startPoint x: 276, startPoint y: 375, endPoint x: 312, endPoint y: 395, distance: 40.5
click at [311, 394] on td "Subcommittee PTF Member" at bounding box center [296, 358] width 84 height 269
drag, startPoint x: 312, startPoint y: 395, endPoint x: 321, endPoint y: 391, distance: 10.5
click at [312, 395] on td "Subcommittee PTF Member" at bounding box center [296, 358] width 84 height 269
drag, startPoint x: 478, startPoint y: 372, endPoint x: 602, endPoint y: 391, distance: 125.0
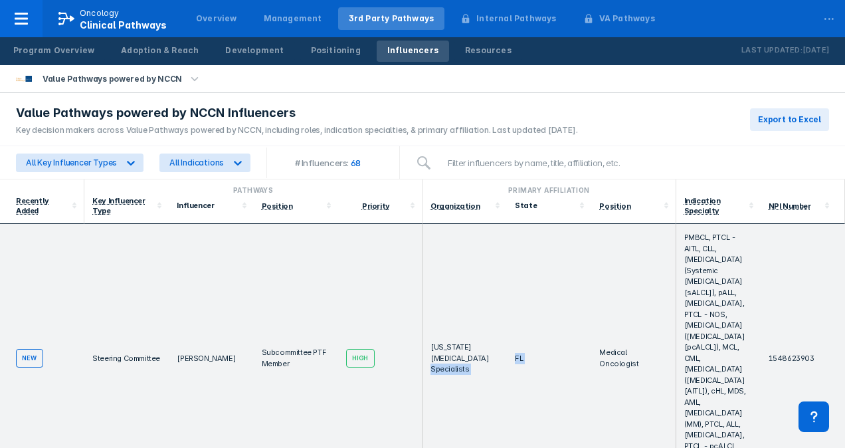
click at [602, 391] on tr "new Steering Committee Ameet Patel Subcommittee PTF Member High Florida Cancer …" at bounding box center [422, 358] width 845 height 269
drag, startPoint x: 602, startPoint y: 391, endPoint x: 611, endPoint y: 396, distance: 10.4
click at [602, 391] on td "Medical Oncologist" at bounding box center [633, 358] width 84 height 269
click at [618, 400] on td "Medical Oncologist" at bounding box center [633, 358] width 84 height 269
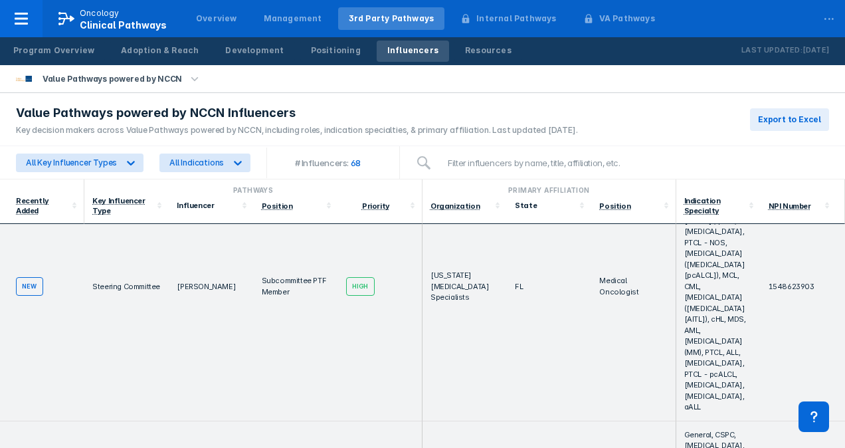
scroll to position [66, 0]
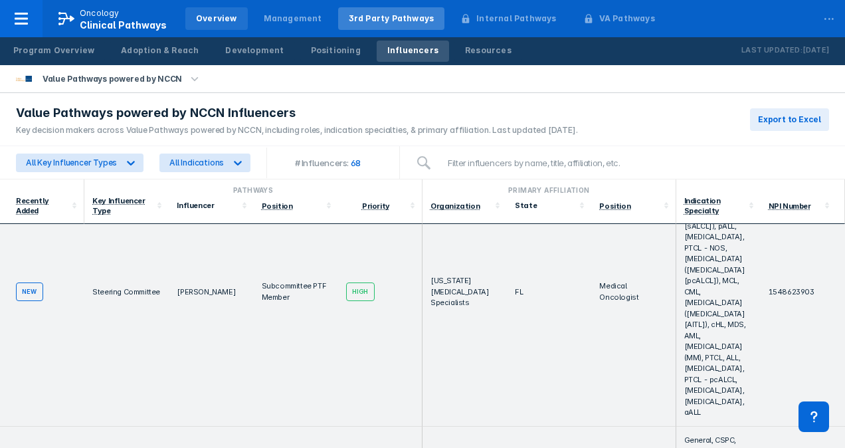
click at [206, 23] on div "Overview" at bounding box center [216, 19] width 41 height 12
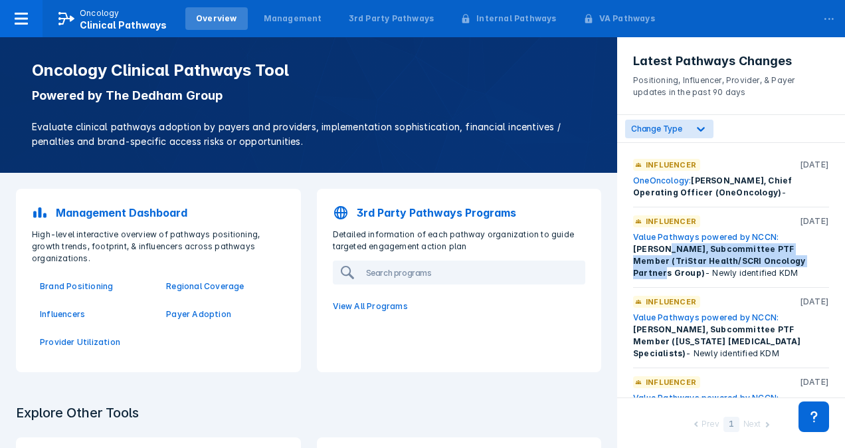
drag, startPoint x: 649, startPoint y: 250, endPoint x: 765, endPoint y: 263, distance: 117.0
click at [765, 263] on span "Ben Garmezy, Subcommittee PTF Member (TriStar Health/SCRI Oncology Partners Gro…" at bounding box center [719, 261] width 172 height 34
drag, startPoint x: 765, startPoint y: 263, endPoint x: 765, endPoint y: 272, distance: 9.3
click at [765, 263] on span "Ben Garmezy, Subcommittee PTF Member (TriStar Health/SCRI Oncology Partners Gro…" at bounding box center [719, 261] width 172 height 34
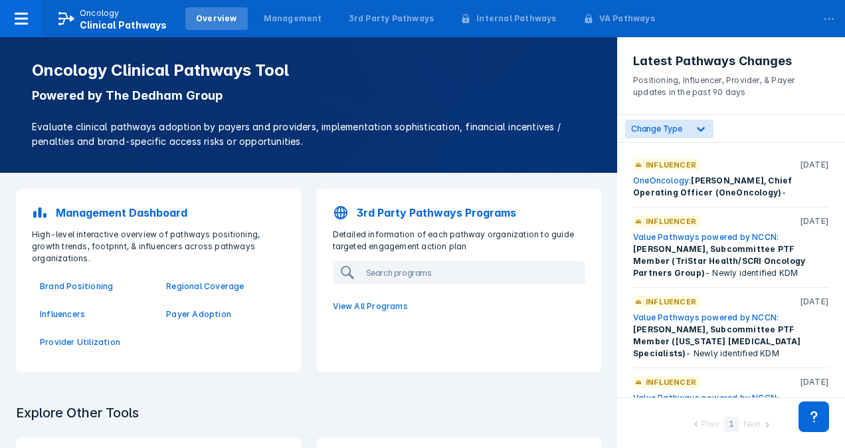
click at [755, 300] on div "Influencer Jul 2025" at bounding box center [731, 302] width 196 height 12
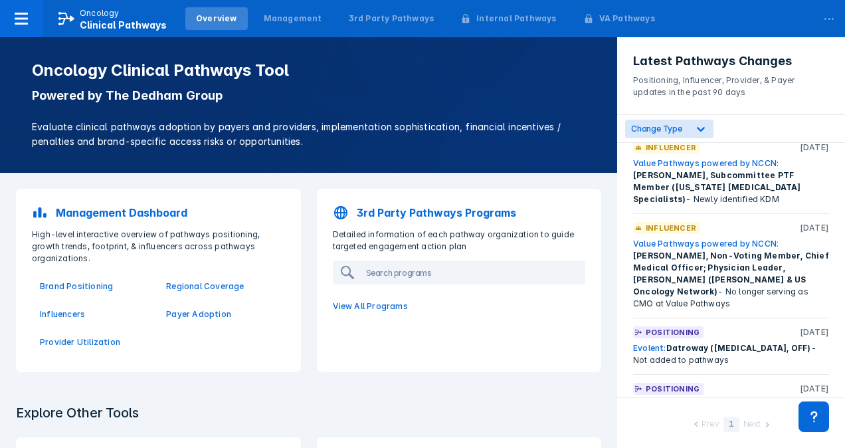
drag, startPoint x: 740, startPoint y: 282, endPoint x: 741, endPoint y: 318, distance: 36.6
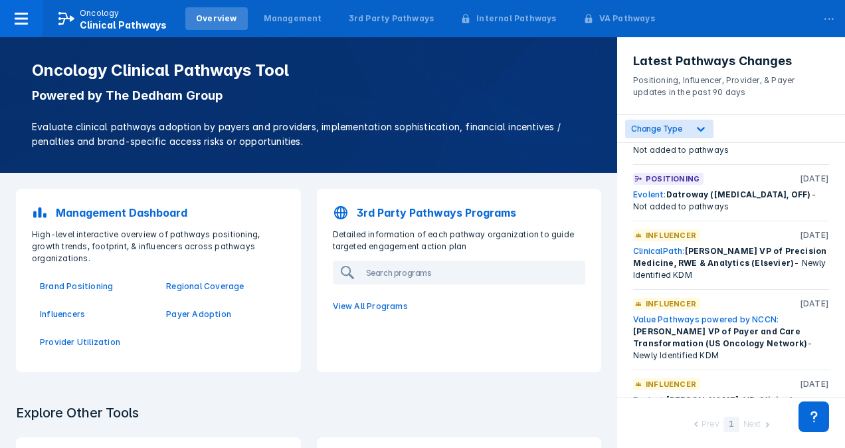
drag, startPoint x: 717, startPoint y: 316, endPoint x: 726, endPoint y: 353, distance: 38.2
drag, startPoint x: 685, startPoint y: 303, endPoint x: 767, endPoint y: 332, distance: 86.8
click at [767, 332] on div "Value Pathways powered by NCCN: Rhonda Henschel, Sr. VP of Payer and Care Trans…" at bounding box center [731, 336] width 196 height 48
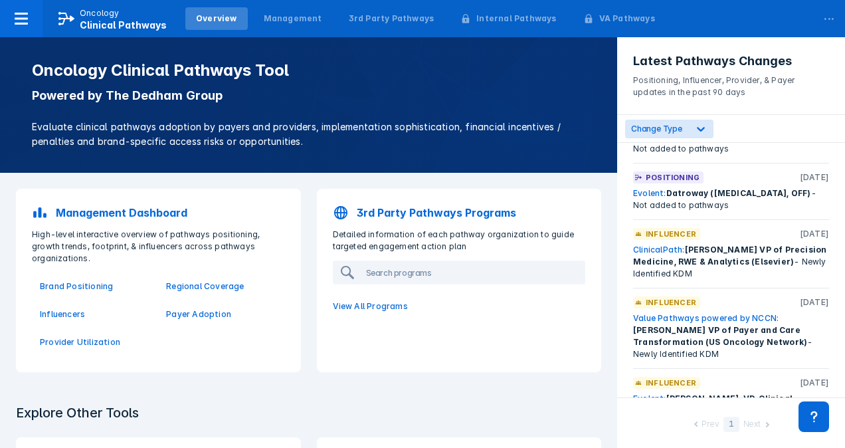
click at [739, 340] on div "Influencer Jul 2025 OneOncology: Ian Wong, Chief Operating Officer (OneOncology…" at bounding box center [731, 270] width 228 height 254
drag, startPoint x: 725, startPoint y: 328, endPoint x: 661, endPoint y: 325, distance: 64.5
click at [661, 325] on div "Value Pathways powered by NCCN: Rhonda Henschel, Sr. VP of Payer and Care Trans…" at bounding box center [731, 336] width 196 height 48
drag, startPoint x: 723, startPoint y: 331, endPoint x: 731, endPoint y: 331, distance: 8.0
click at [724, 331] on div "Value Pathways powered by NCCN: Rhonda Henschel, Sr. VP of Payer and Care Trans…" at bounding box center [731, 336] width 196 height 48
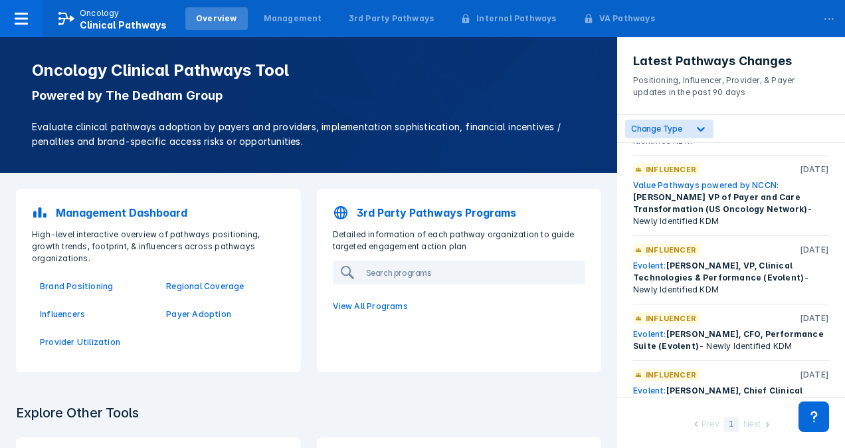
click at [708, 261] on div "Evolent: Vishnukamal Golla, VP, Clinical Technologies & Performance (Evolent) -…" at bounding box center [731, 278] width 196 height 36
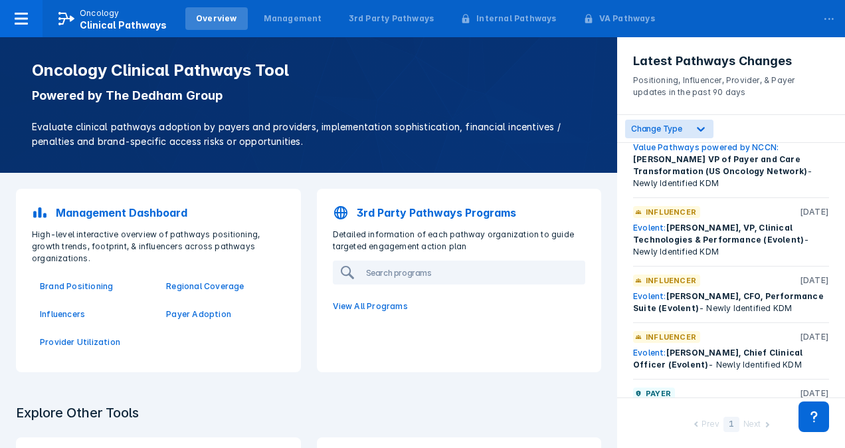
scroll to position [565, 0]
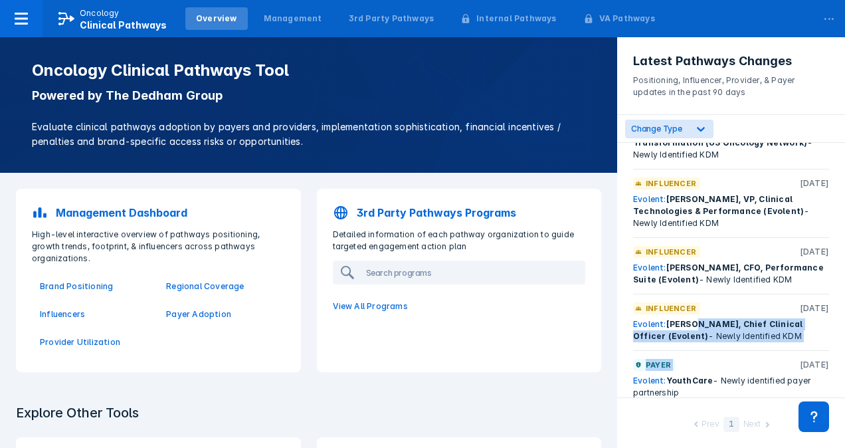
drag, startPoint x: 693, startPoint y: 300, endPoint x: 741, endPoint y: 334, distance: 58.1
click at [741, 334] on div "Influencer Jul 2025 OneOncology: Ian Wong, Chief Operating Officer (OneOncology…" at bounding box center [731, 270] width 228 height 254
click at [743, 334] on div "Influencer Jul 2025 OneOncology: Ian Wong, Chief Operating Officer (OneOncology…" at bounding box center [731, 270] width 228 height 254
click at [737, 359] on div "Payer Jun 2025" at bounding box center [731, 365] width 196 height 12
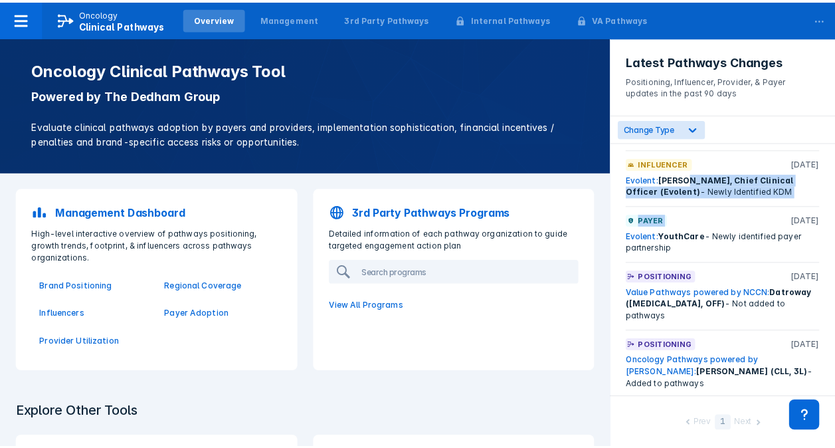
scroll to position [764, 0]
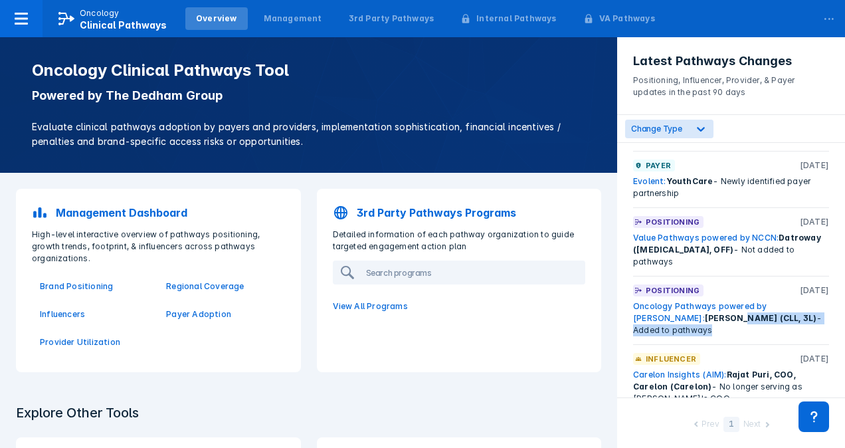
drag, startPoint x: 670, startPoint y: 296, endPoint x: 767, endPoint y: 308, distance: 97.8
click at [767, 308] on div "Influencer Jul 2025 OneOncology: Ian Wong, Chief Operating Officer (OneOncology…" at bounding box center [731, 270] width 228 height 254
click at [757, 369] on div "Carelon Insights (AIM): Rajat Puri, COO, Carelon (Carelon) - No longer serving …" at bounding box center [731, 387] width 196 height 36
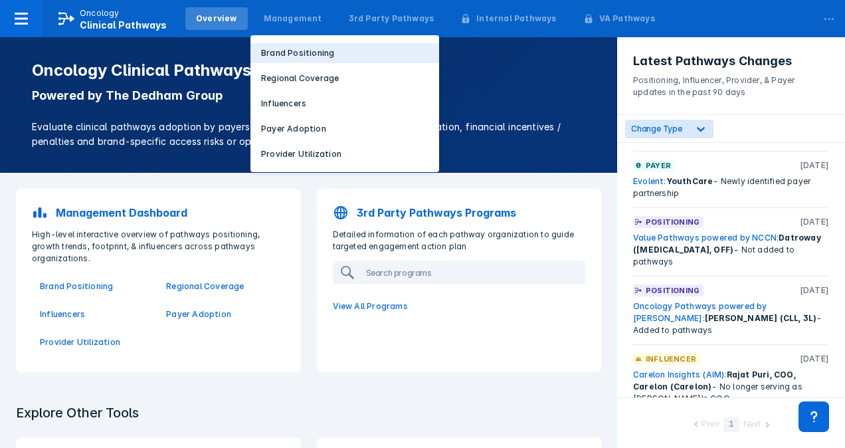
click at [306, 53] on p "Brand Positioning" at bounding box center [297, 53] width 73 height 12
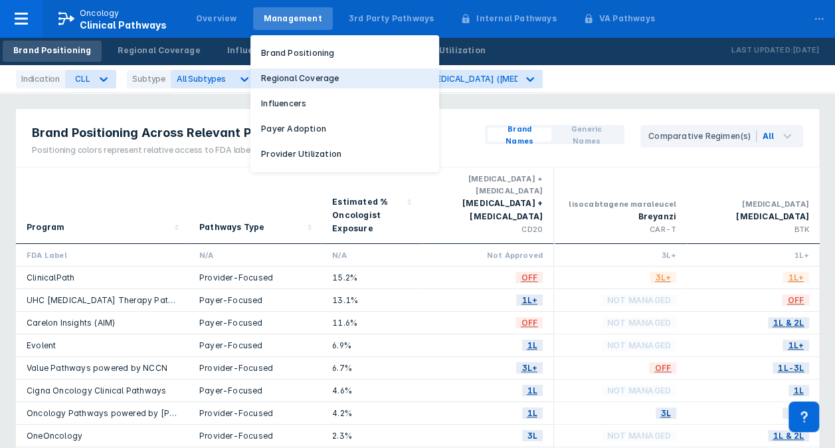
click at [269, 74] on p "Regional Coverage" at bounding box center [300, 78] width 78 height 12
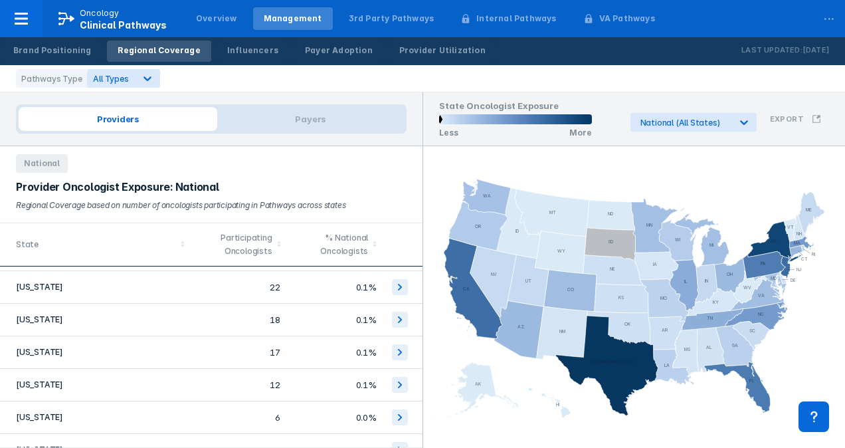
scroll to position [1103, 0]
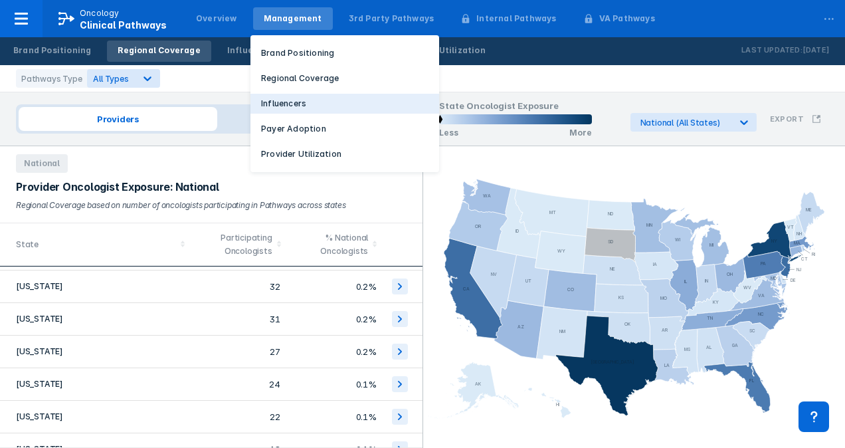
click at [284, 104] on p "Influencers" at bounding box center [283, 104] width 45 height 12
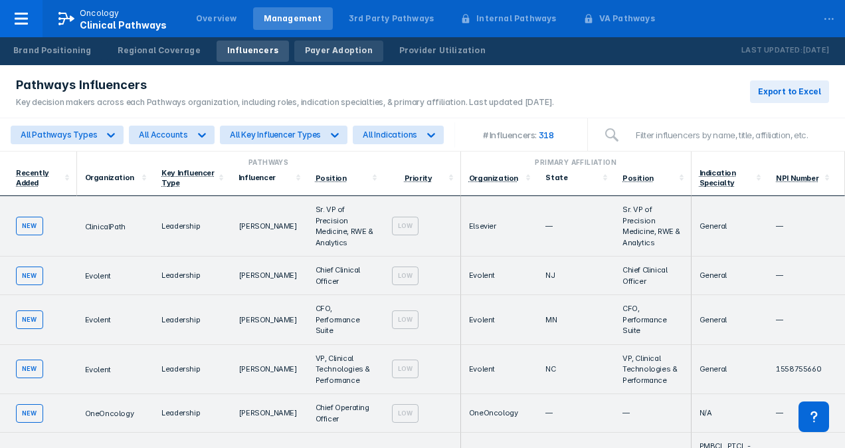
drag, startPoint x: 379, startPoint y: 321, endPoint x: 349, endPoint y: 61, distance: 262.1
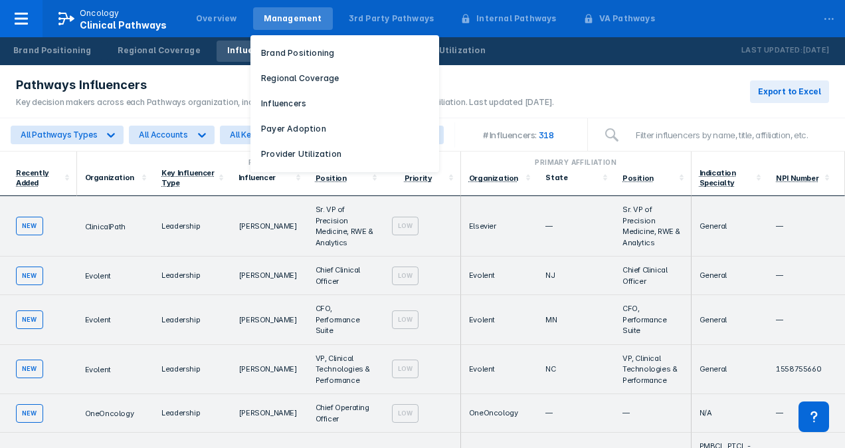
click at [311, 24] on div "Management" at bounding box center [293, 18] width 80 height 23
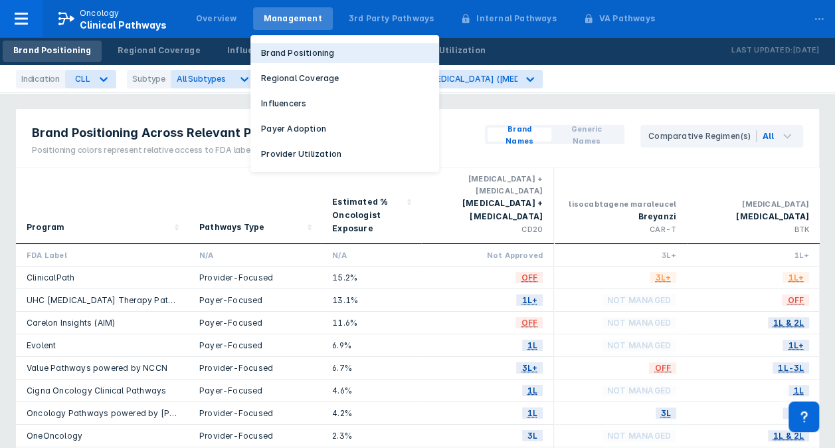
click at [284, 62] on button "Brand Positioning" at bounding box center [344, 53] width 189 height 20
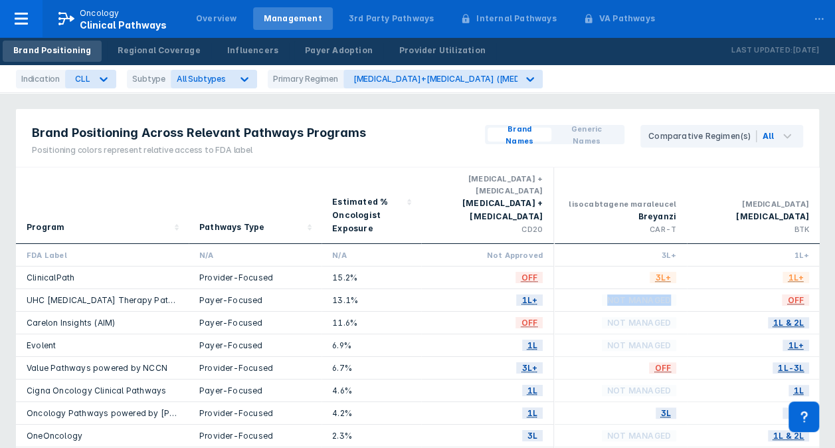
drag, startPoint x: 611, startPoint y: 287, endPoint x: 682, endPoint y: 292, distance: 71.3
click at [682, 292] on div "Not Managed" at bounding box center [620, 300] width 133 height 23
click at [556, 314] on div "Not Managed" at bounding box center [620, 323] width 133 height 23
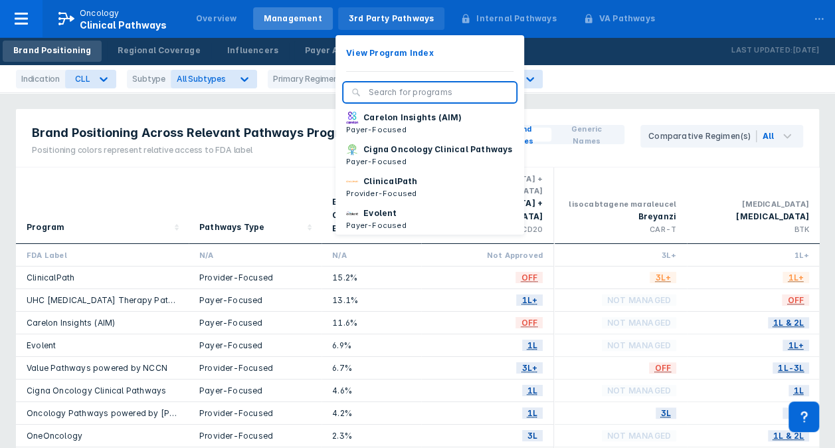
click at [371, 21] on div "3rd Party Pathways" at bounding box center [392, 19] width 86 height 12
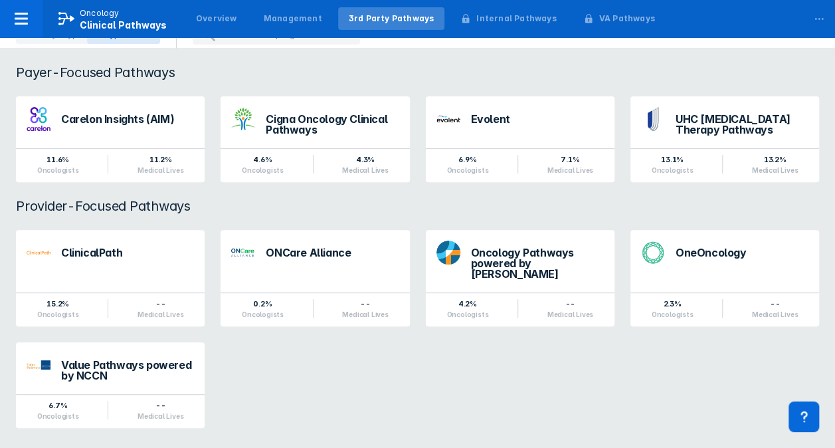
scroll to position [136, 0]
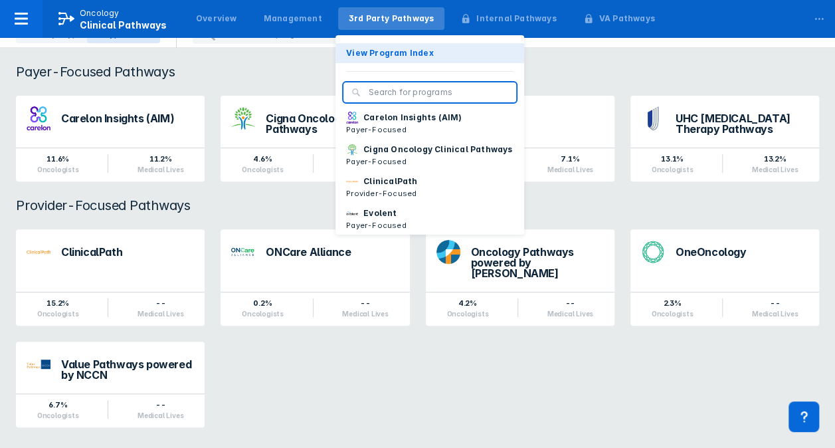
click at [375, 58] on p "View Program Index" at bounding box center [390, 53] width 88 height 12
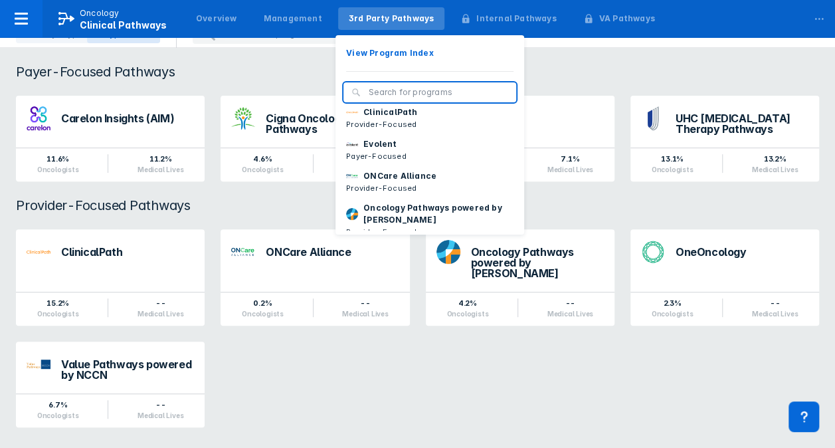
scroll to position [0, 0]
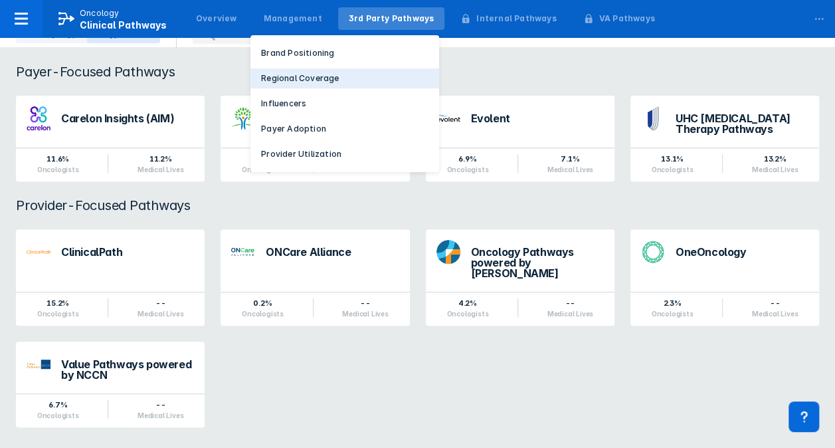
click at [295, 76] on p "Regional Coverage" at bounding box center [300, 78] width 78 height 12
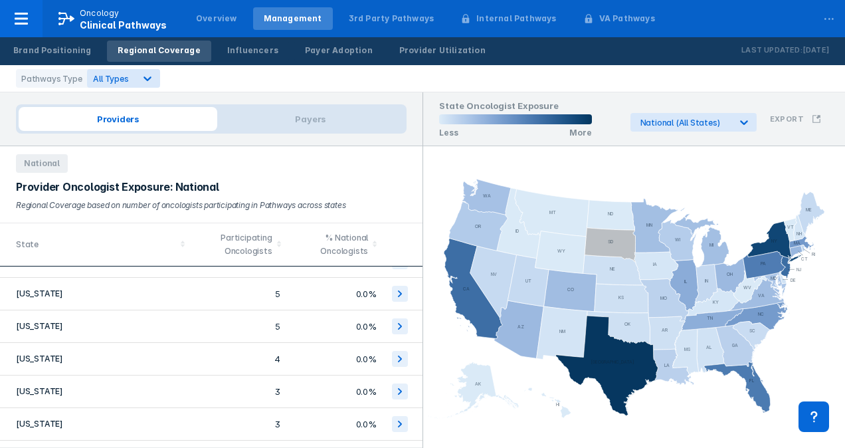
scroll to position [1435, 0]
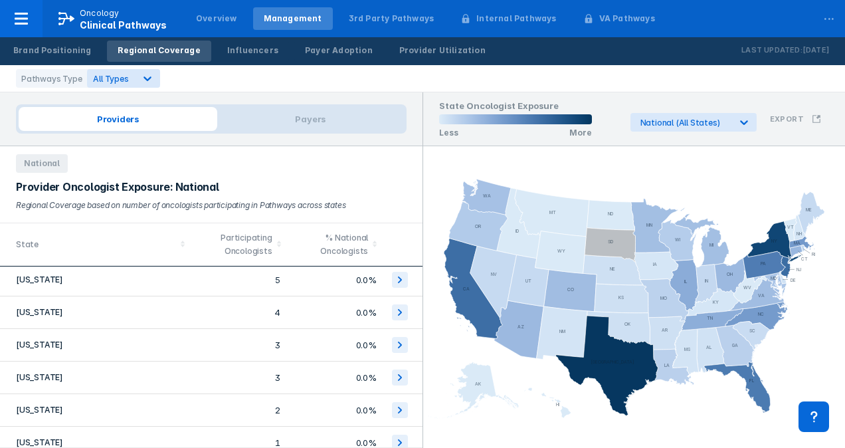
click at [159, 80] on div "Pathways Type All Types" at bounding box center [422, 78] width 845 height 27
click at [147, 88] on div at bounding box center [148, 78] width 24 height 24
click at [95, 163] on div "Provider-Focused" at bounding box center [138, 162] width 98 height 22
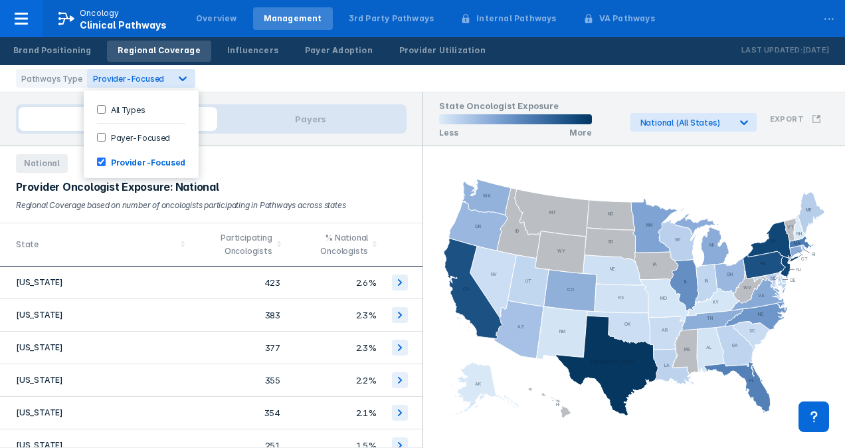
click at [318, 174] on div "Provider Oncologist Exposure: National Regional Coverage based on number of onc…" at bounding box center [211, 198] width 422 height 50
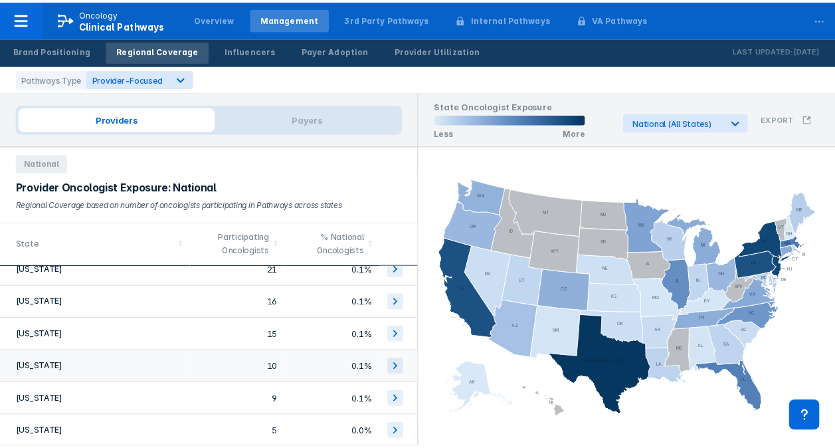
scroll to position [1112, 0]
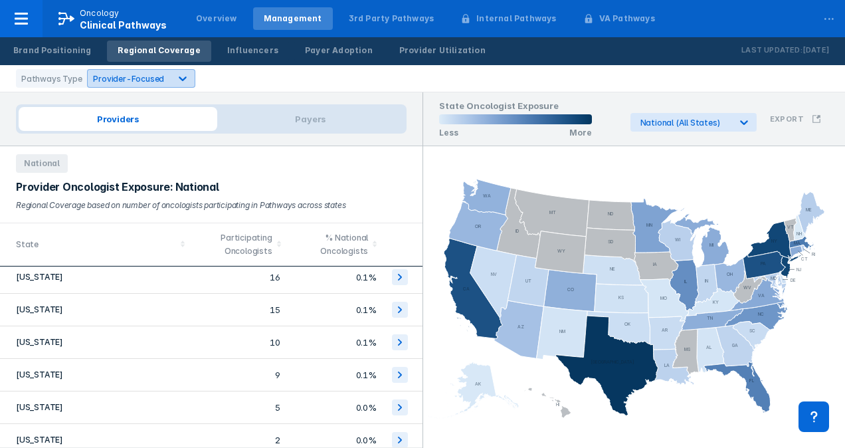
click at [171, 83] on div at bounding box center [183, 78] width 24 height 24
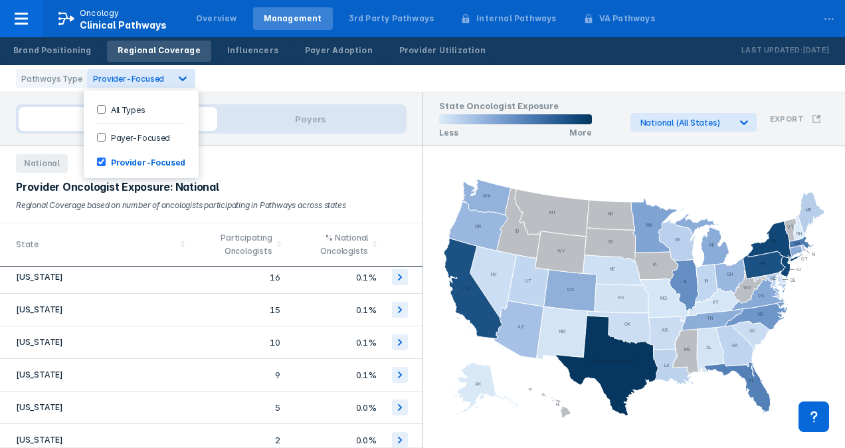
click at [161, 128] on div "Payer-Focused" at bounding box center [141, 137] width 104 height 22
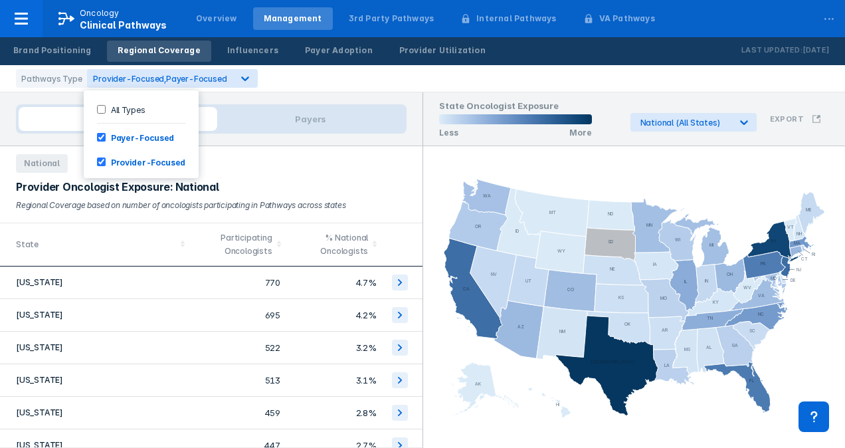
drag, startPoint x: 161, startPoint y: 128, endPoint x: 153, endPoint y: 144, distance: 18.7
click at [153, 144] on div "Payer-Focused" at bounding box center [141, 137] width 104 height 22
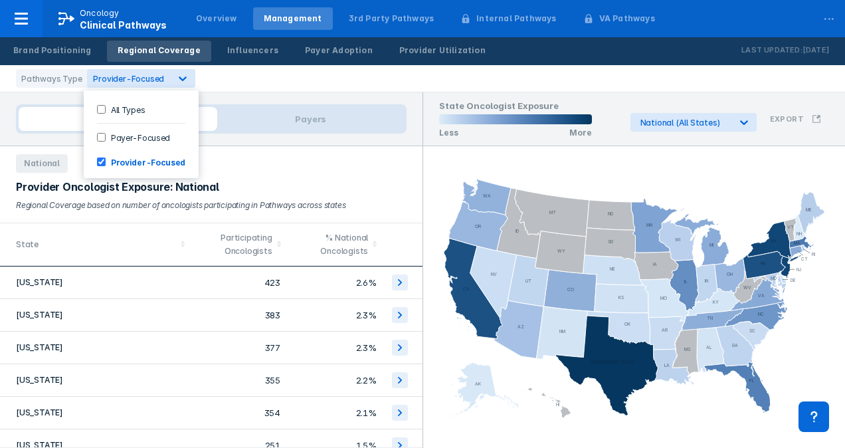
click at [149, 168] on div "Provider-Focused" at bounding box center [141, 162] width 104 height 22
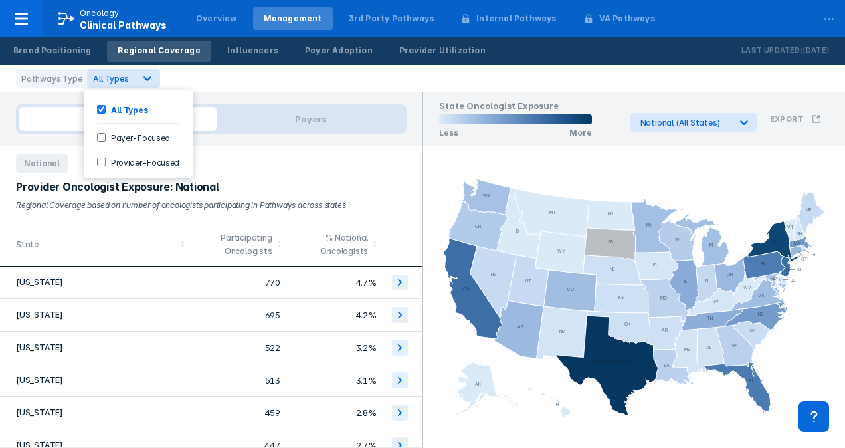
click at [139, 133] on label "Payer-Focused" at bounding box center [138, 137] width 64 height 11
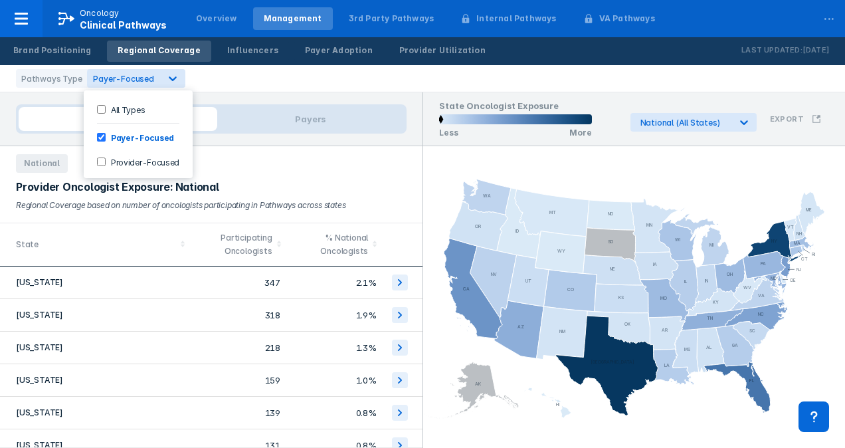
click at [308, 94] on div "Providers Payers" at bounding box center [211, 119] width 422 height 54
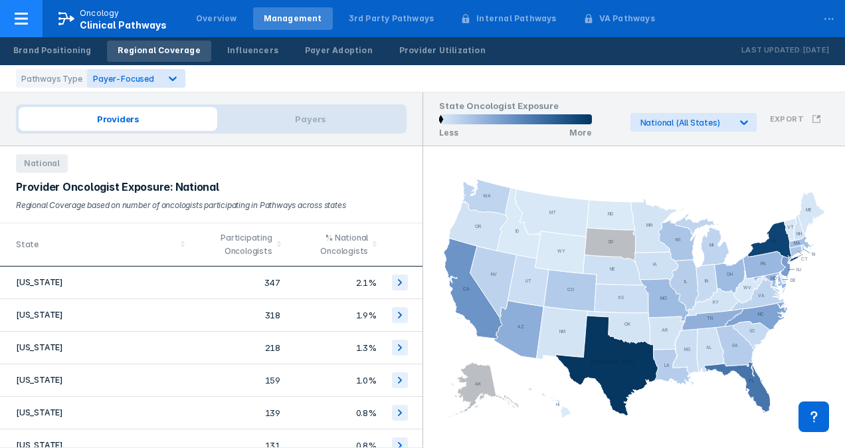
click at [118, 31] on button "Oncology Clinical Pathways" at bounding box center [91, 18] width 183 height 37
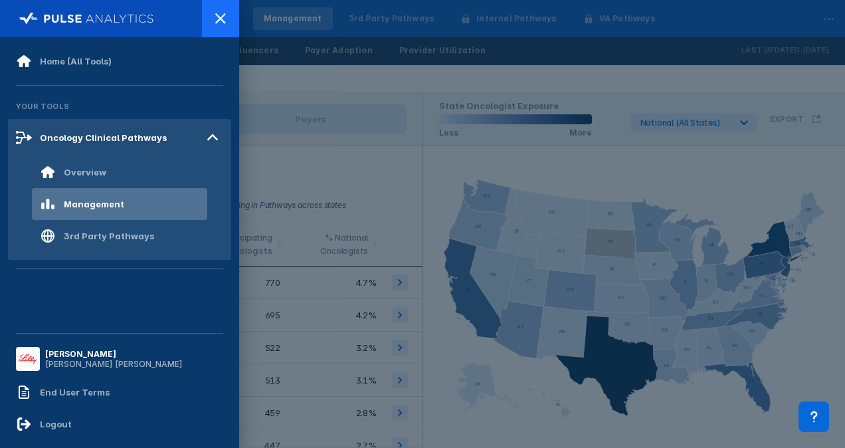
click at [221, 30] on div at bounding box center [220, 18] width 37 height 37
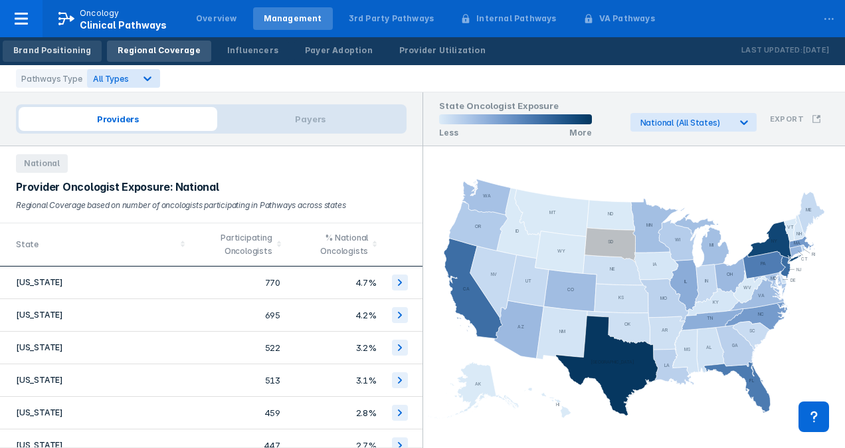
click at [73, 50] on div "Brand Positioning" at bounding box center [52, 51] width 78 height 12
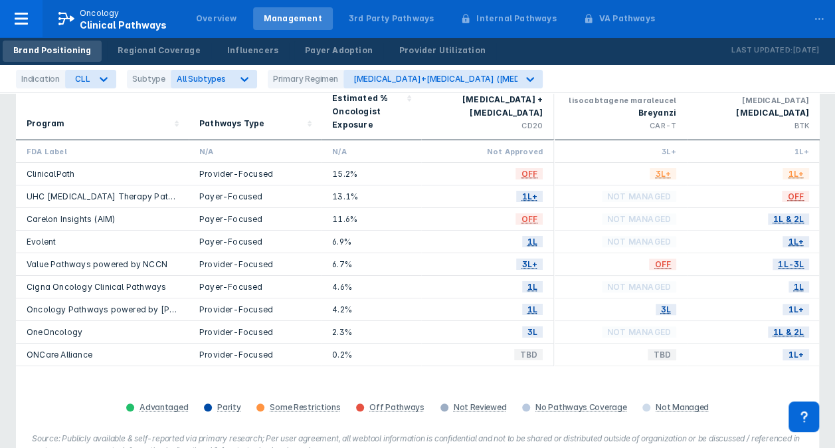
scroll to position [158, 0]
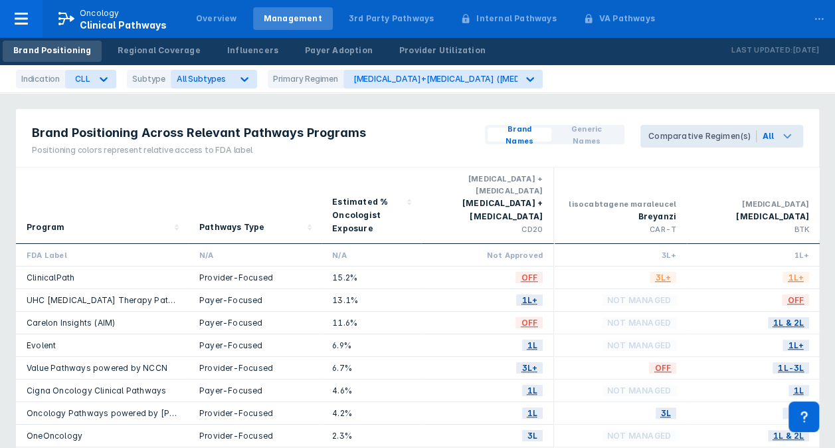
click at [719, 130] on span "Comparative Regimen(s)" at bounding box center [698, 136] width 116 height 23
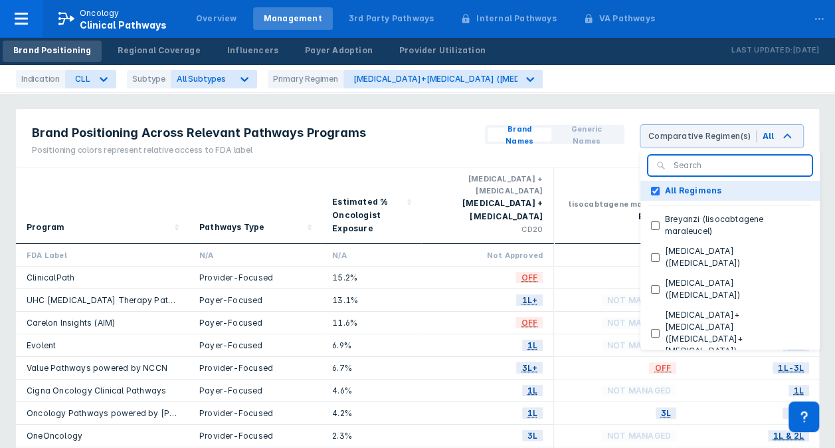
click at [659, 189] on Regimens "All Regimens" at bounding box center [655, 191] width 9 height 9
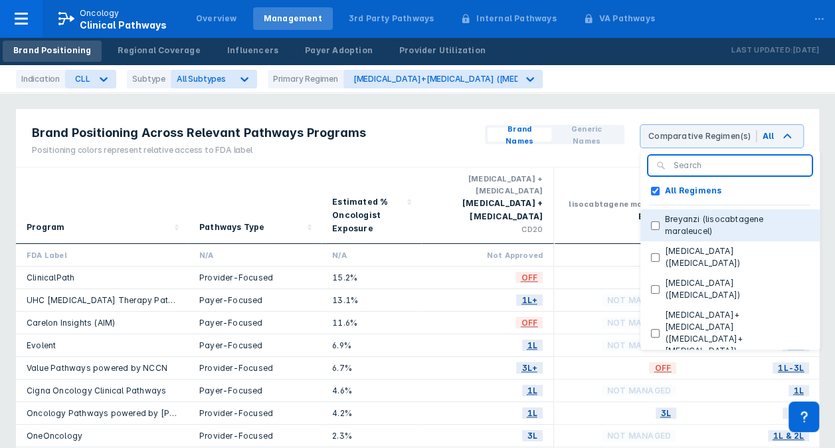
click at [660, 187] on Regimens "All Regimens" at bounding box center [655, 191] width 9 height 9
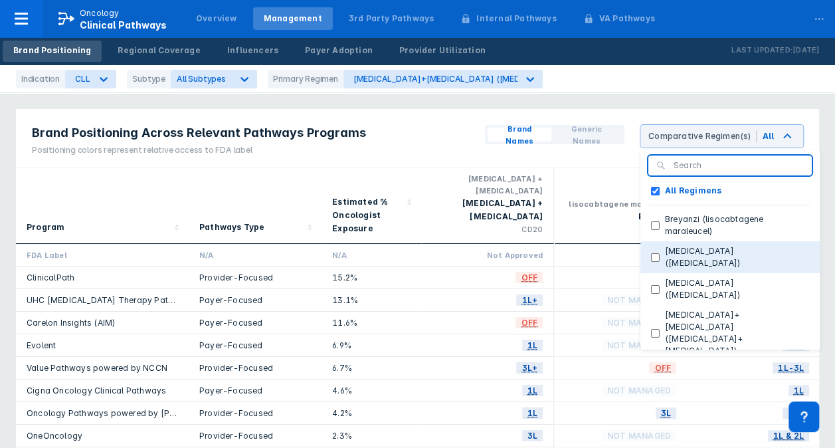
click at [668, 258] on button "Brukinsa (zanubrutinib)" at bounding box center [729, 257] width 179 height 32
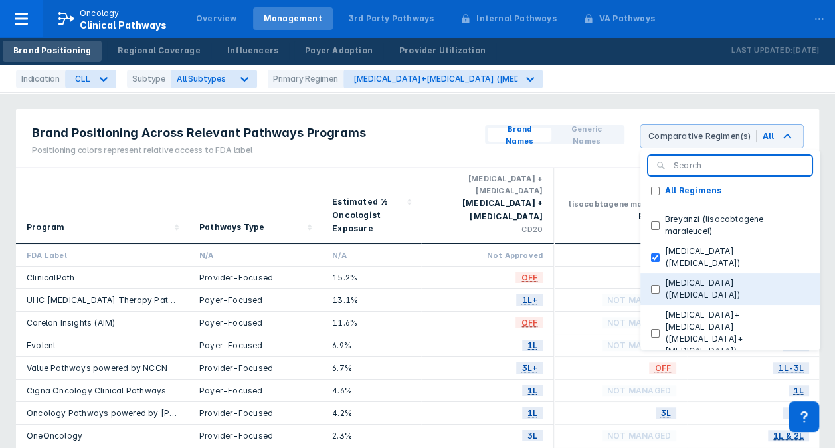
checkbox Regimens "false"
checkbox \(zanubrutinib\) "true"
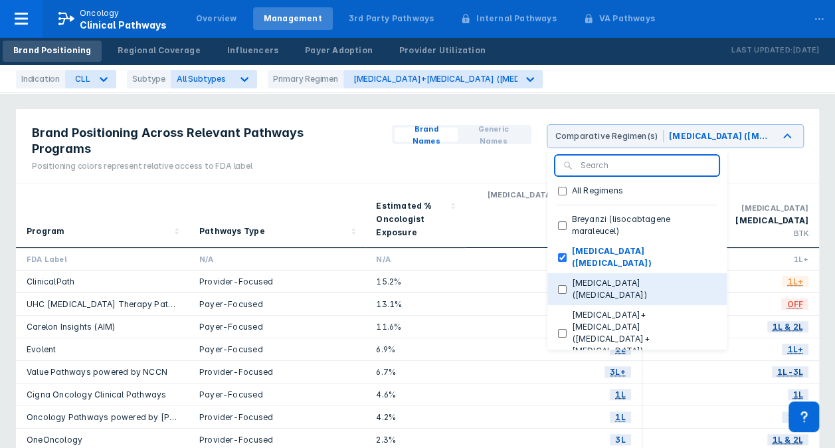
click at [604, 277] on label "Calquence (acalabrutinib)" at bounding box center [641, 289] width 149 height 24
click at [567, 285] on \(acalabrutinib\) "Calquence (acalabrutinib)" at bounding box center [562, 289] width 9 height 9
checkbox \(acalabrutinib\) "true"
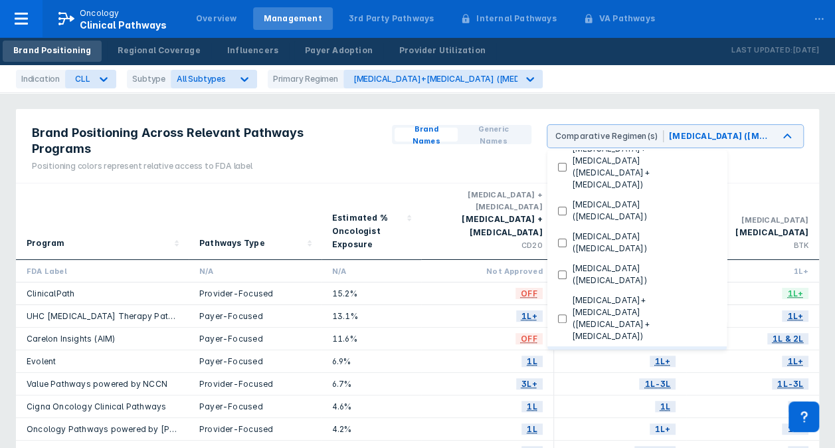
scroll to position [199, 0]
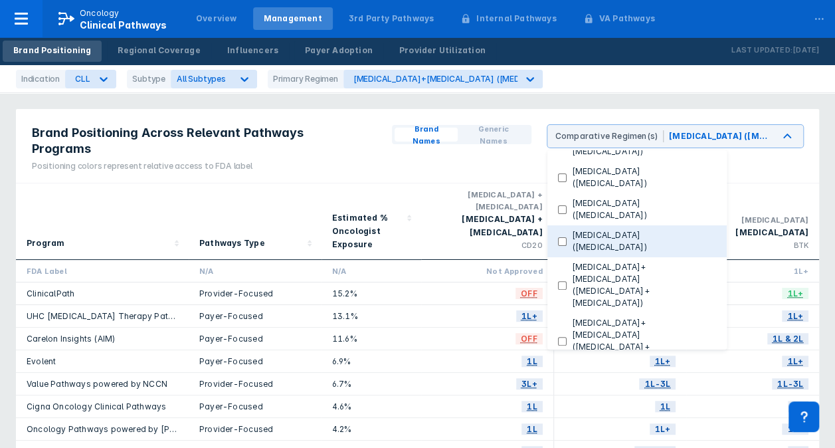
click at [592, 229] on label "Imbruvica (ibrutinib)" at bounding box center [641, 241] width 149 height 24
click at [567, 237] on \(ibrutinib\) "Imbruvica (ibrutinib)" at bounding box center [562, 241] width 9 height 9
checkbox \(ibrutinib\) "true"
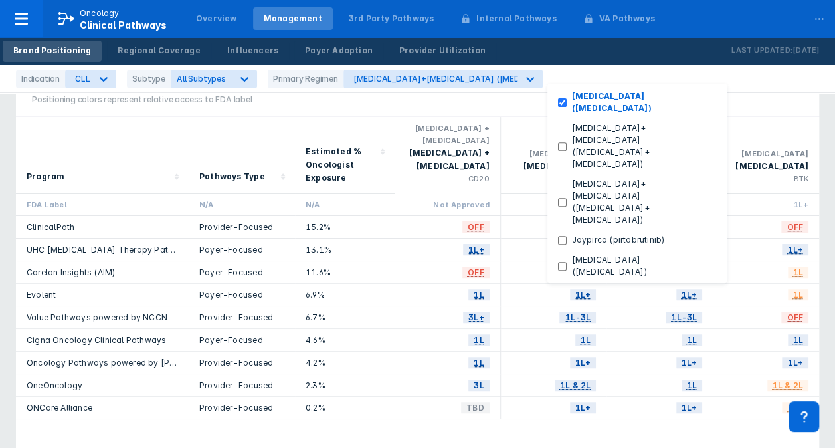
scroll to position [233, 0]
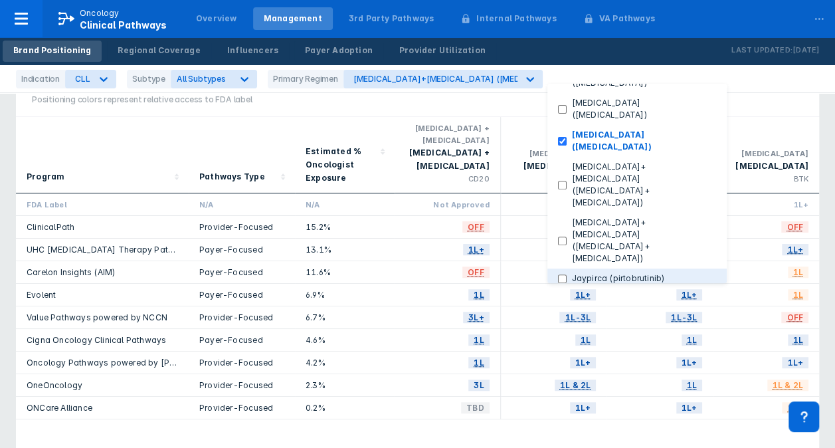
click at [616, 272] on label "Jaypirca (pirtobrutinib)" at bounding box center [619, 278] width 104 height 12
click at [567, 274] on \(pirtobrutinib\) "Jaypirca (pirtobrutinib)" at bounding box center [562, 278] width 9 height 9
checkbox \(pirtobrutinib\) "true"
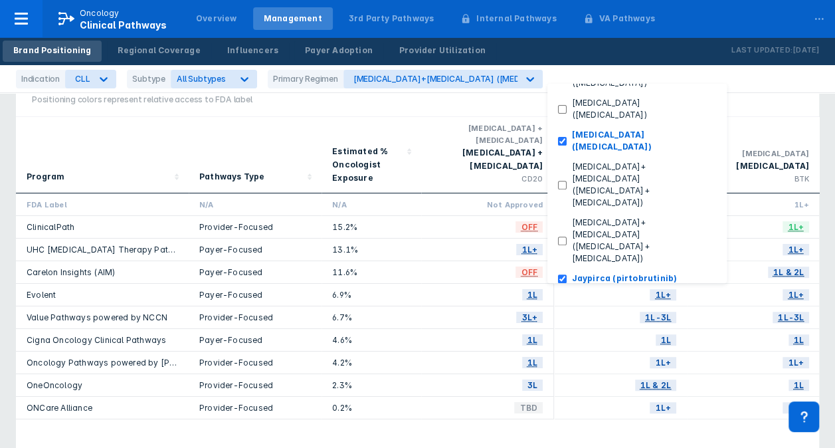
click at [751, 117] on div "acalabrutinib Calquence BTK" at bounding box center [753, 155] width 133 height 76
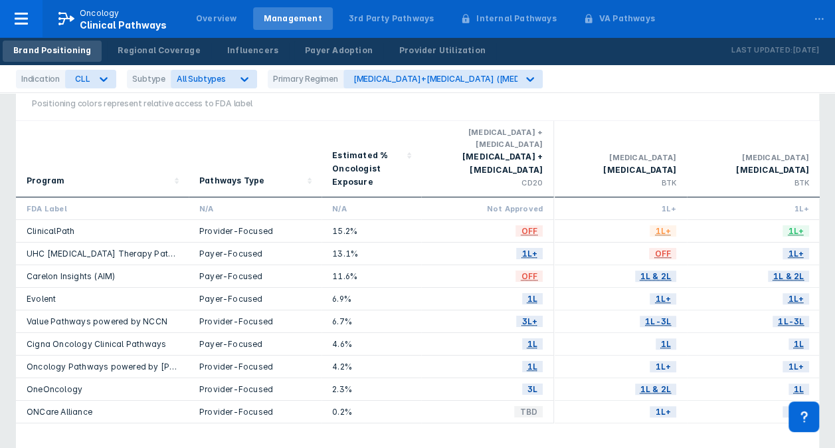
scroll to position [0, 0]
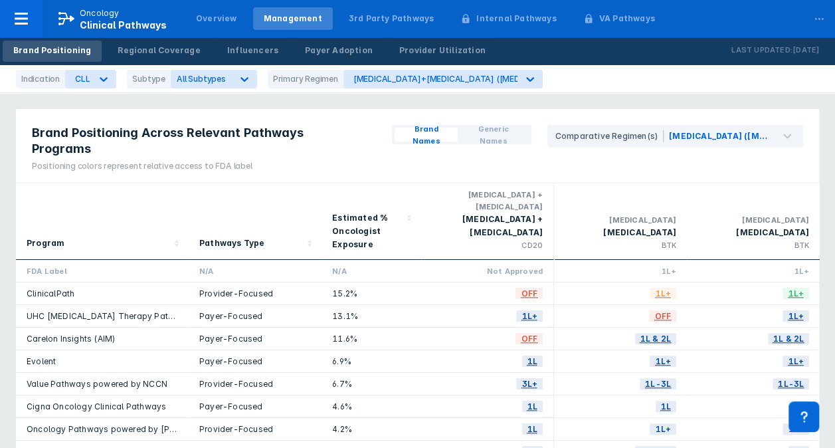
click at [505, 134] on span "Generic Names" at bounding box center [493, 135] width 60 height 24
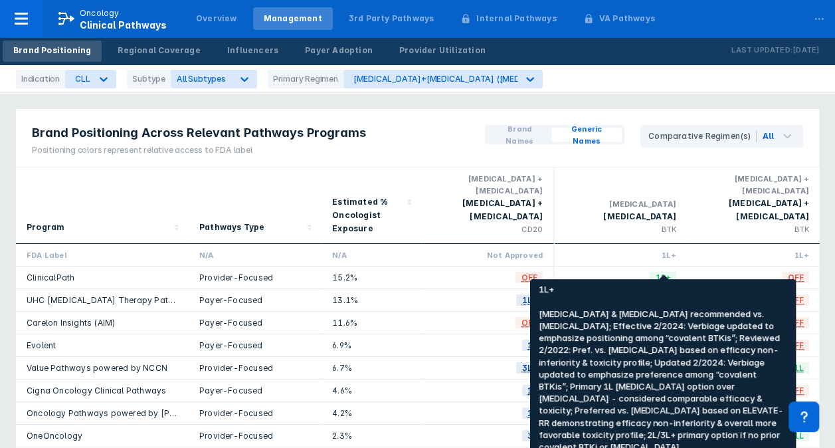
click at [662, 270] on span "1L+" at bounding box center [663, 277] width 27 height 15
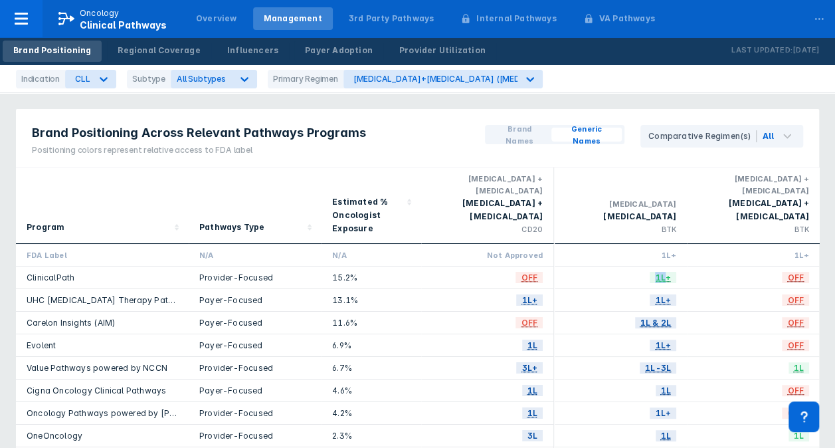
drag, startPoint x: 662, startPoint y: 265, endPoint x: 671, endPoint y: 268, distance: 9.3
click at [672, 270] on span "1L+" at bounding box center [663, 277] width 27 height 15
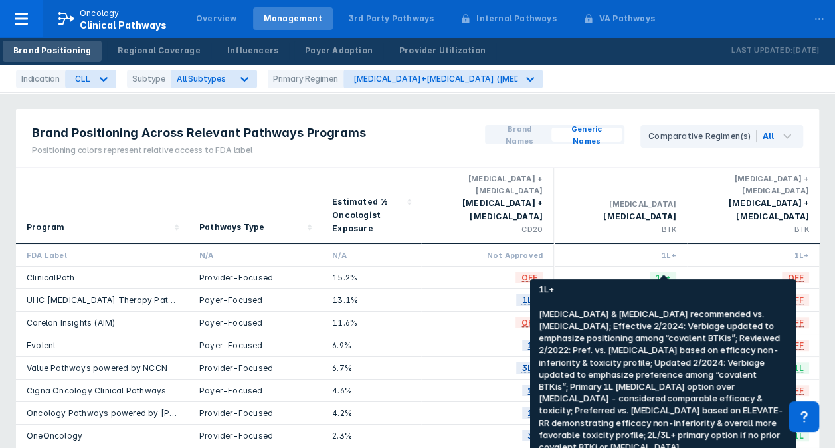
click at [667, 270] on span "1L+" at bounding box center [663, 277] width 27 height 15
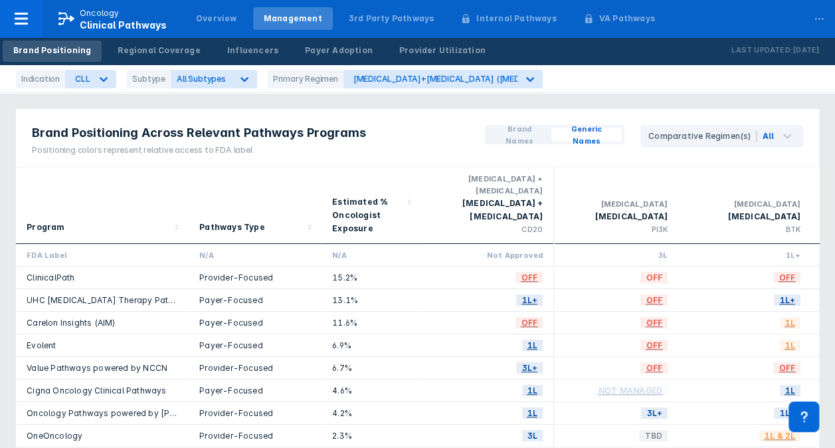
drag, startPoint x: 631, startPoint y: 262, endPoint x: 692, endPoint y: 270, distance: 61.6
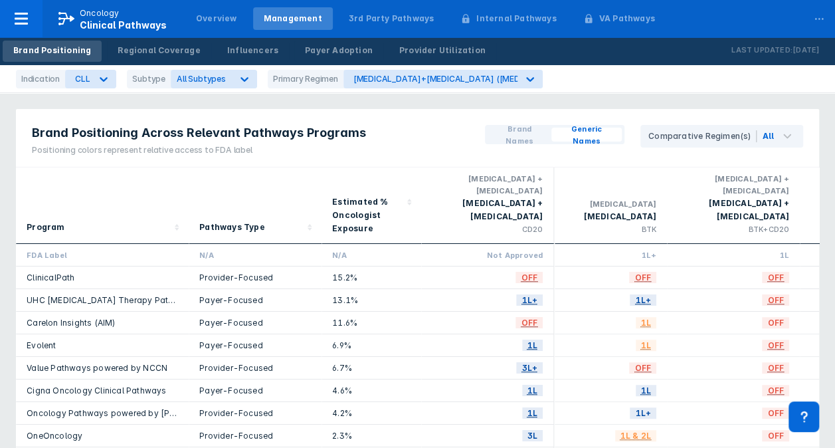
drag, startPoint x: 695, startPoint y: 270, endPoint x: 762, endPoint y: 269, distance: 66.4
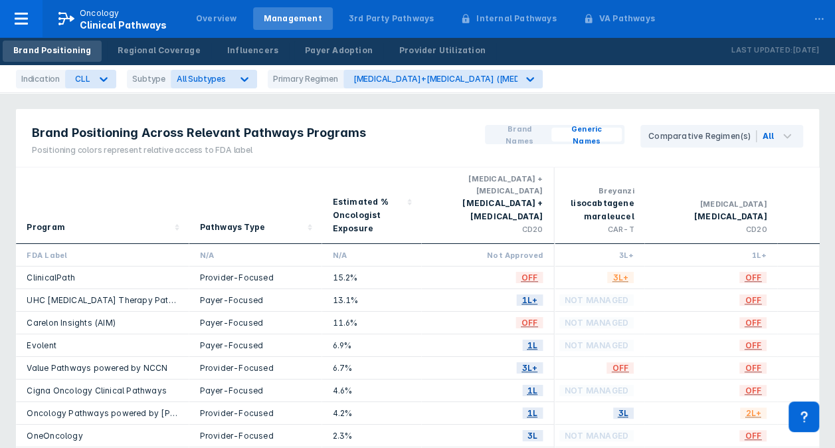
drag, startPoint x: 778, startPoint y: 263, endPoint x: 715, endPoint y: 264, distance: 62.5
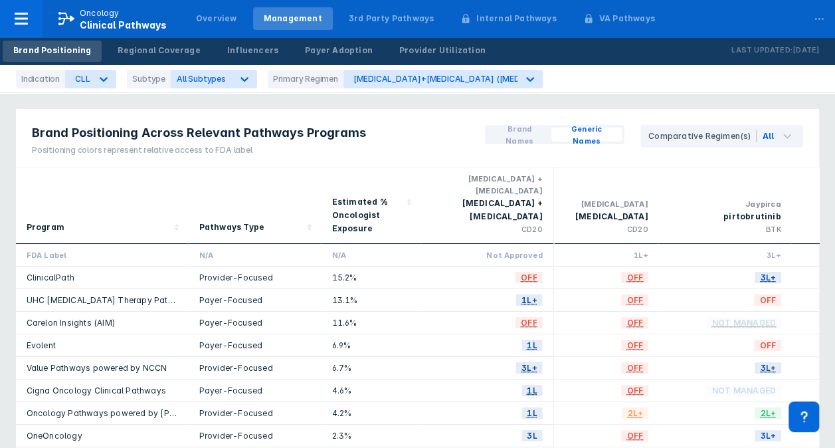
drag, startPoint x: 717, startPoint y: 261, endPoint x: 770, endPoint y: 263, distance: 53.2
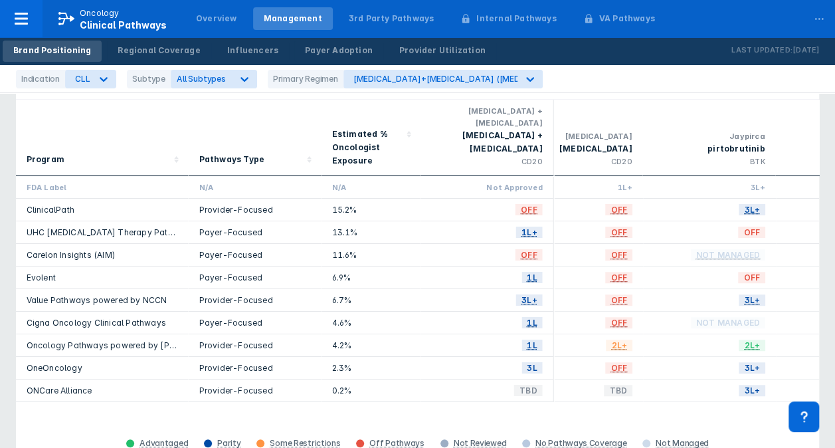
scroll to position [66, 0]
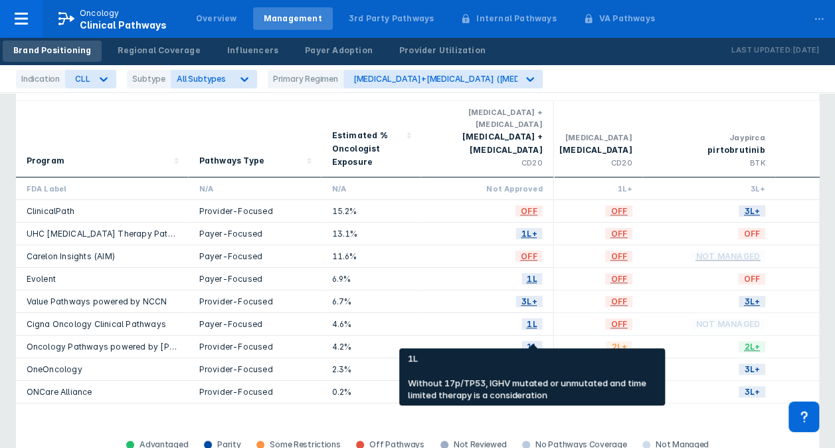
click at [540, 339] on span "1L" at bounding box center [532, 346] width 21 height 15
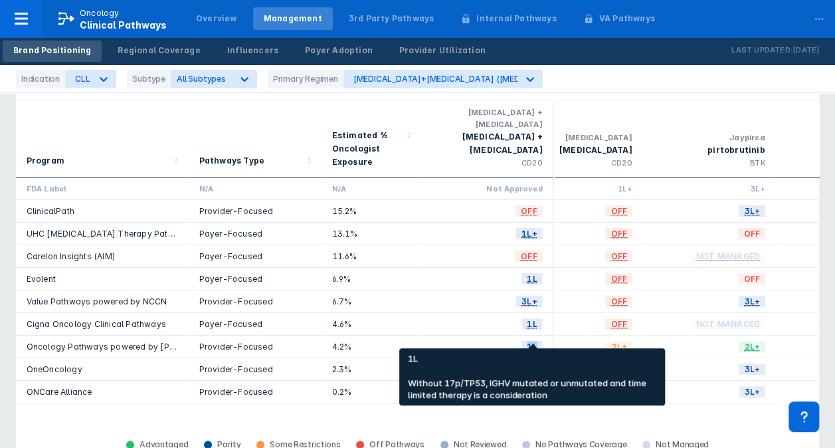
click at [540, 339] on span "1L" at bounding box center [532, 346] width 21 height 15
drag, startPoint x: 540, startPoint y: 335, endPoint x: 515, endPoint y: 335, distance: 24.6
click at [515, 341] on div "1L" at bounding box center [487, 346] width 111 height 11
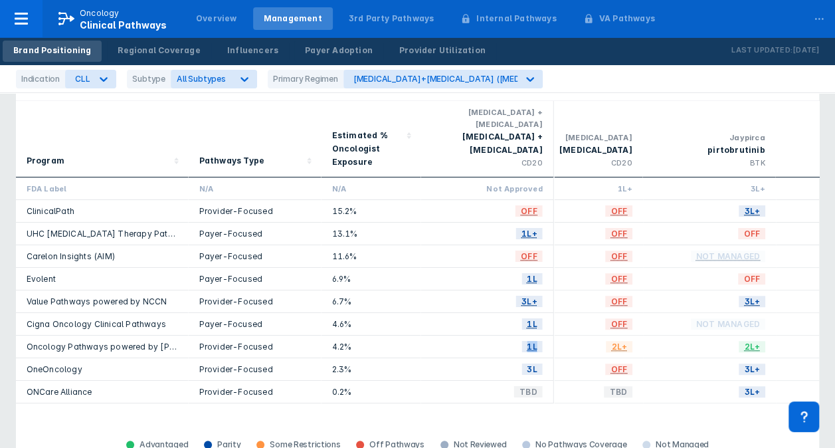
click at [488, 341] on div "1L" at bounding box center [487, 346] width 111 height 11
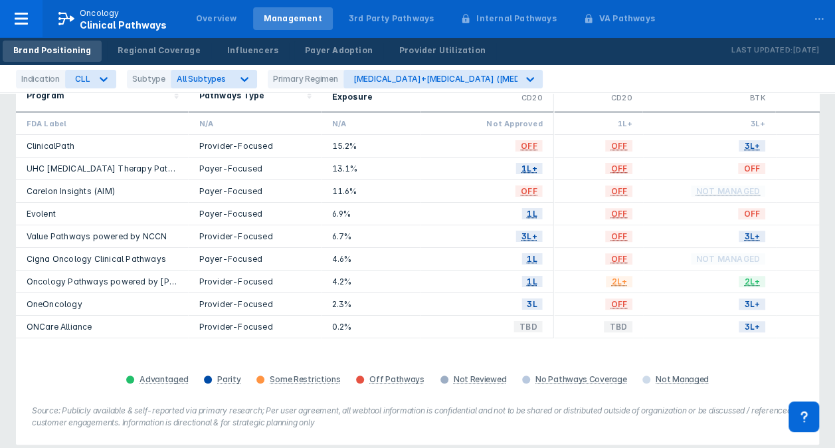
scroll to position [133, 0]
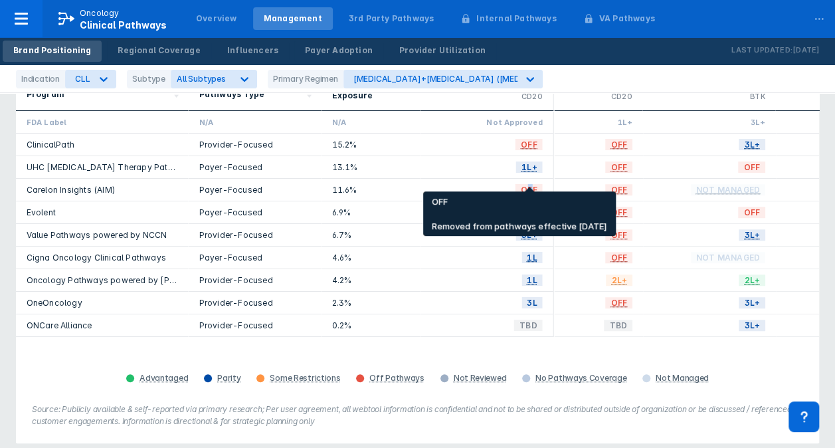
click at [530, 182] on span "OFF" at bounding box center [528, 189] width 27 height 15
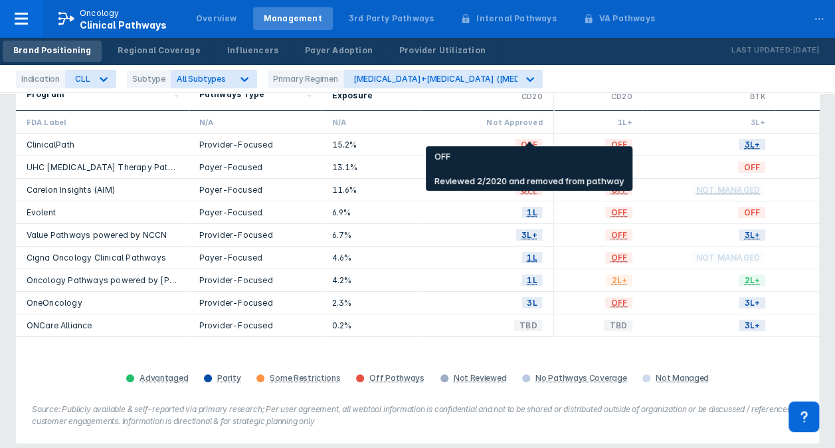
drag, startPoint x: 530, startPoint y: 182, endPoint x: 525, endPoint y: 136, distance: 46.7
click at [525, 137] on span "OFF" at bounding box center [528, 144] width 27 height 15
